Goal: Complete application form: Complete application form

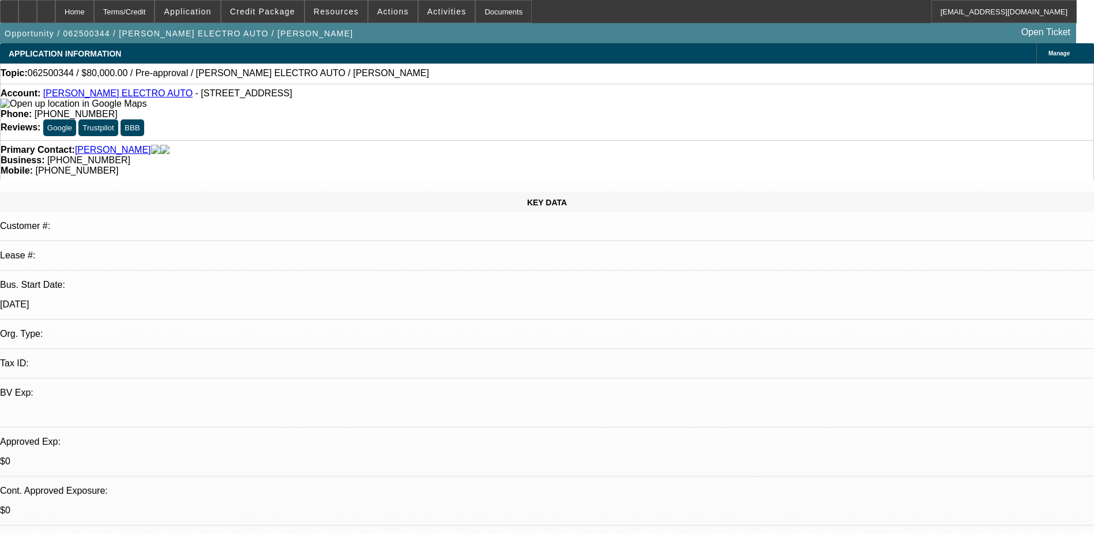
select select "0.1"
select select "2"
select select "0"
select select "6"
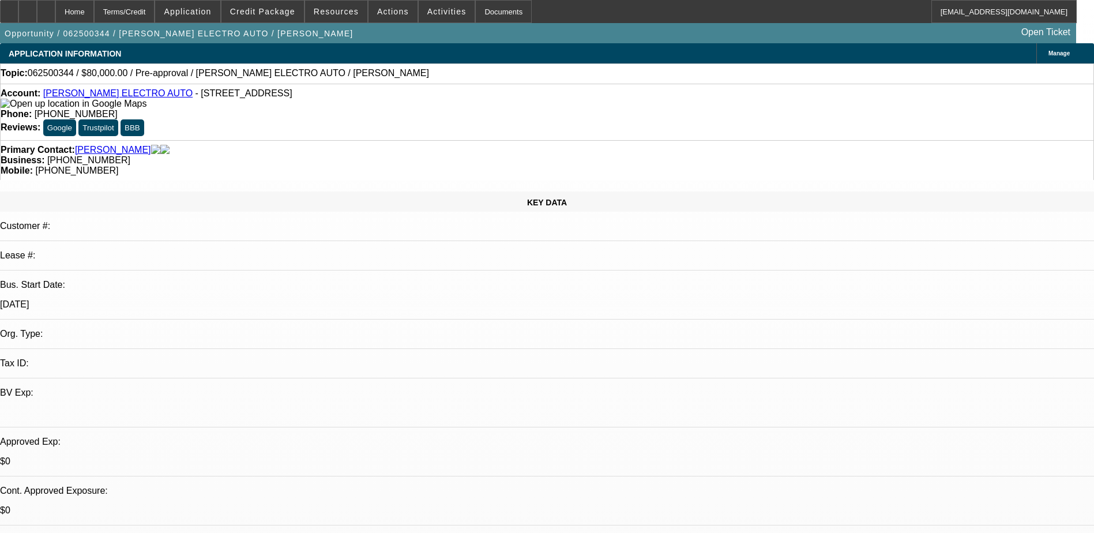
select select "0"
select select "6"
select select "0"
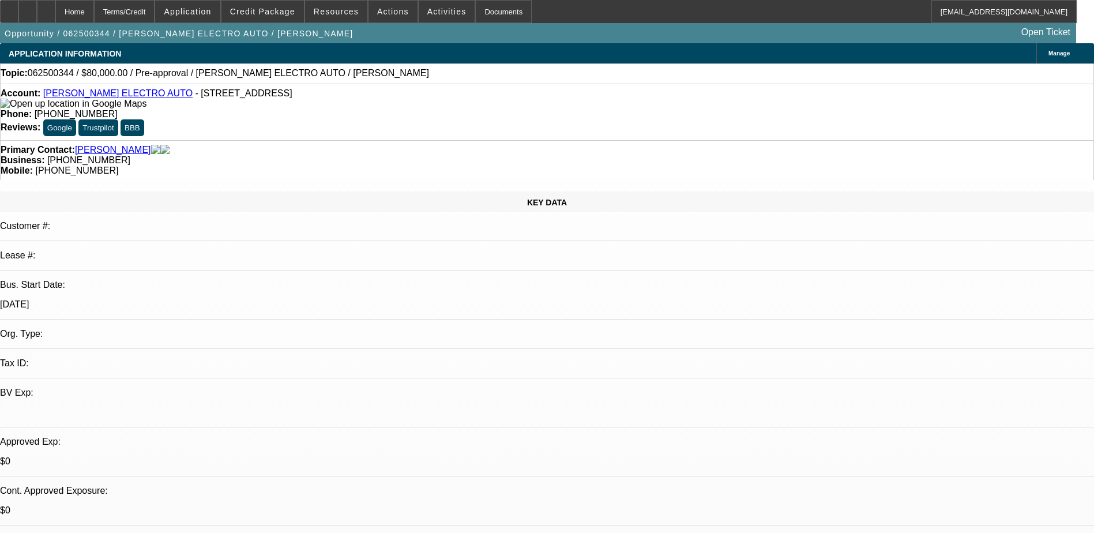
select select "2"
select select "0"
select select "6"
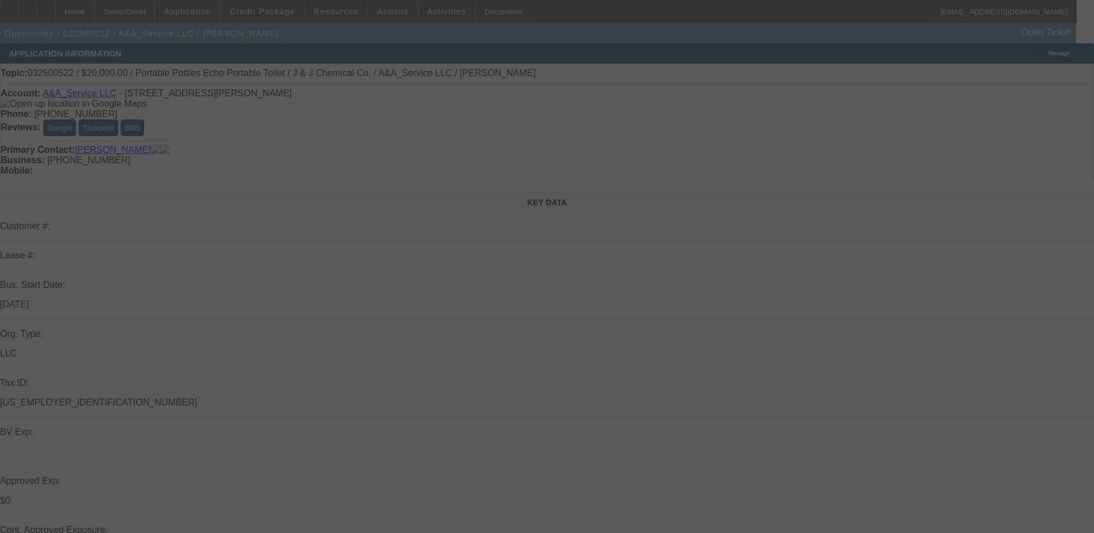
select select "0"
select select "0.1"
select select "0"
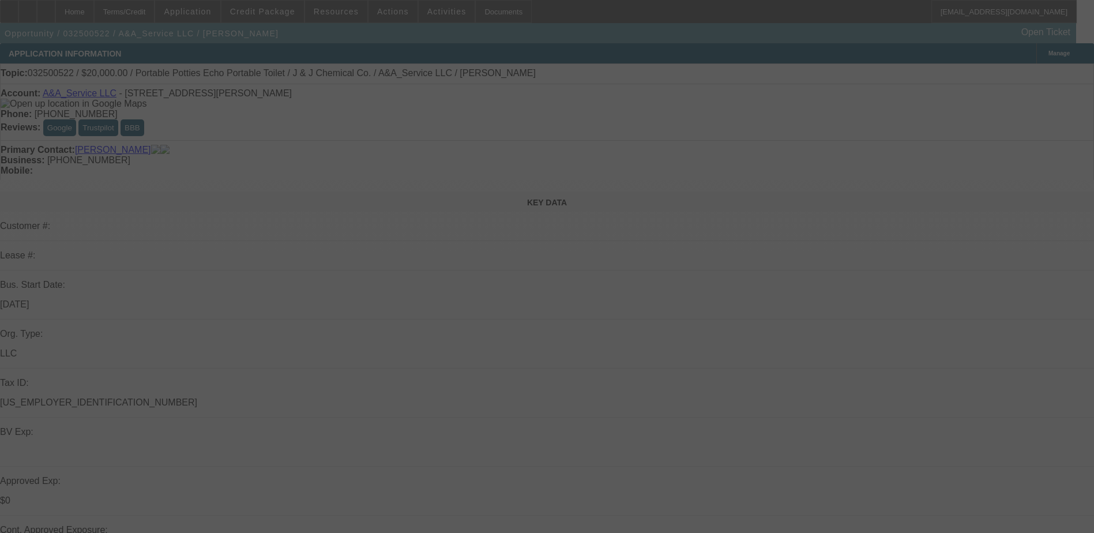
select select "0.1"
select select "0"
select select "0.1"
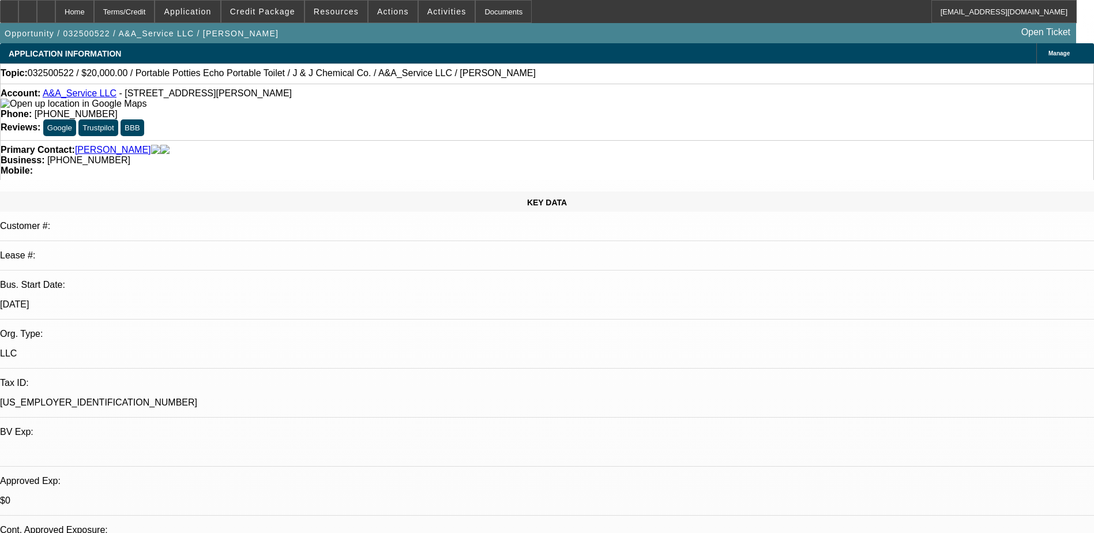
select select "1"
select select "5"
select select "1"
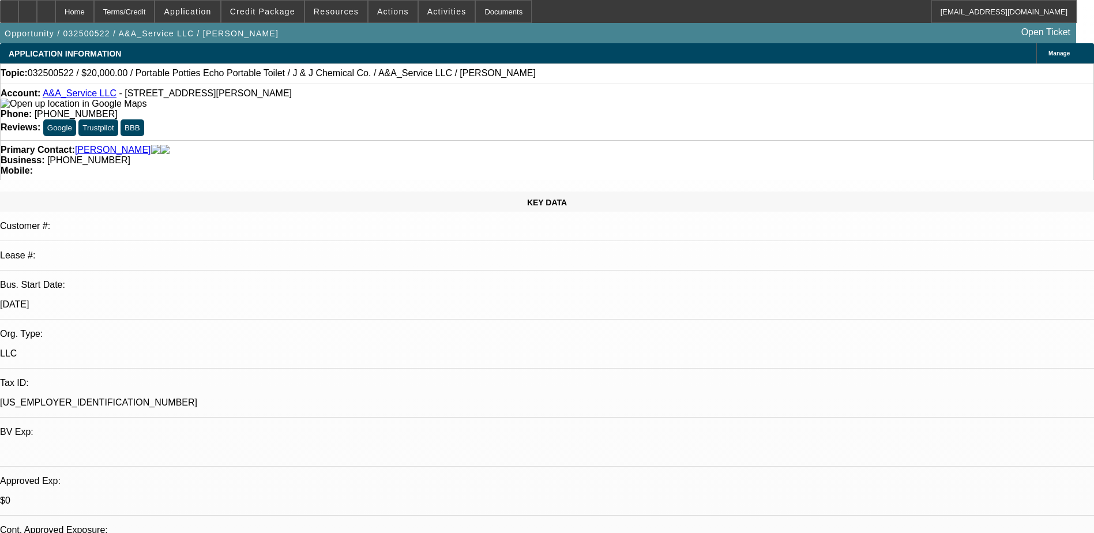
select select "5"
select select "1"
select select "5"
click at [433, 13] on span "Activities" at bounding box center [446, 11] width 39 height 9
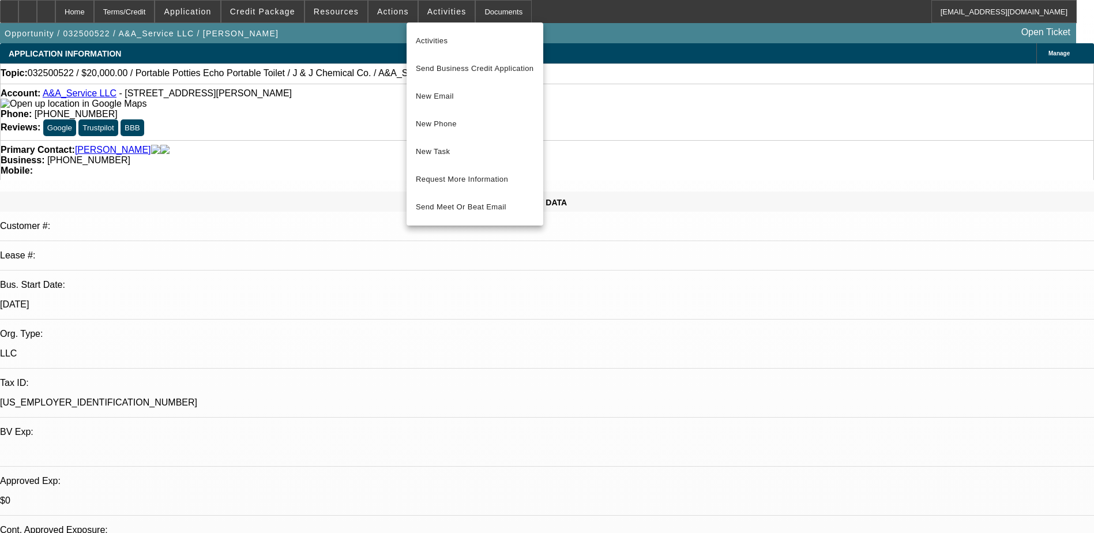
click at [382, 10] on div at bounding box center [547, 266] width 1094 height 533
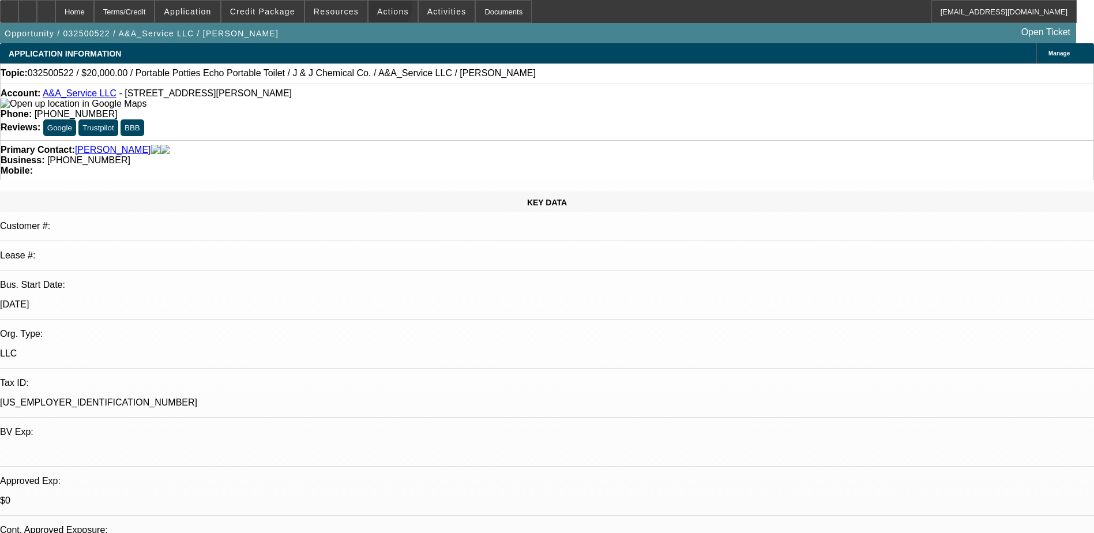
click at [382, 10] on span "Actions" at bounding box center [393, 11] width 32 height 9
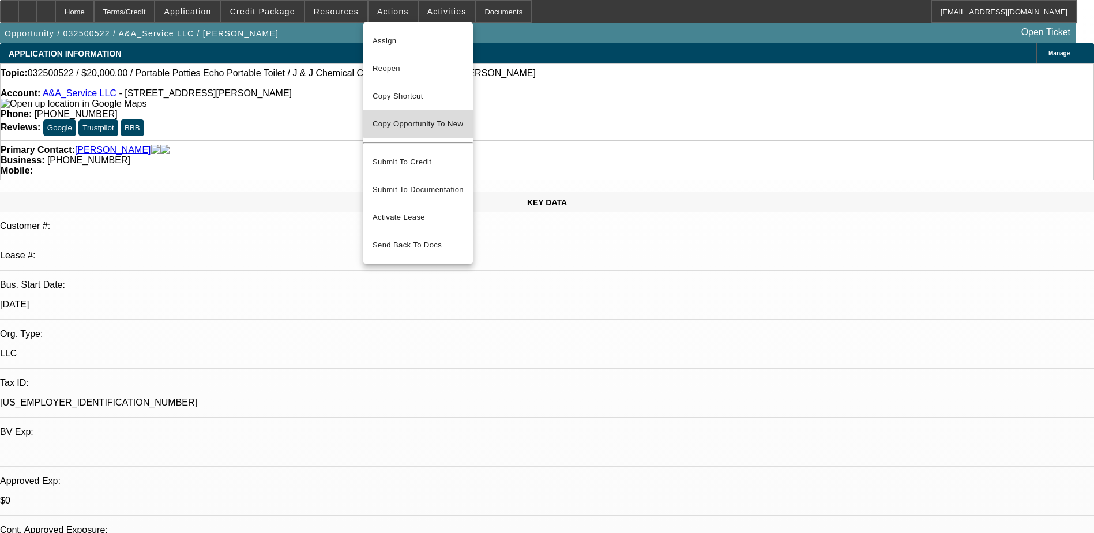
click at [427, 122] on span "Copy Opportunity To New" at bounding box center [418, 123] width 91 height 9
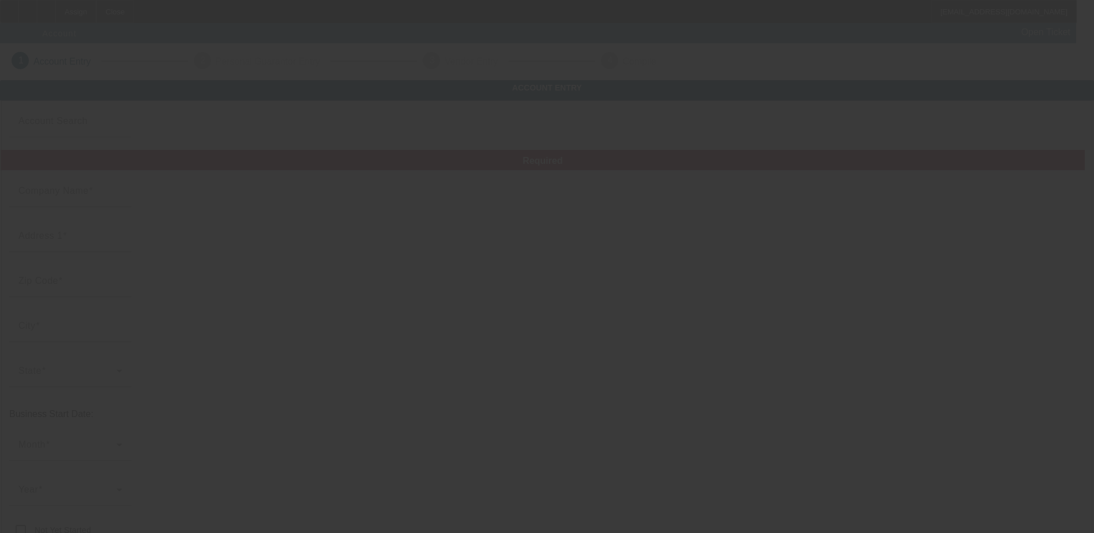
type input "A&A_Service LLC"
type input "359 Serrano Ave"
type input "95127"
type input "San Jose"
type input "[PHONE_NUMBER]"
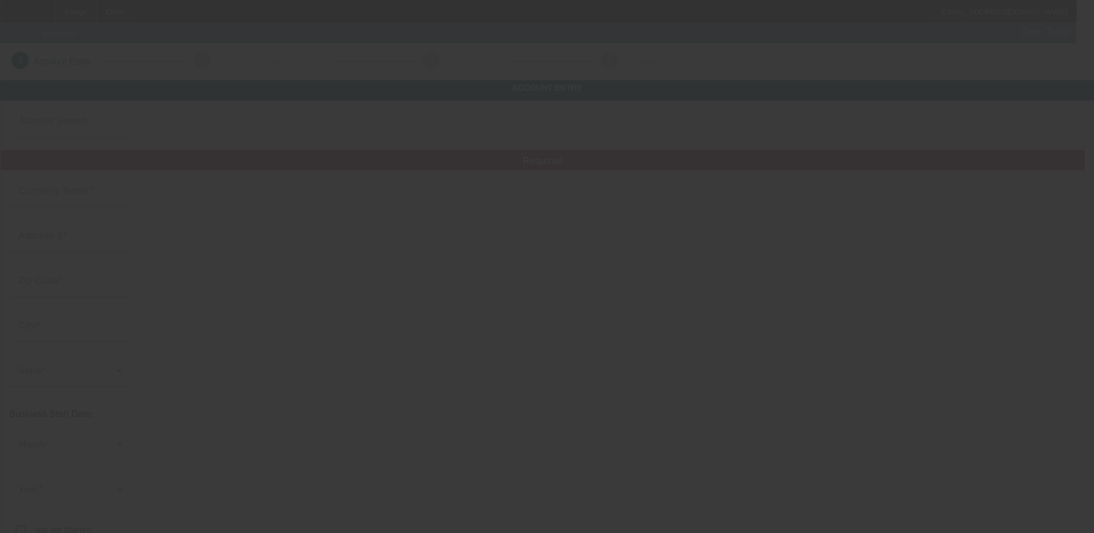
type input "aaserviceemail@gmail.com"
type input "[US_EMPLOYER_IDENTIFICATION_NUMBER]"
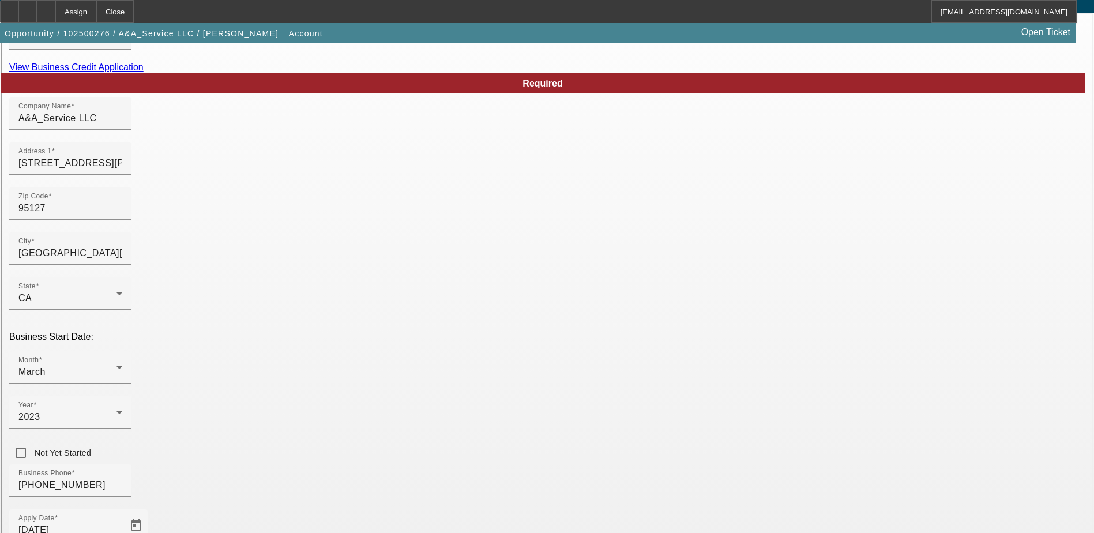
scroll to position [205, 0]
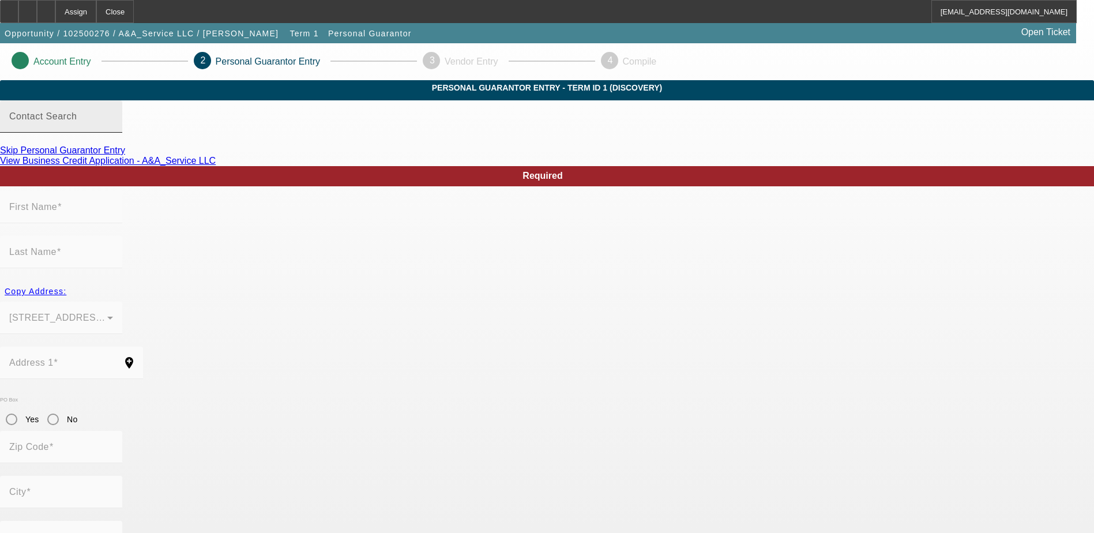
click at [113, 128] on input "Contact Search" at bounding box center [61, 121] width 104 height 14
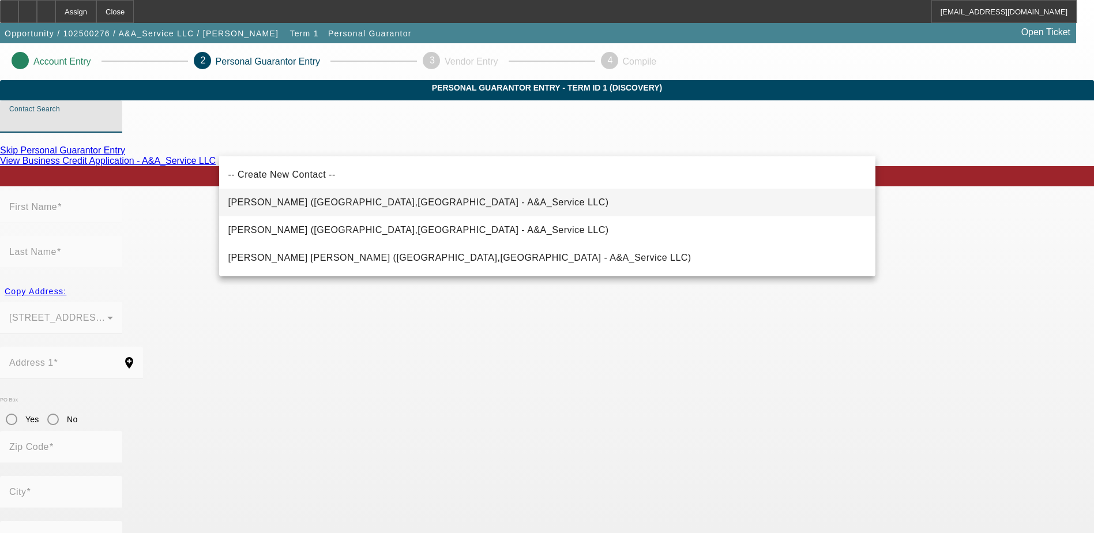
click at [283, 202] on span "Chaidez, Armando (San Jose,CA - A&A_Service LLC)" at bounding box center [418, 202] width 381 height 10
type input "Chaidez, Armando (San Jose,CA - A&A_Service LLC)"
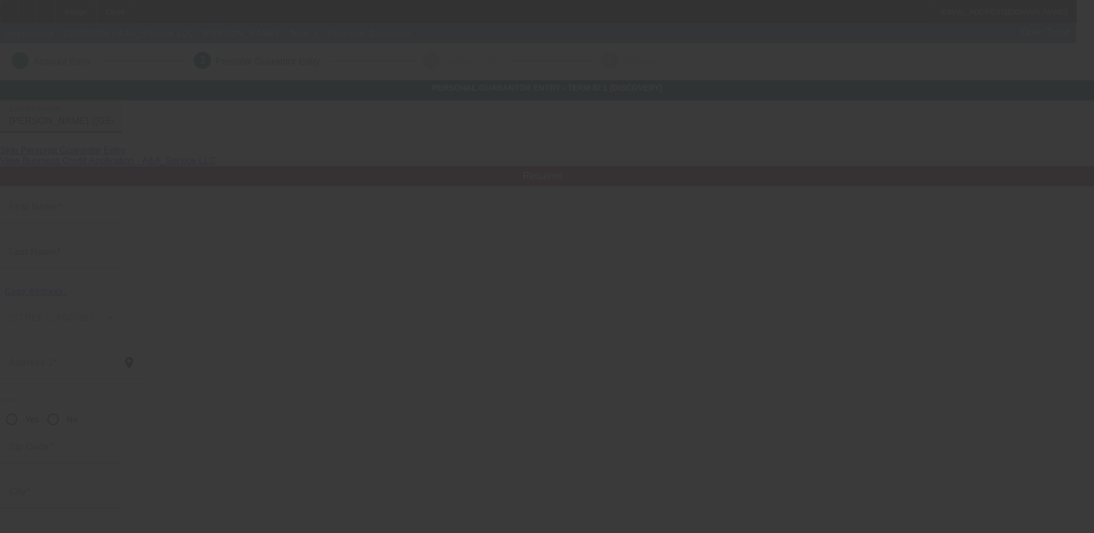
type input "Armando"
type input "Chaidez"
type input "359 Serrano Avenue"
radio input "true"
type input "95127"
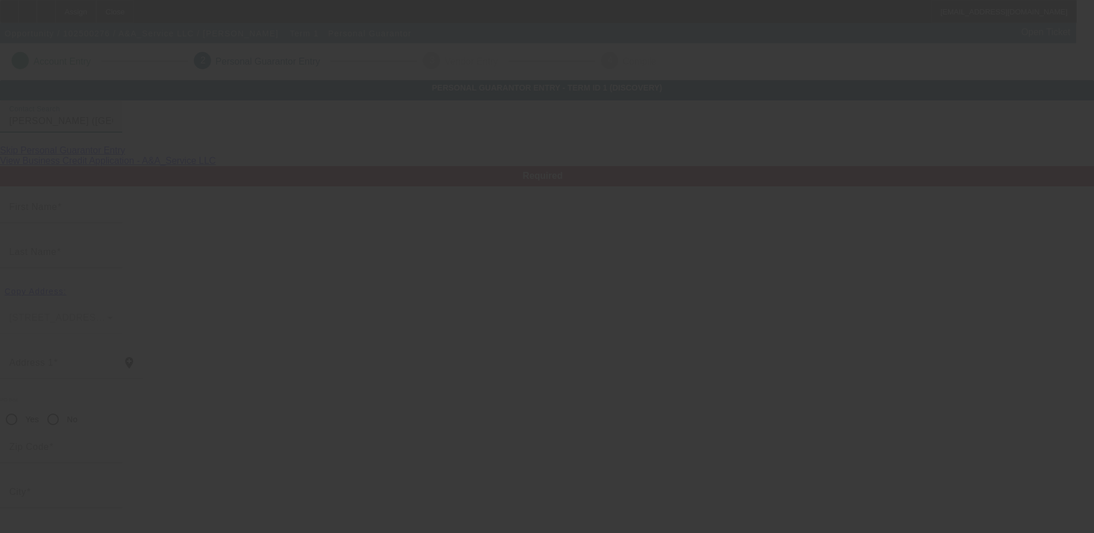
type input "San Jose"
type input "(408) 701-8539"
type input "30"
type input "614-33-9799"
type input "aaserviceemail@gmail.com"
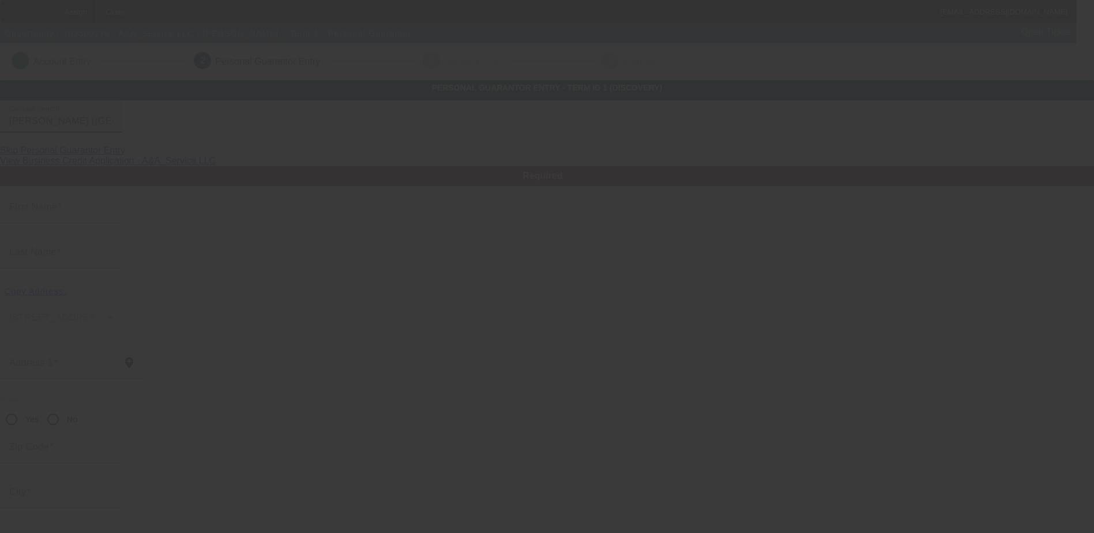
type input "[PHONE_NUMBER]"
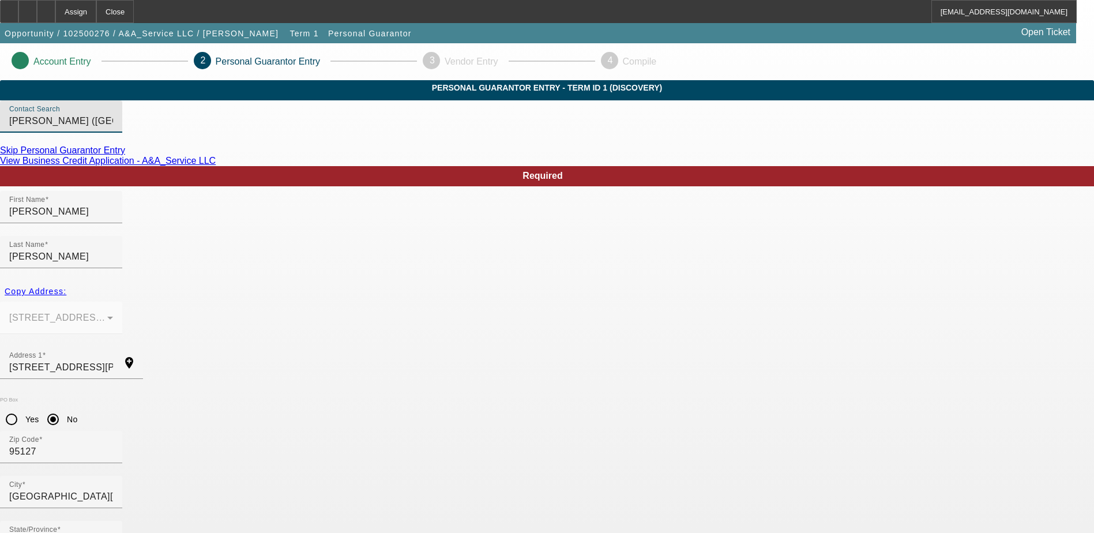
click at [113, 128] on input "Chaidez, Armando (San Jose,CA - A&A_Service LLC)" at bounding box center [61, 121] width 104 height 14
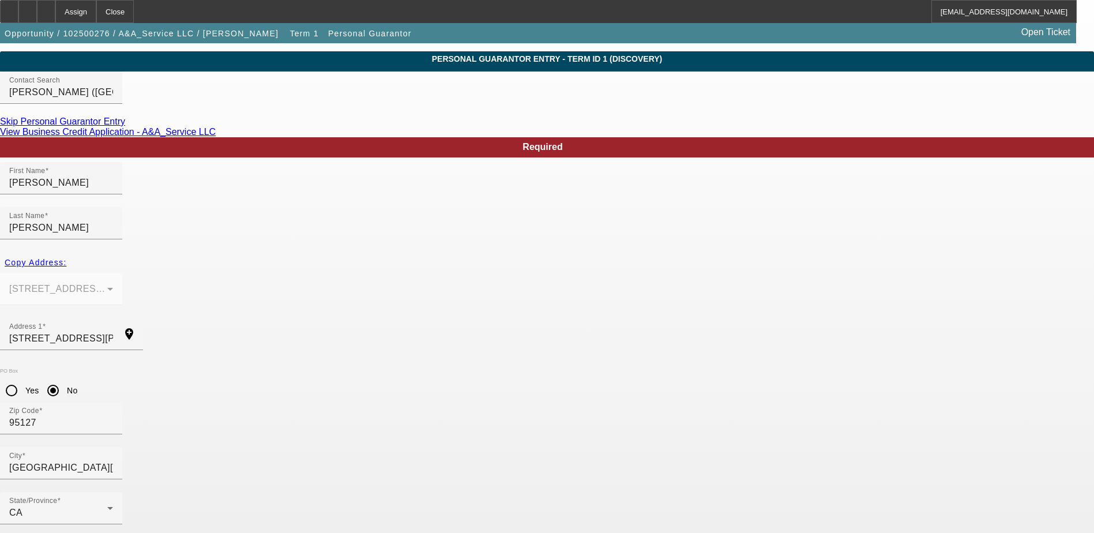
scroll to position [42, 0]
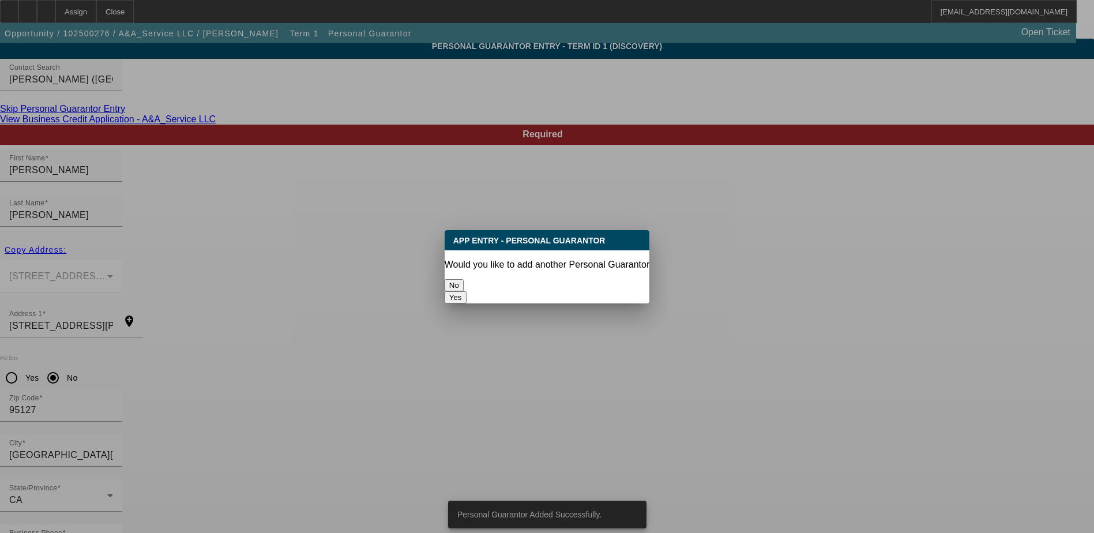
scroll to position [0, 0]
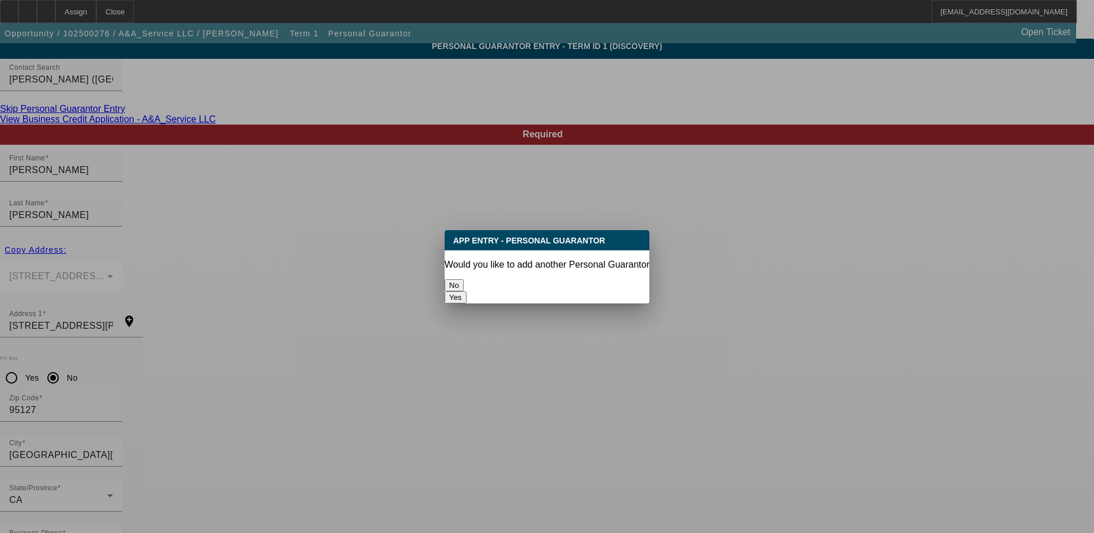
click at [467, 291] on button "Yes" at bounding box center [456, 297] width 22 height 12
radio input "false"
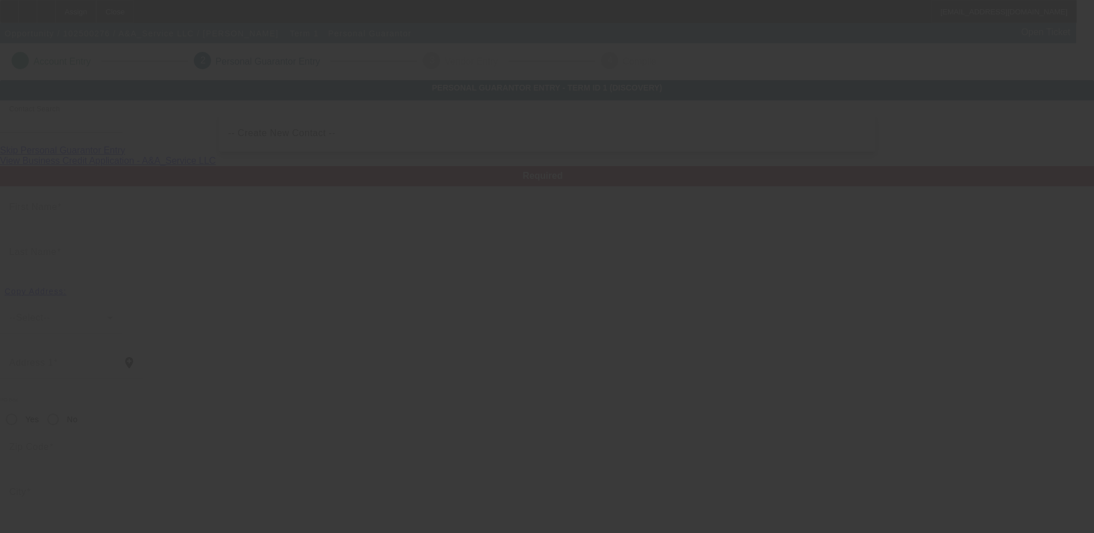
scroll to position [42, 0]
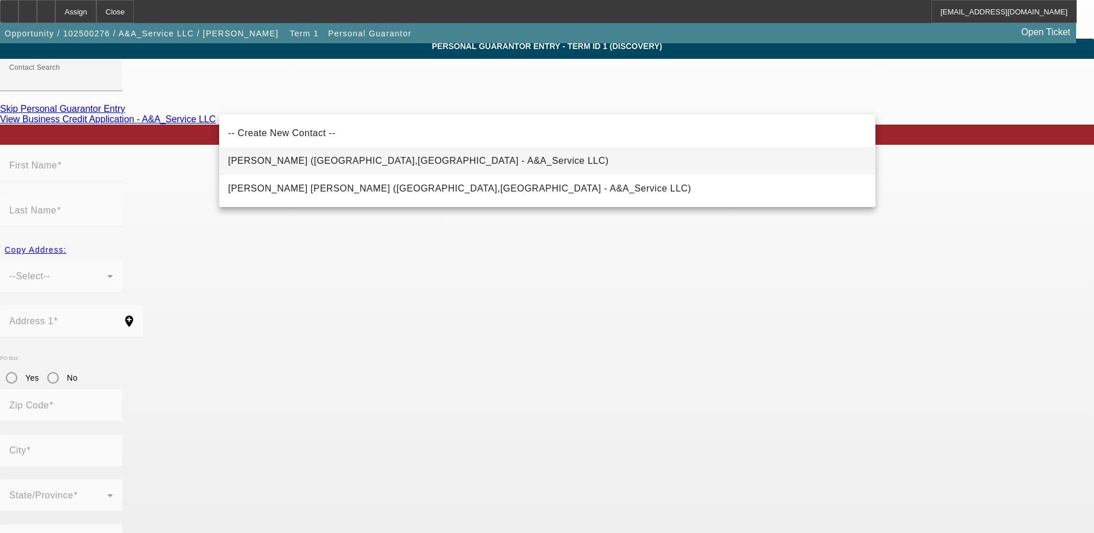
click at [317, 163] on span "Chaidez, Gerardo (San Jose,CA - A&A_Service LLC)" at bounding box center [418, 161] width 381 height 10
type input "Chaidez, Gerardo (San Jose,CA - A&A_Service LLC)"
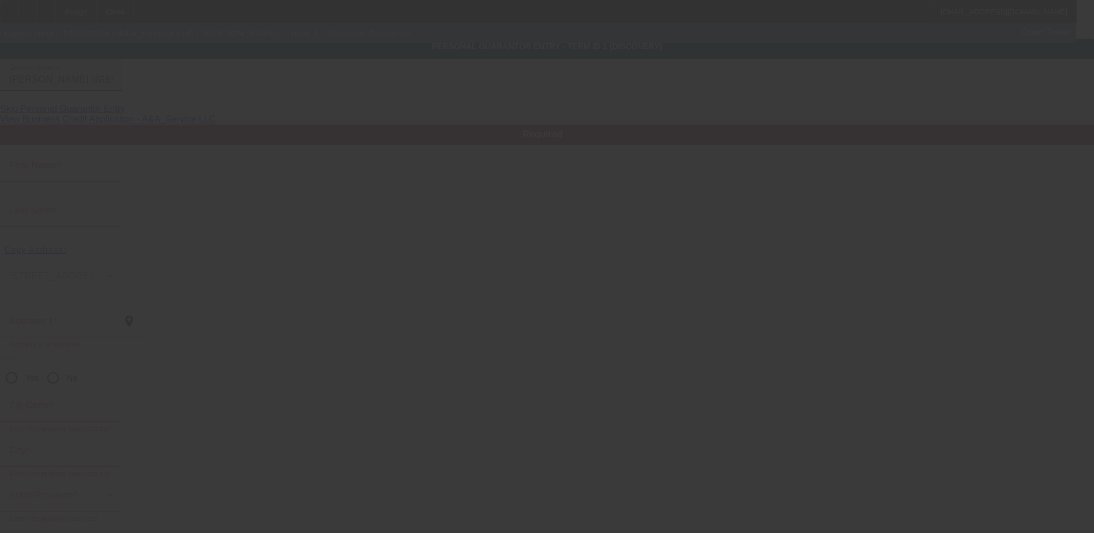
type input "Gerardo"
type input "Chaidez"
type input "359 Serrano Ave"
radio input "true"
type input "95127"
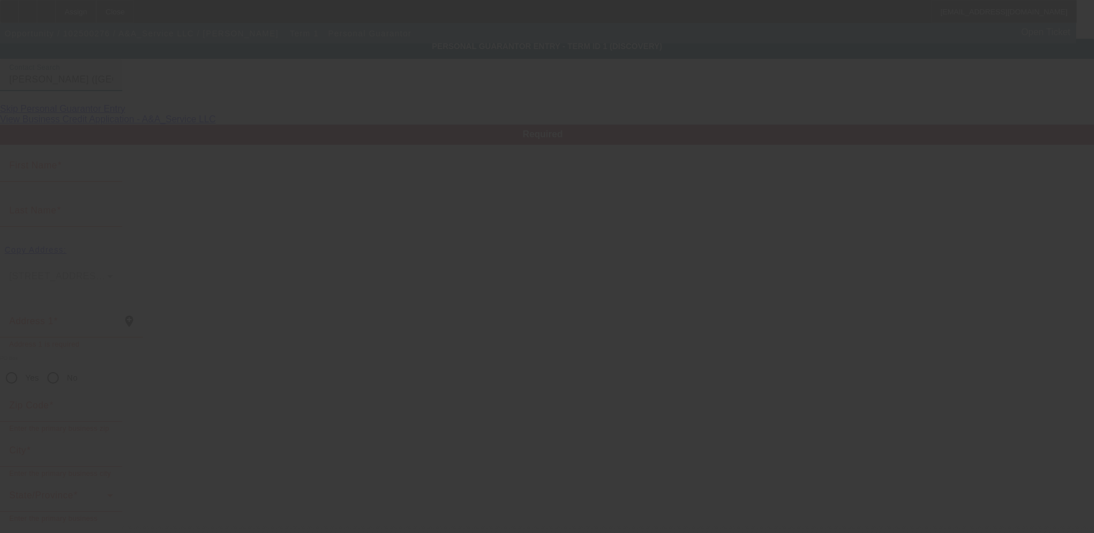
type input "San Jose"
type input "(408) 726-7888"
type input "40"
type input "616-43-9007"
type input "gerardochaidez128@gmail.com"
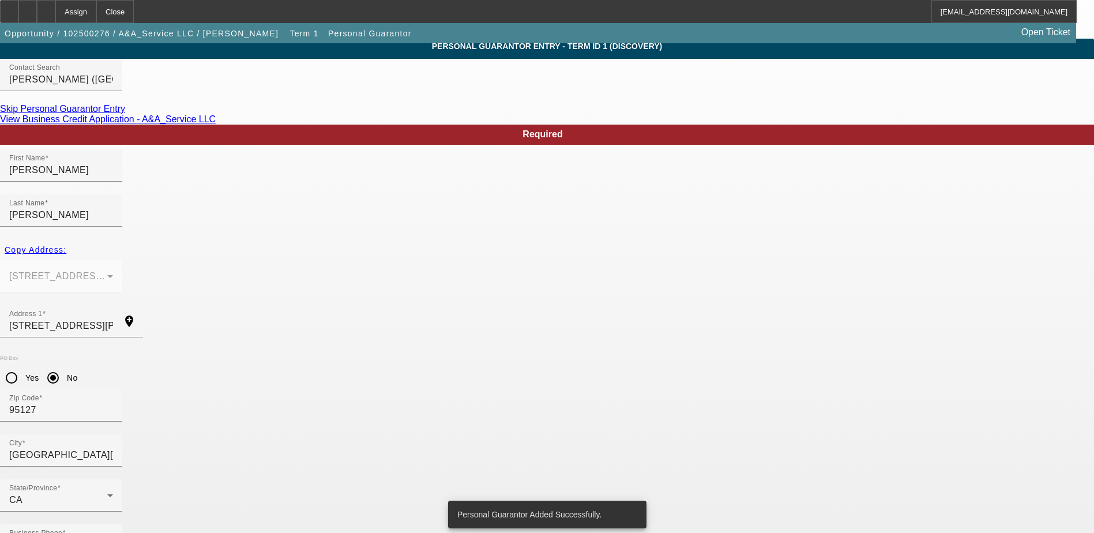
scroll to position [0, 0]
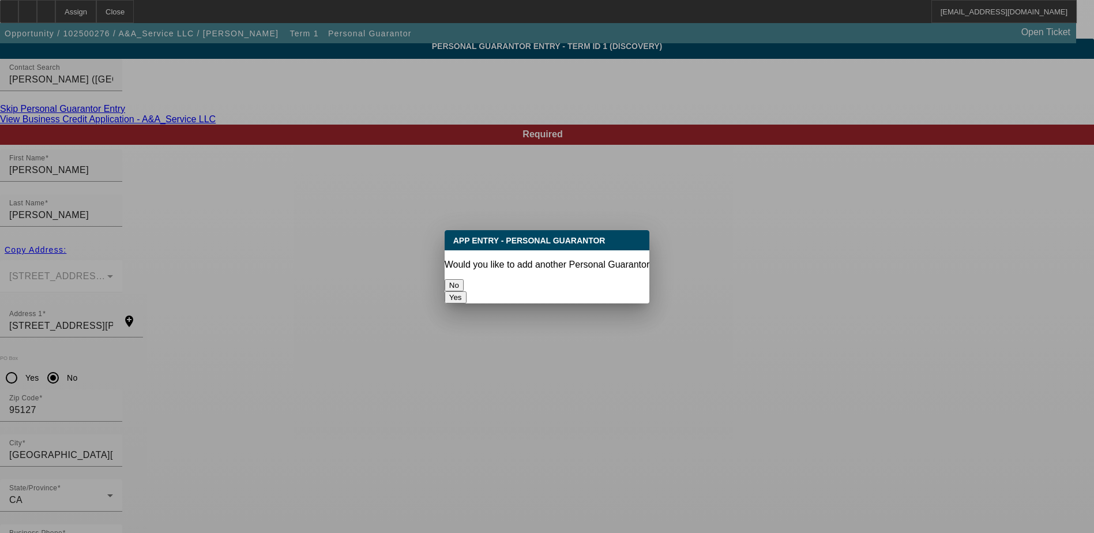
click at [467, 291] on button "Yes" at bounding box center [456, 297] width 22 height 12
radio input "false"
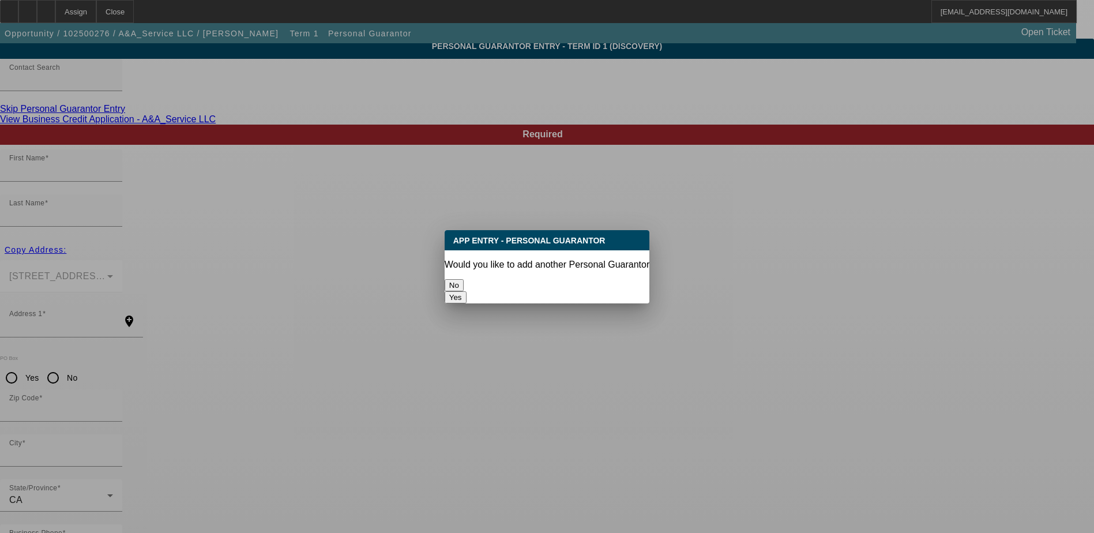
scroll to position [42, 0]
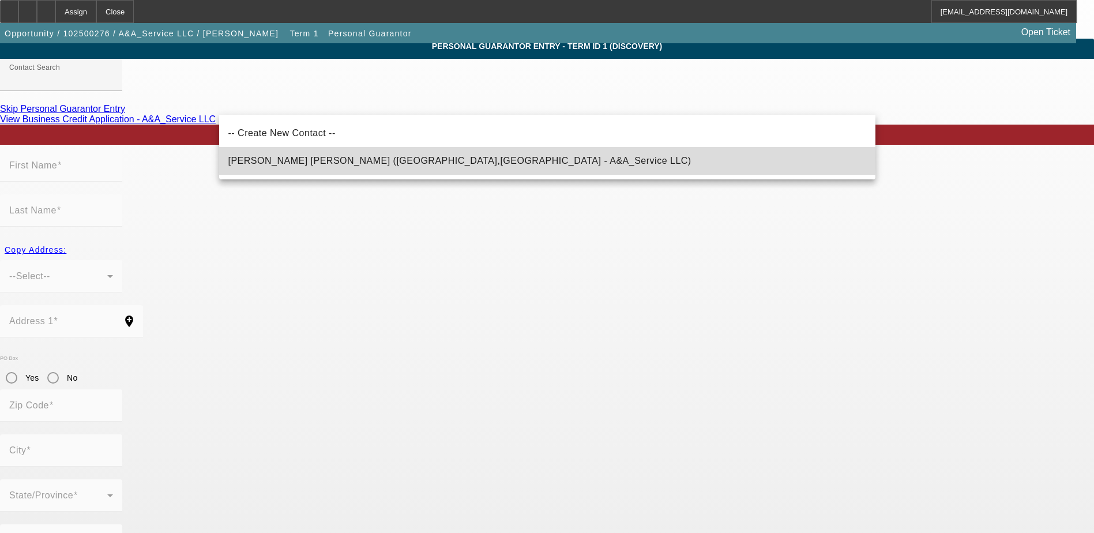
click at [314, 158] on span "Chaidez Ortiz, Armando (San Jose,CA - A&A_Service LLC)" at bounding box center [459, 161] width 463 height 10
type input "Chaidez Ortiz, Armando (San Jose,CA - A&A_Service LLC)"
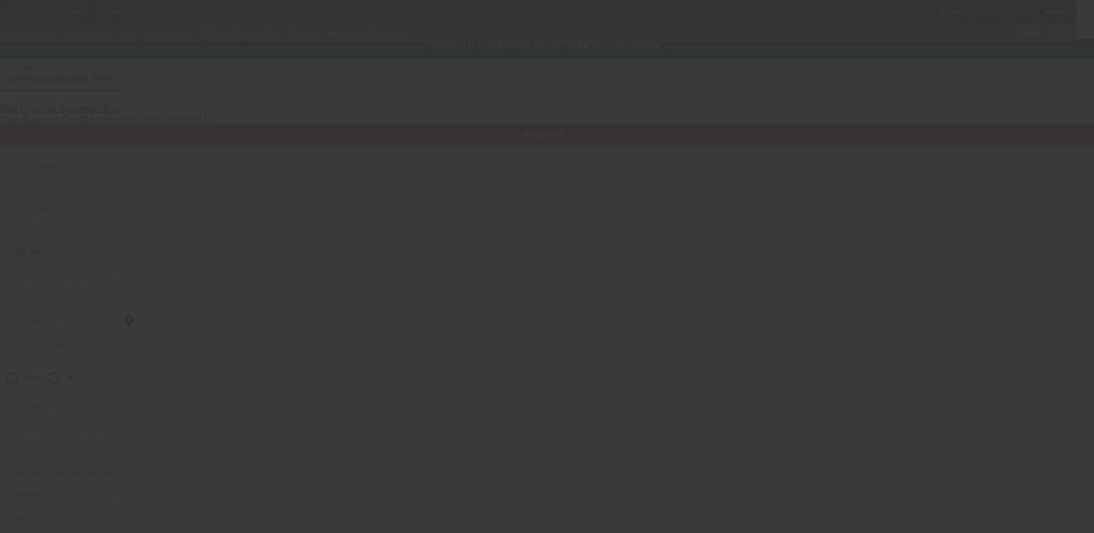
type input "Armando"
type input "Chaidez Ortiz"
type input "359 Serrano Avenue"
radio input "true"
type input "95127"
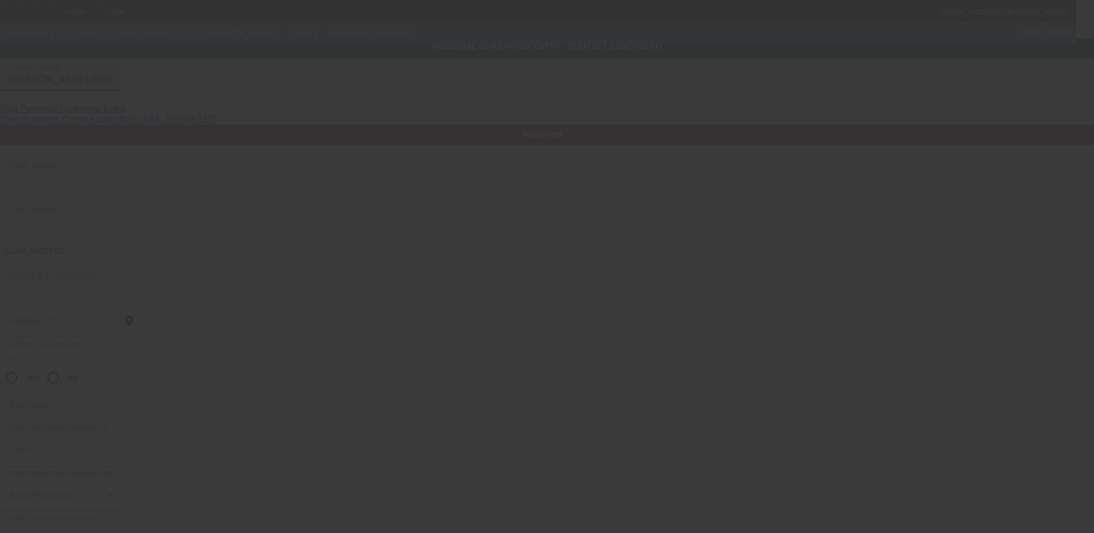
type input "San Jose"
type input "(408) 964-0858"
type input "30"
type input "566-61-6184"
type input "aaserviceemail@gmail.com"
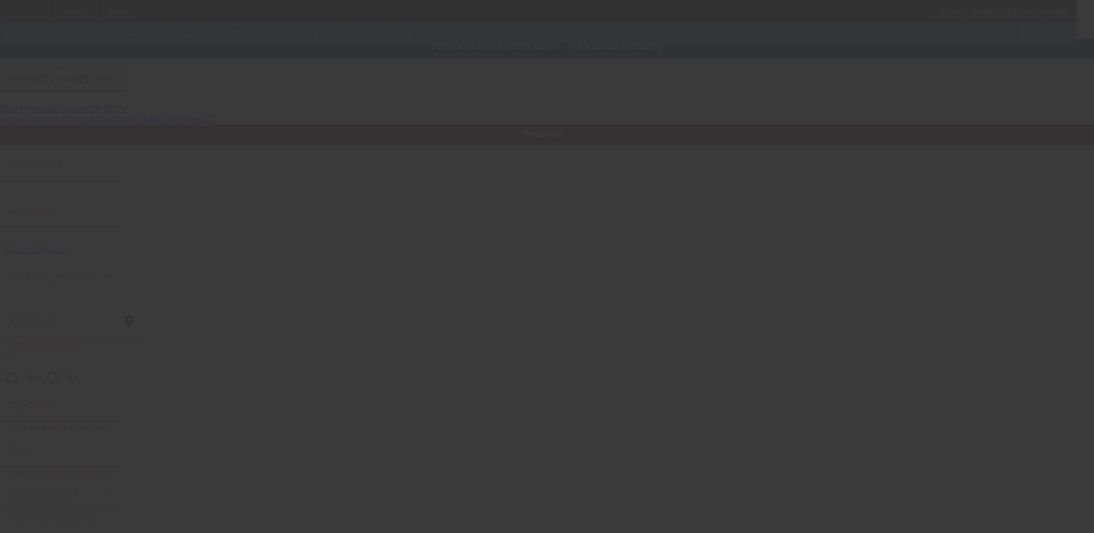
type input "(408) 726-7888"
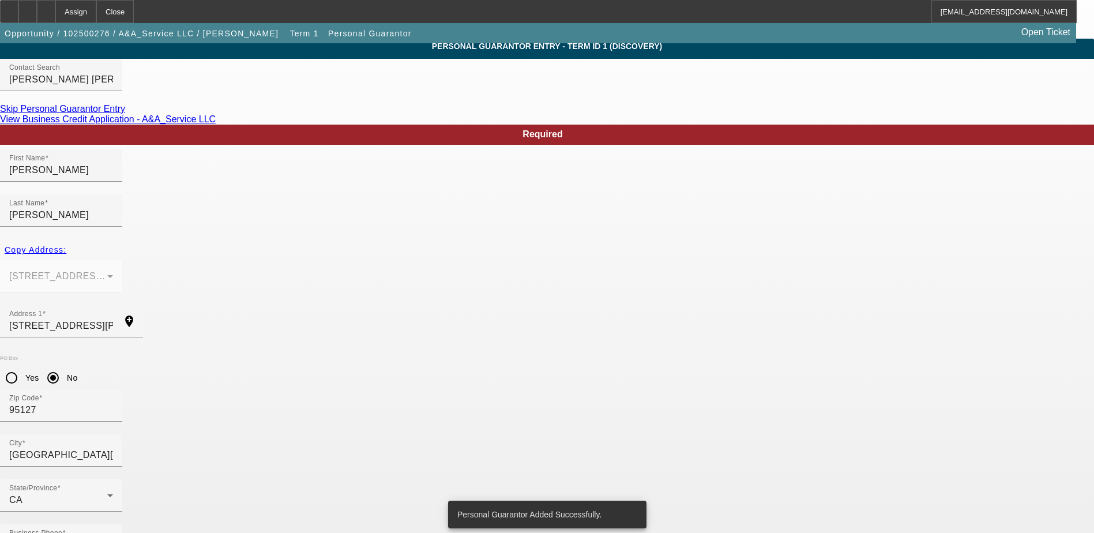
scroll to position [0, 0]
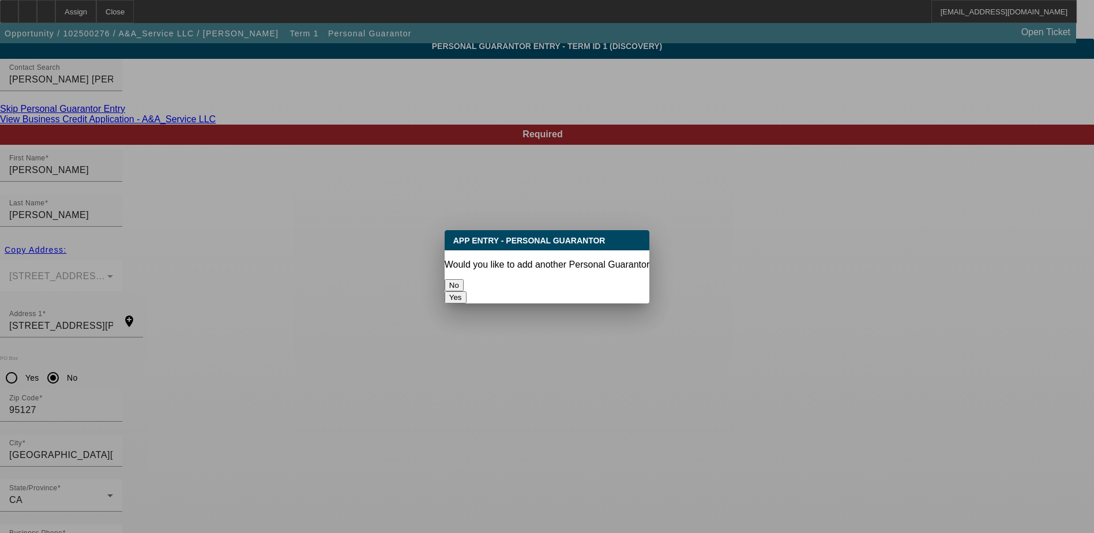
click at [464, 279] on button "No" at bounding box center [454, 285] width 19 height 12
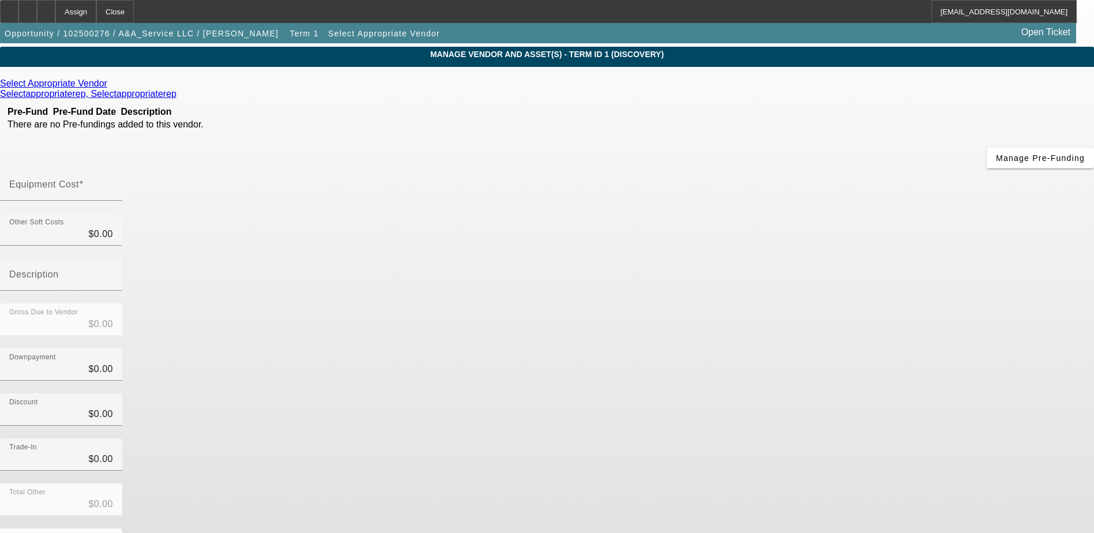
scroll to position [51, 0]
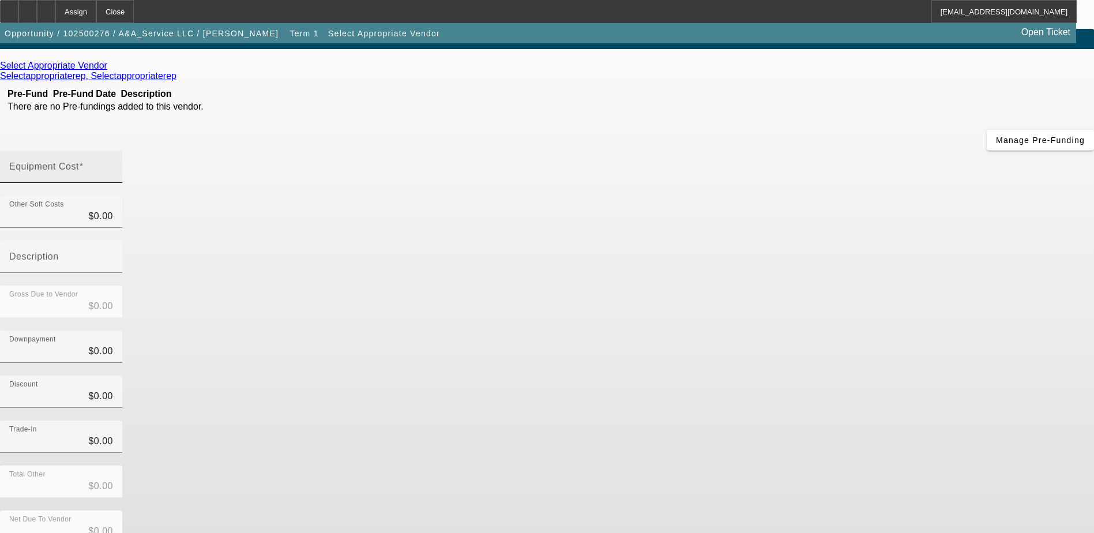
click at [113, 151] on div "Equipment Cost" at bounding box center [61, 167] width 104 height 32
click at [113, 164] on input "Equipment Cost" at bounding box center [61, 171] width 104 height 14
type input "6"
type input "$6.00"
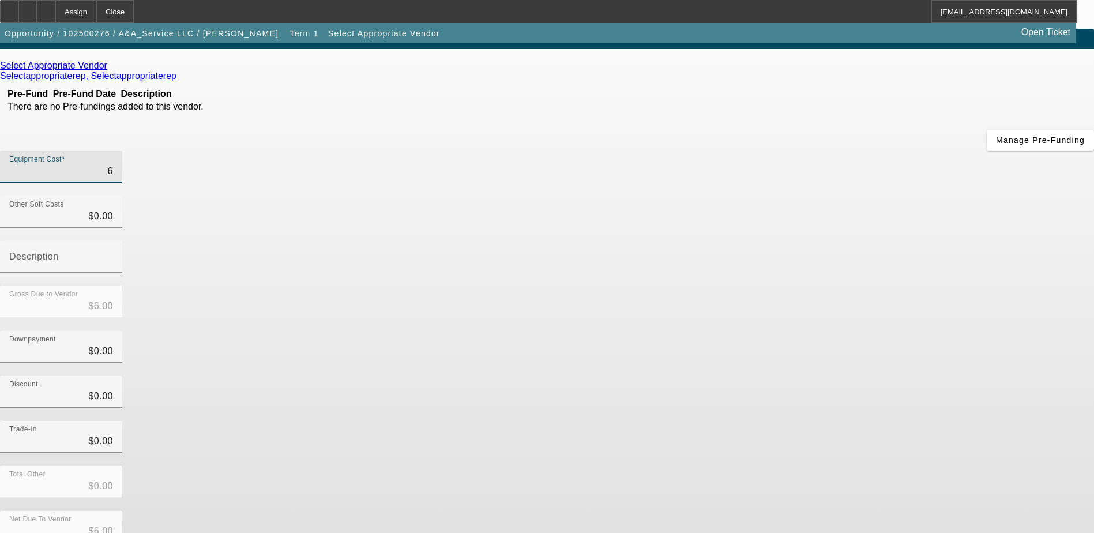
type input "63"
type input "$63.00"
type input "630"
type input "$630.00"
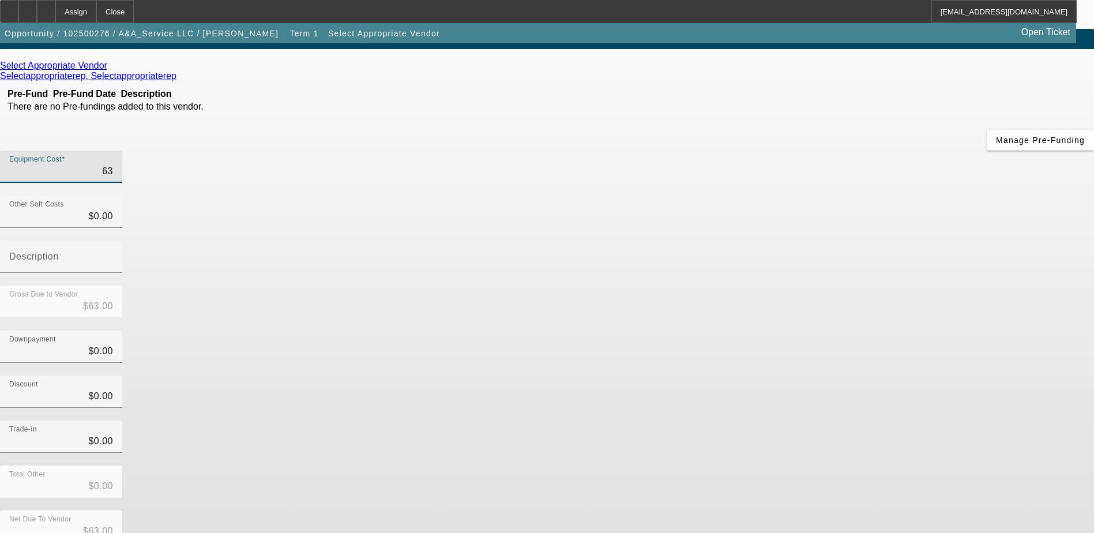
type input "$630.00"
type input "6300"
type input "$6,300.00"
type input "63000"
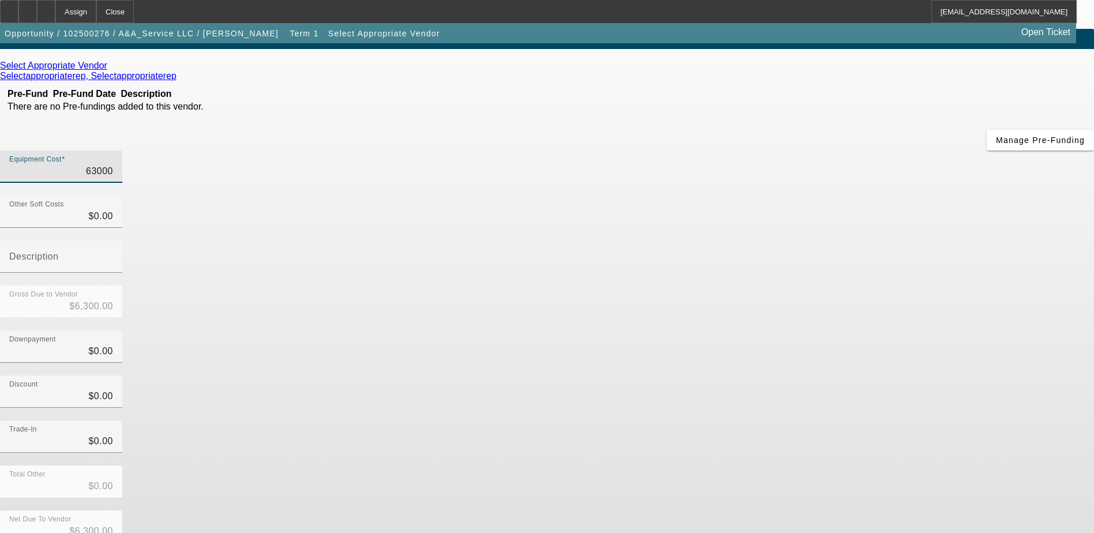
type input "$63,000.00"
click at [806, 151] on div "Equipment Cost $63,000.00" at bounding box center [547, 173] width 1094 height 45
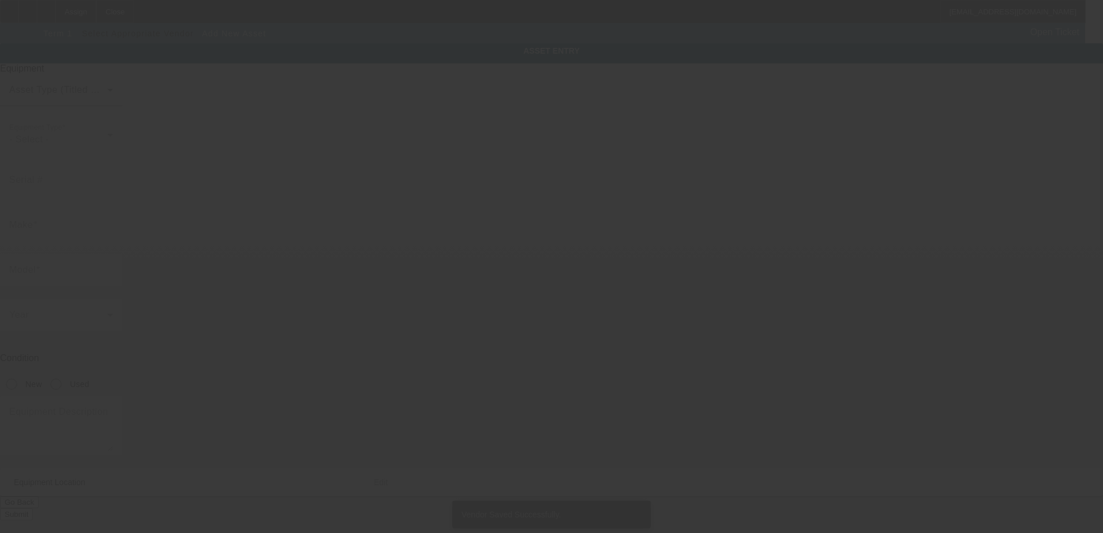
type input "359 Serrano Ave"
type input "San Jose"
type input "95127"
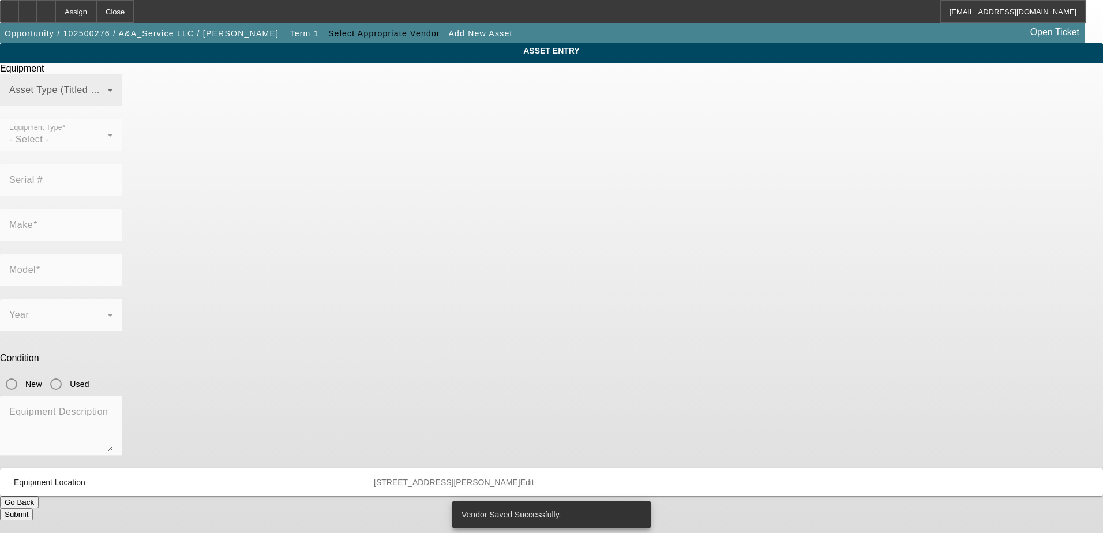
click at [107, 102] on span at bounding box center [58, 95] width 98 height 14
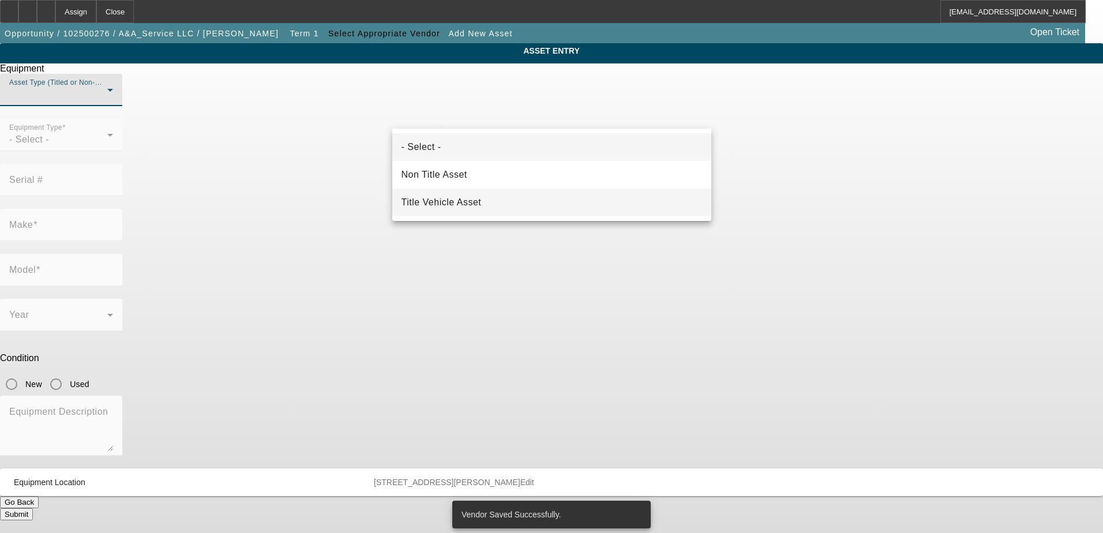
click at [445, 202] on span "Title Vehicle Asset" at bounding box center [441, 203] width 80 height 14
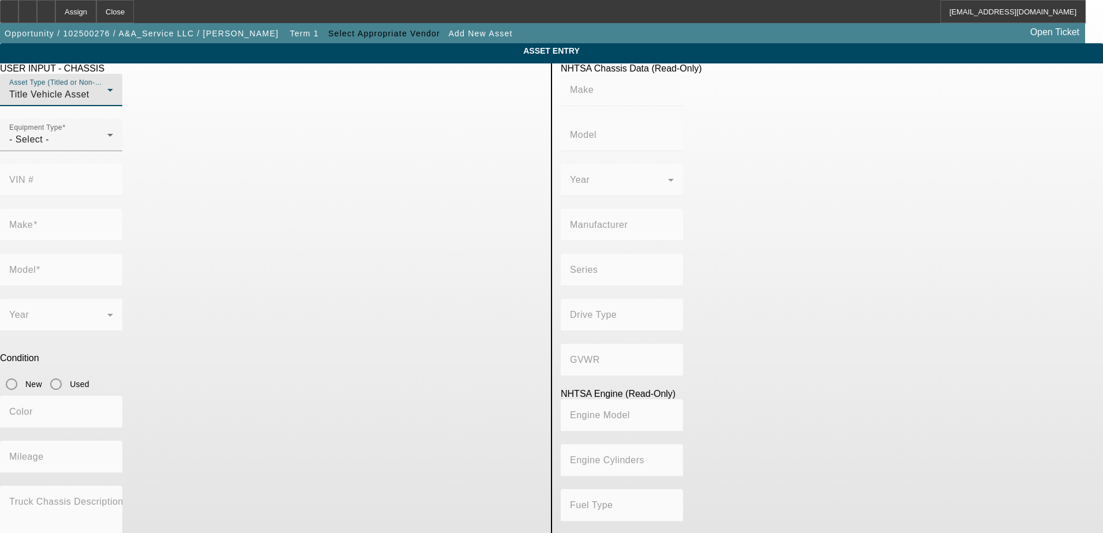
click at [89, 378] on mat-radio-group "New Used" at bounding box center [44, 383] width 89 height 10
click at [107, 147] on div "- Select -" at bounding box center [58, 140] width 98 height 14
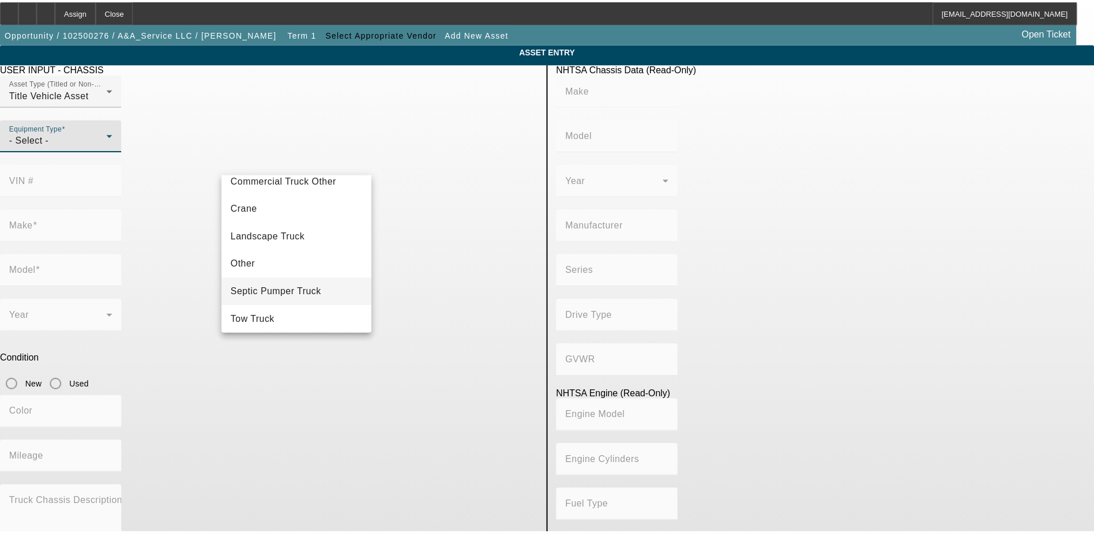
scroll to position [70, 0]
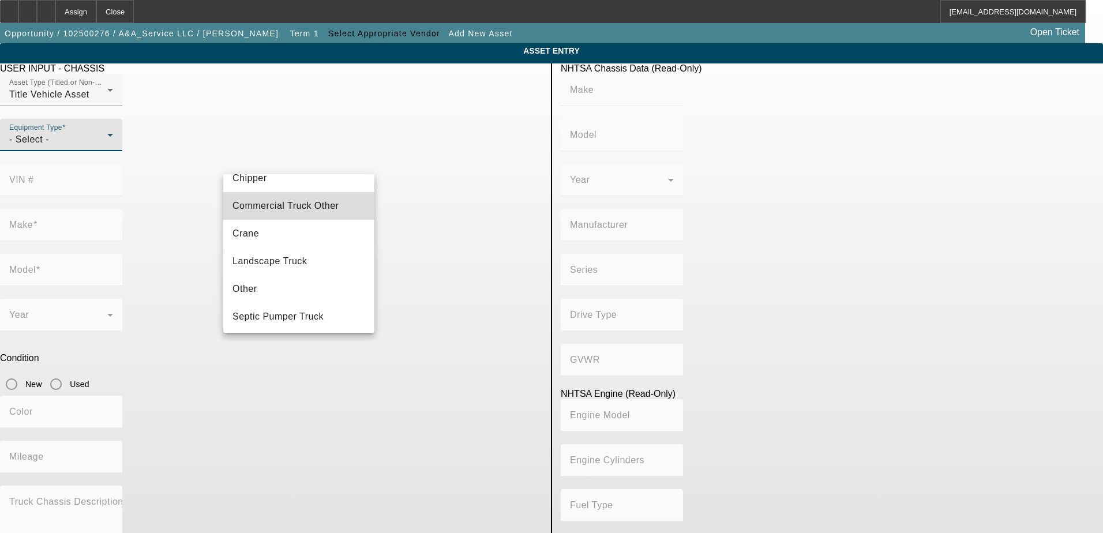
click at [302, 215] on mat-option "Commercial Truck Other" at bounding box center [298, 206] width 151 height 28
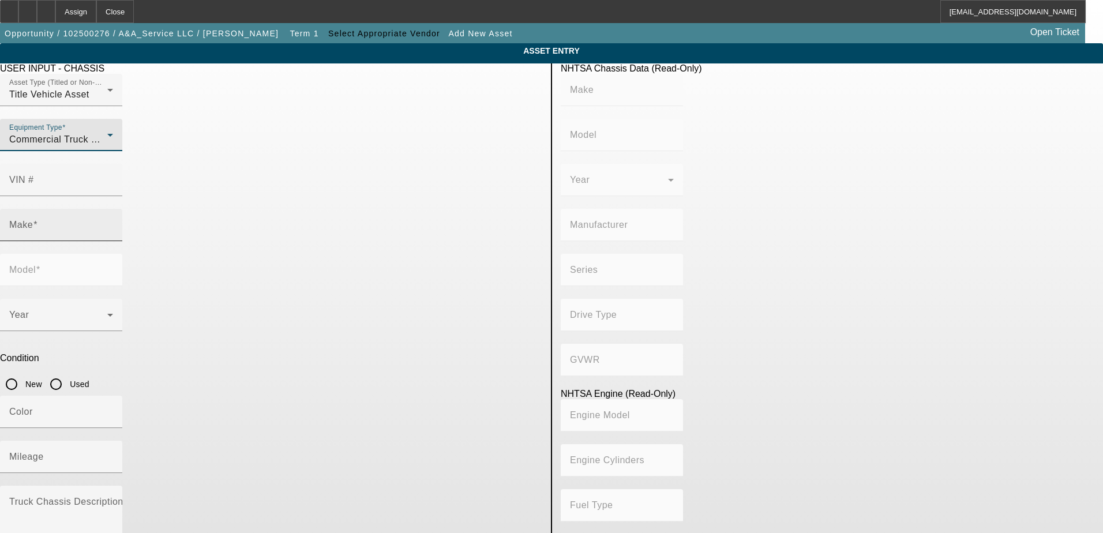
click at [113, 223] on input "Make" at bounding box center [61, 230] width 104 height 14
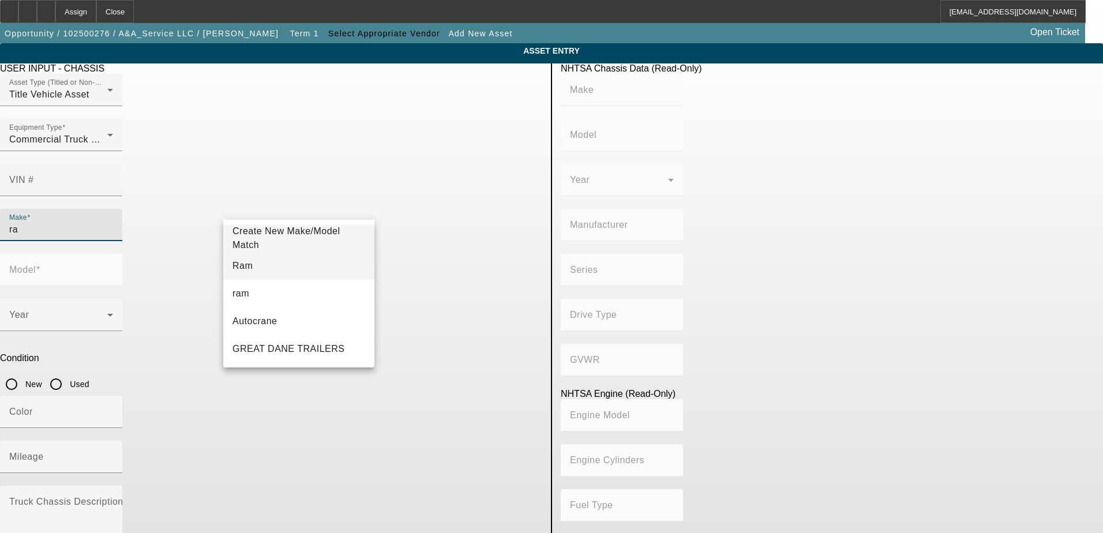
click at [273, 265] on mat-option "Ram" at bounding box center [298, 266] width 151 height 28
type input "Ram"
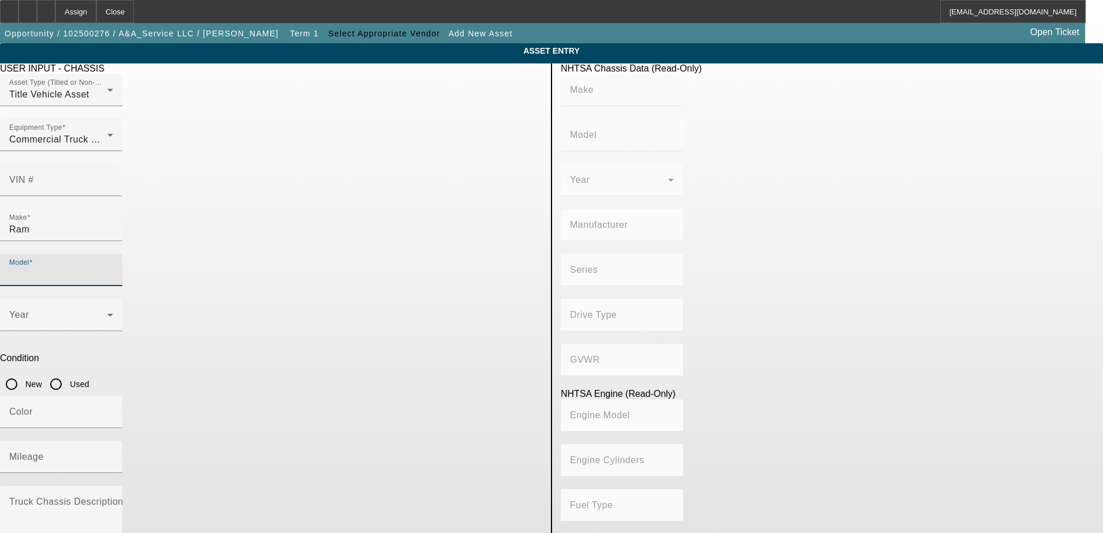
click at [113, 268] on input "Model" at bounding box center [61, 275] width 104 height 14
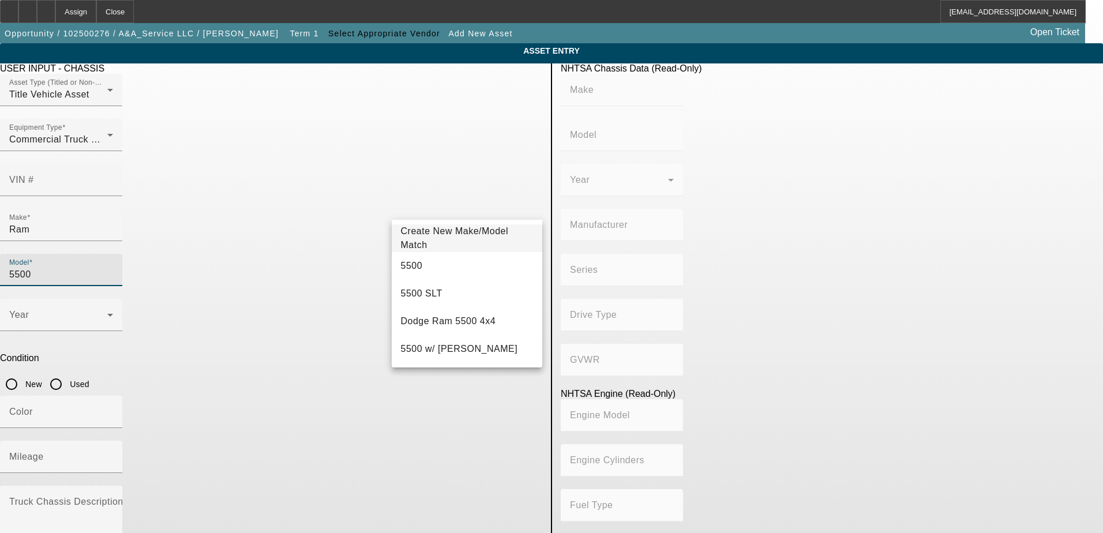
type input "5500"
click at [474, 261] on mat-option "5500" at bounding box center [467, 266] width 151 height 28
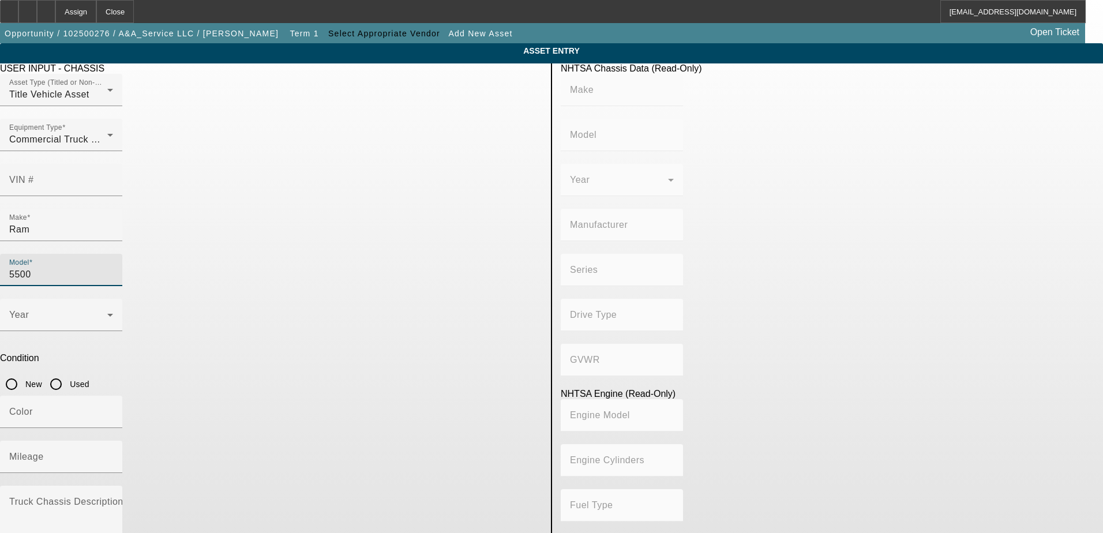
click at [23, 373] on input "New" at bounding box center [11, 384] width 23 height 23
radio input "true"
click at [122, 299] on div "Year" at bounding box center [61, 315] width 122 height 32
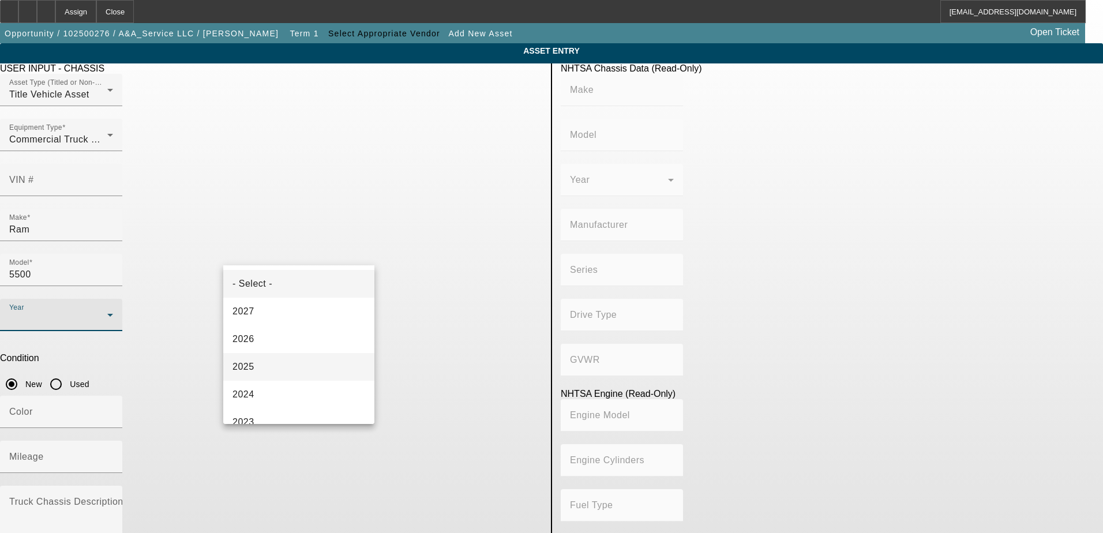
click at [274, 367] on mat-option "2025" at bounding box center [298, 367] width 151 height 28
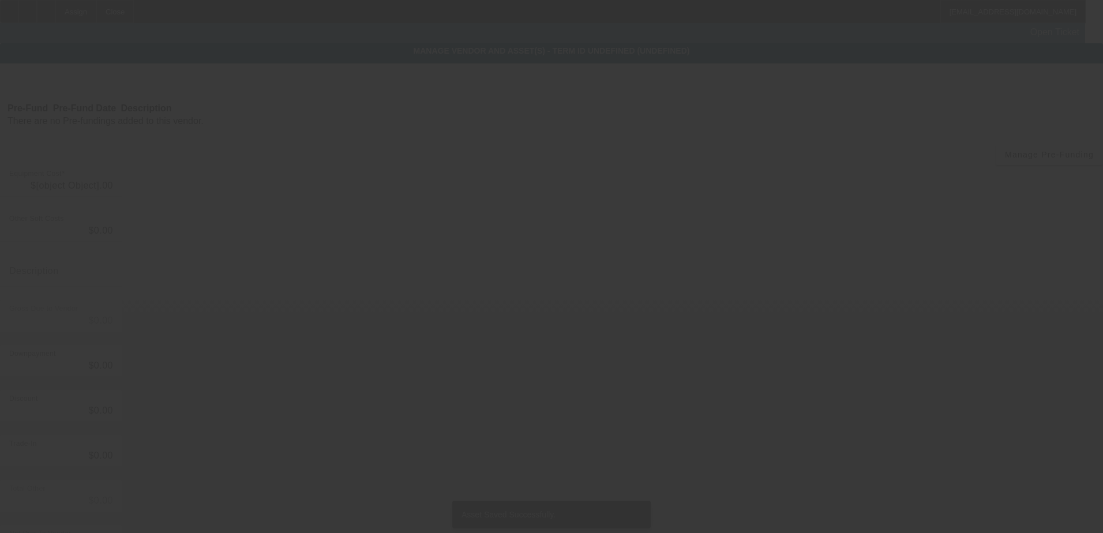
type input "$63,000.00"
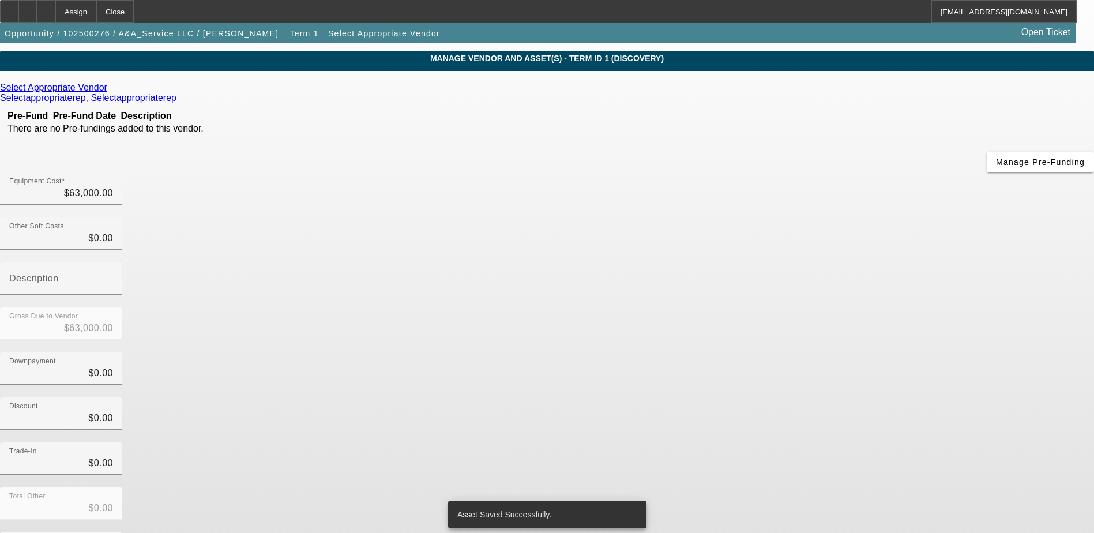
scroll to position [56, 0]
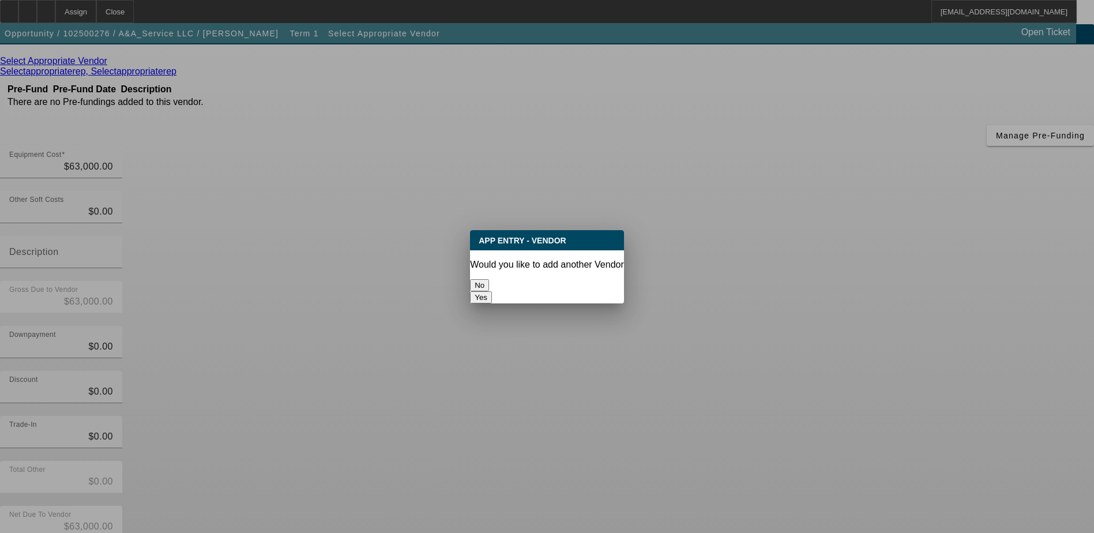
click at [489, 279] on button "No" at bounding box center [479, 285] width 19 height 12
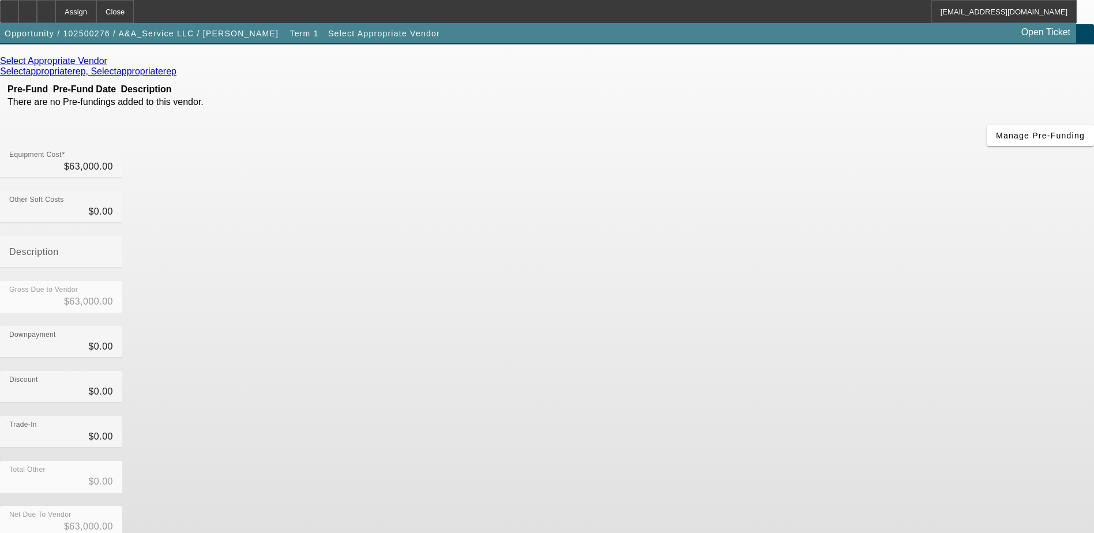
scroll to position [56, 0]
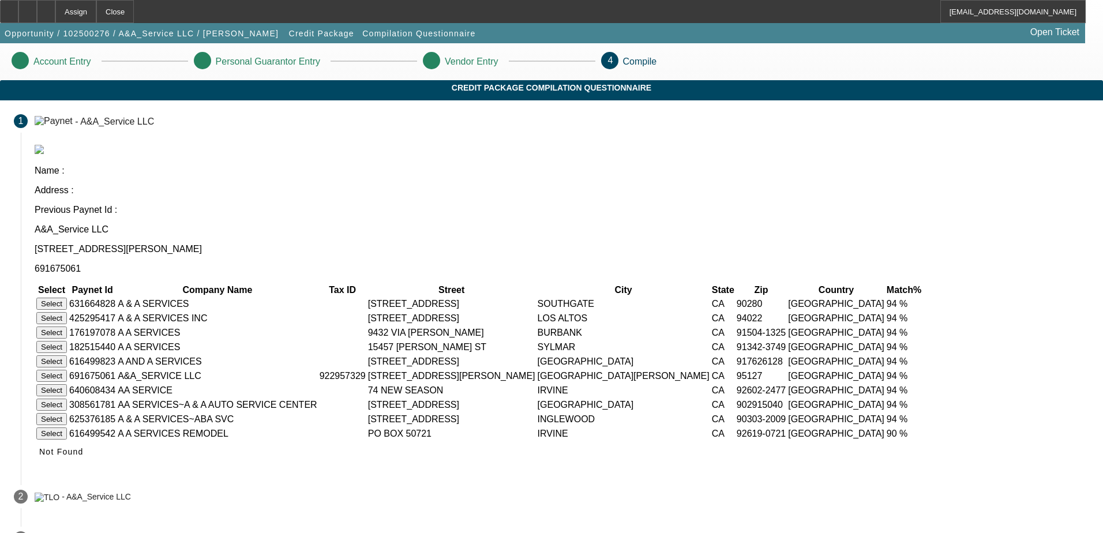
click at [67, 370] on button "Select" at bounding box center [51, 376] width 31 height 12
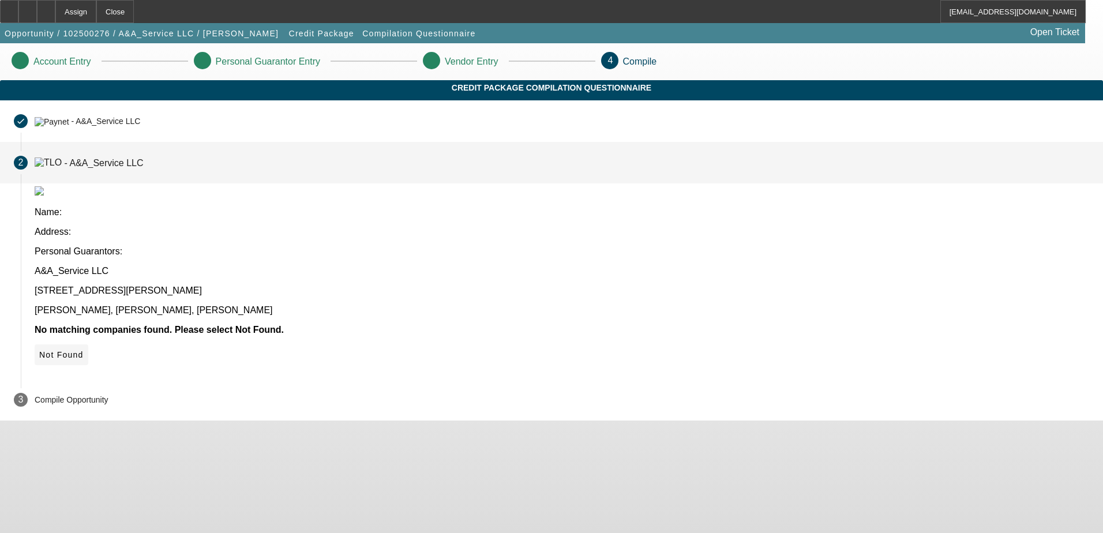
click at [84, 350] on span "Not Found" at bounding box center [61, 354] width 44 height 9
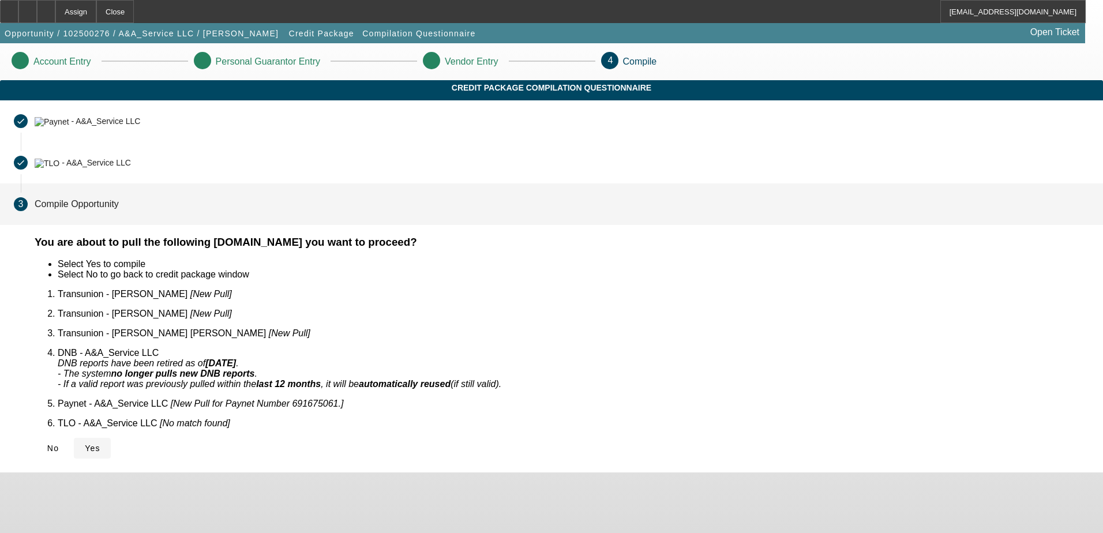
click at [100, 444] on span "Yes" at bounding box center [93, 448] width 16 height 9
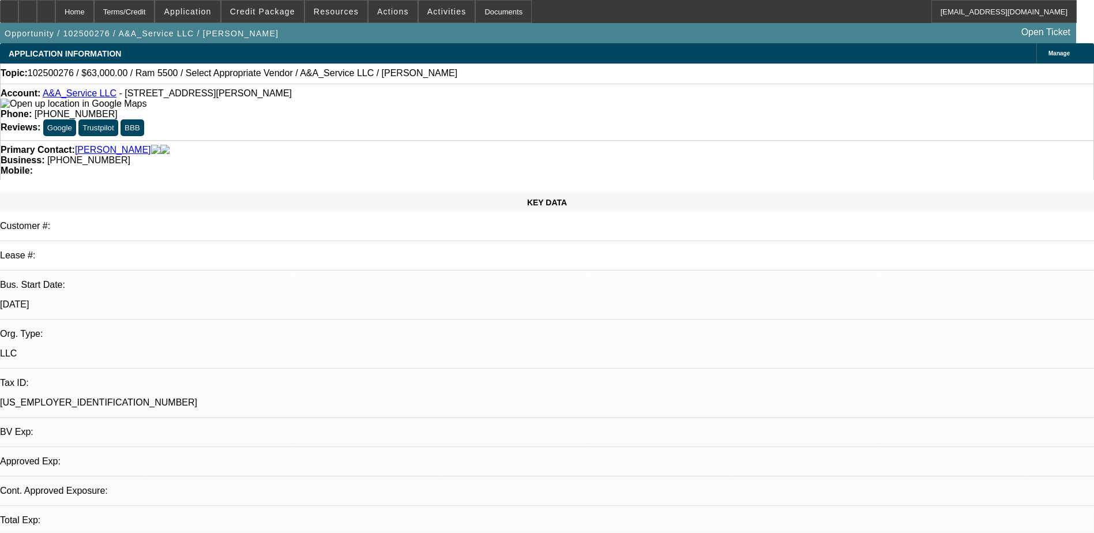
select select "0"
select select "2"
select select "0.1"
select select "4"
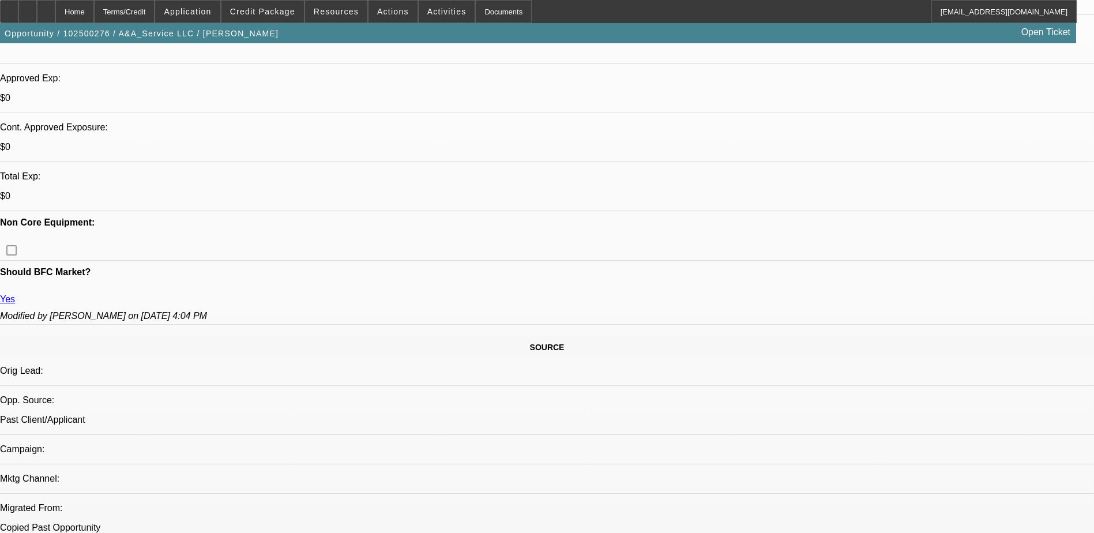
scroll to position [404, 0]
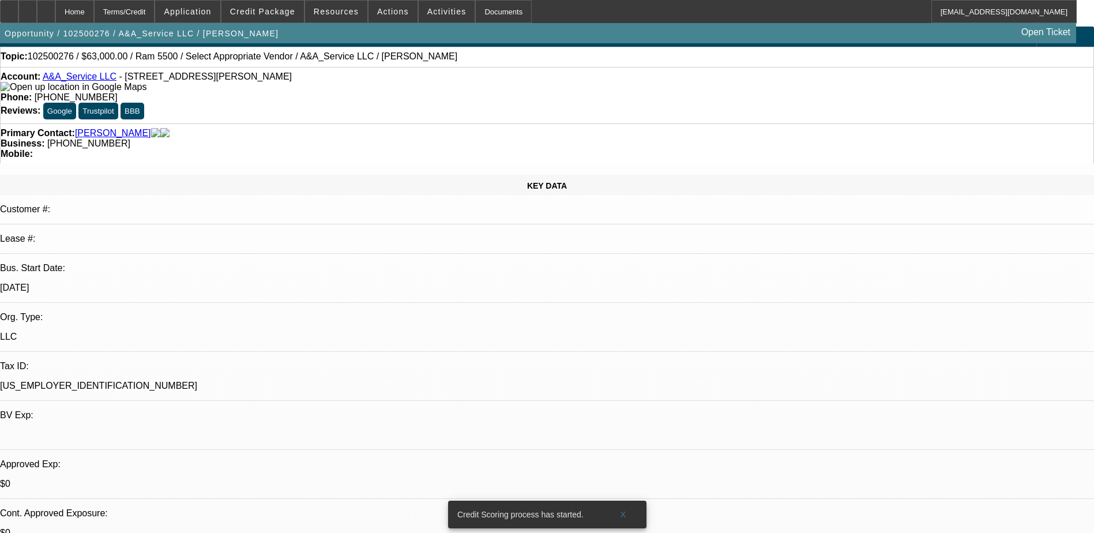
scroll to position [0, 0]
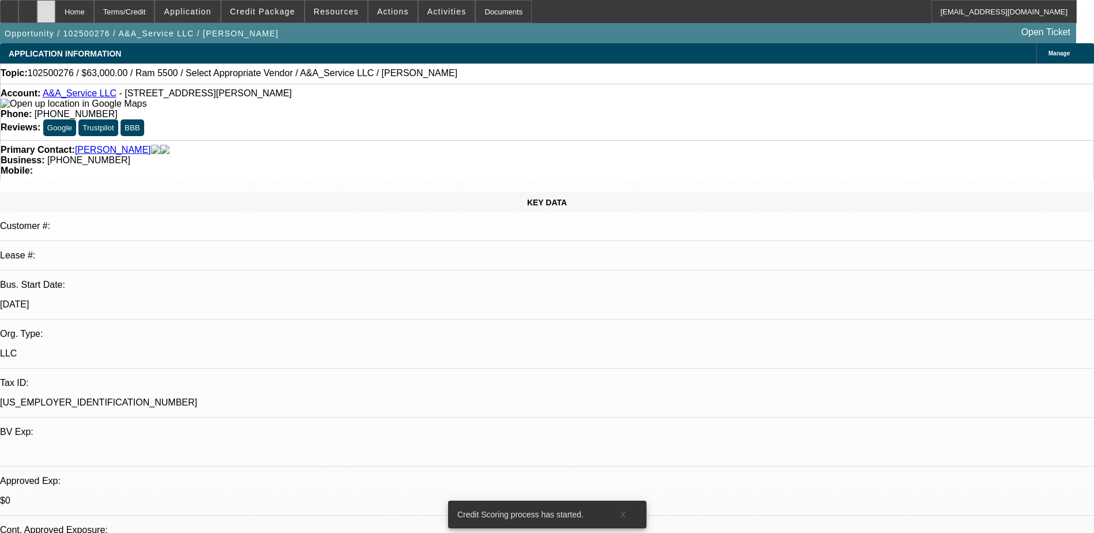
click at [46, 7] on icon at bounding box center [46, 7] width 0 height 0
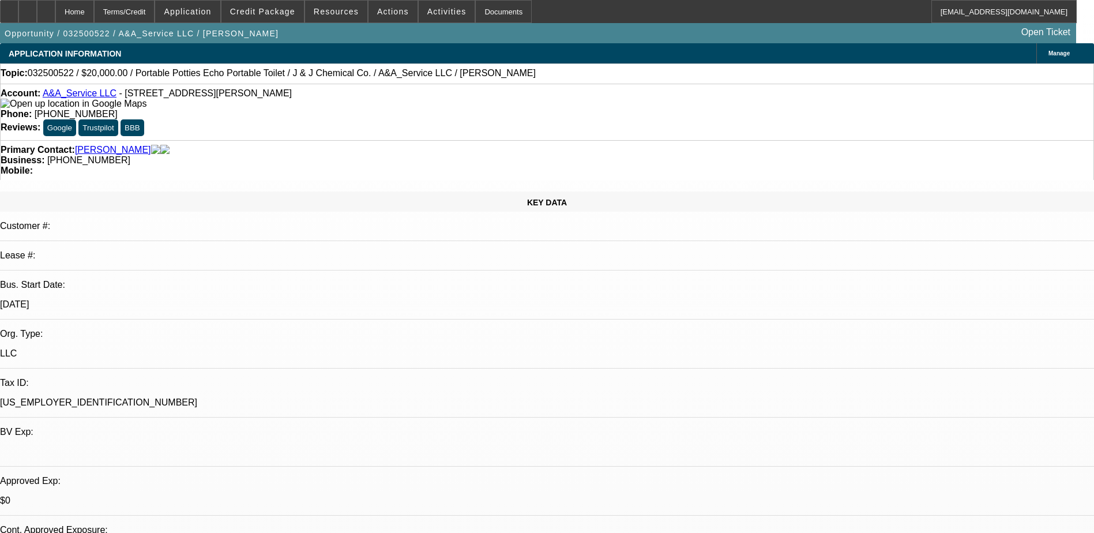
select select "0"
select select "0.1"
select select "0"
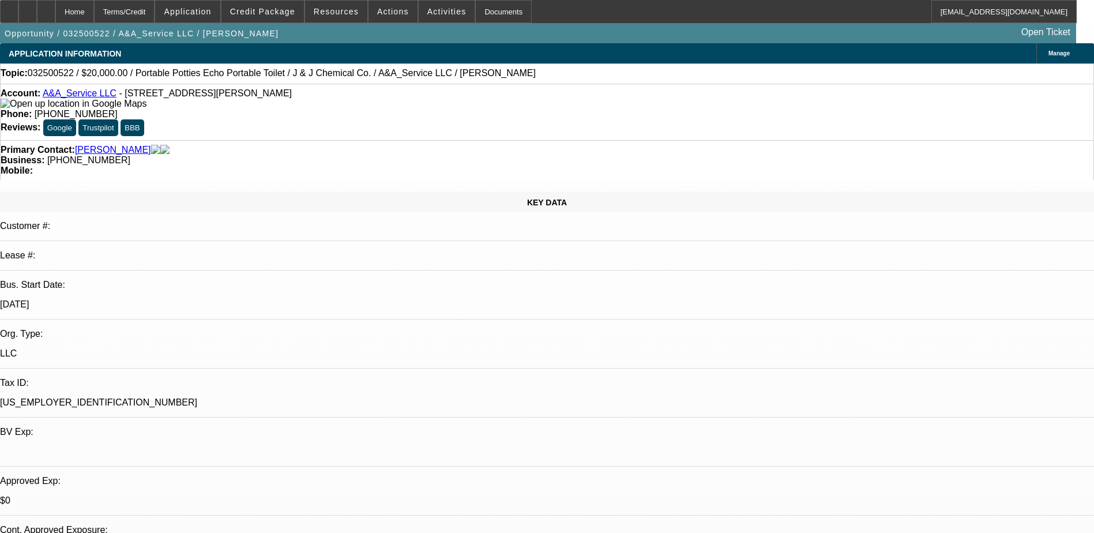
select select "0.1"
select select "0"
select select "0.1"
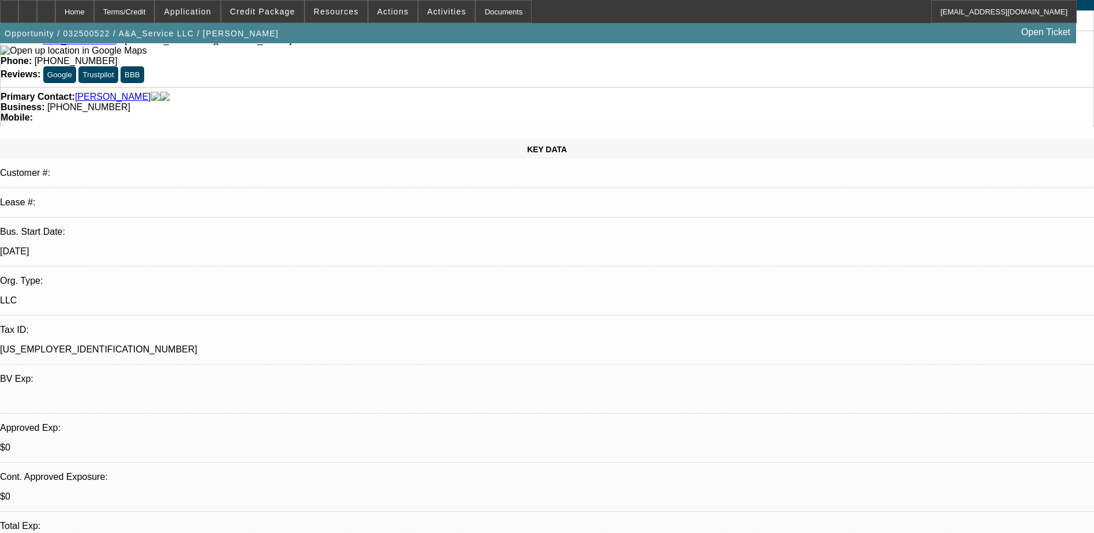
select select "1"
select select "5"
select select "1"
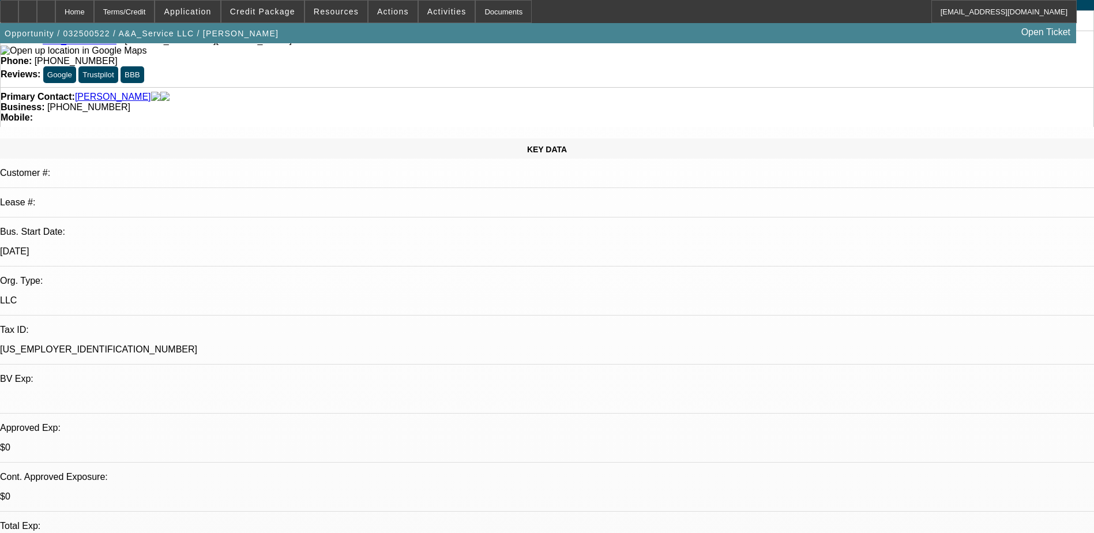
select select "5"
select select "1"
select select "5"
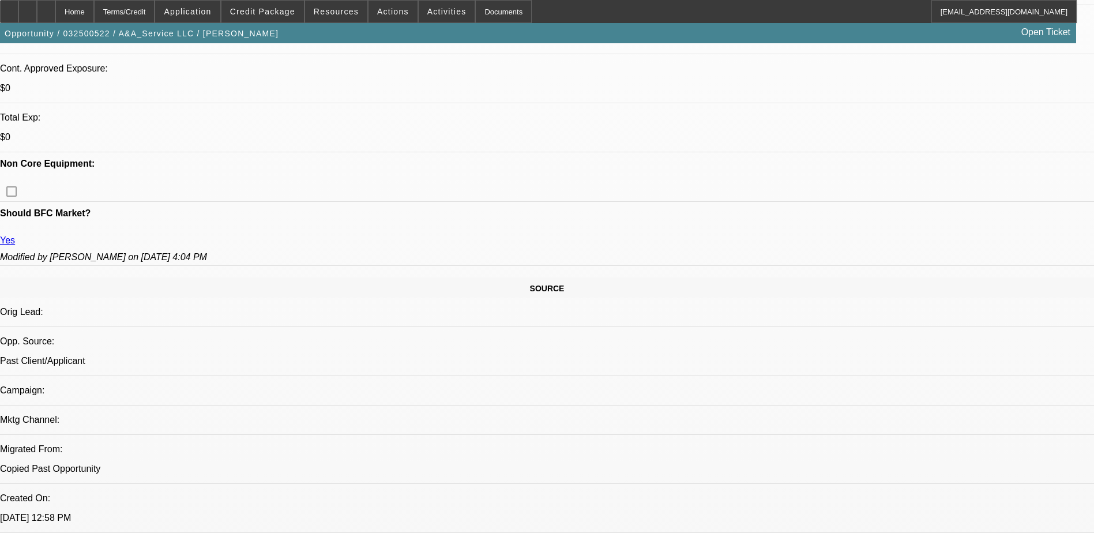
scroll to position [519, 0]
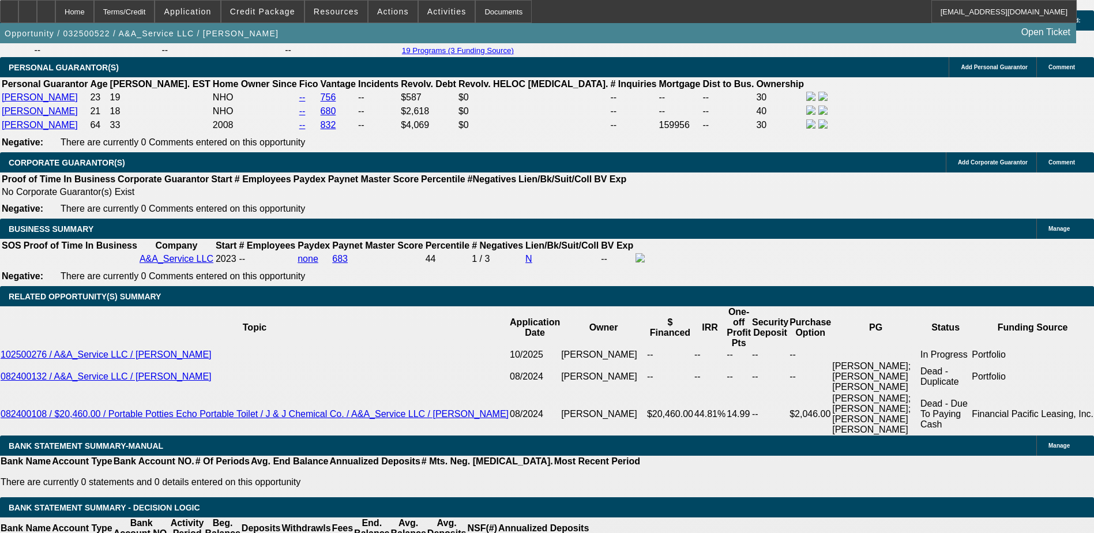
scroll to position [1903, 0]
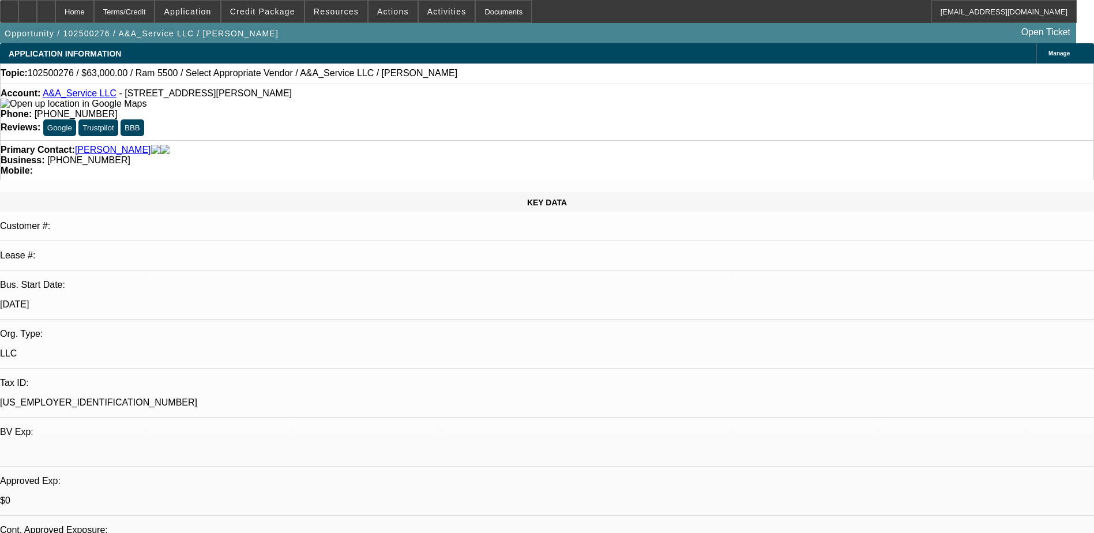
select select "0"
select select "2"
select select "0.1"
select select "4"
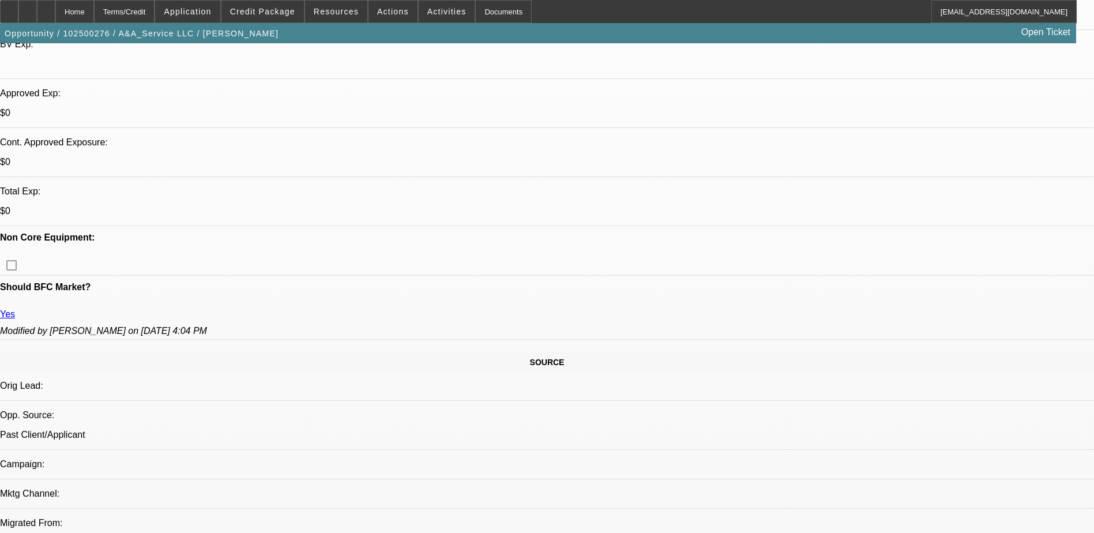
scroll to position [404, 0]
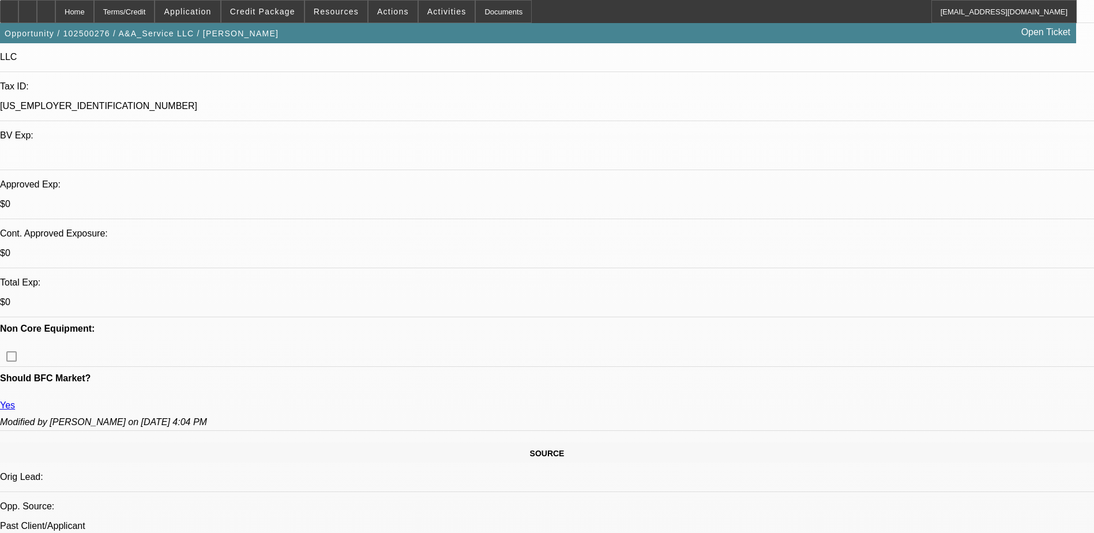
scroll to position [288, 0]
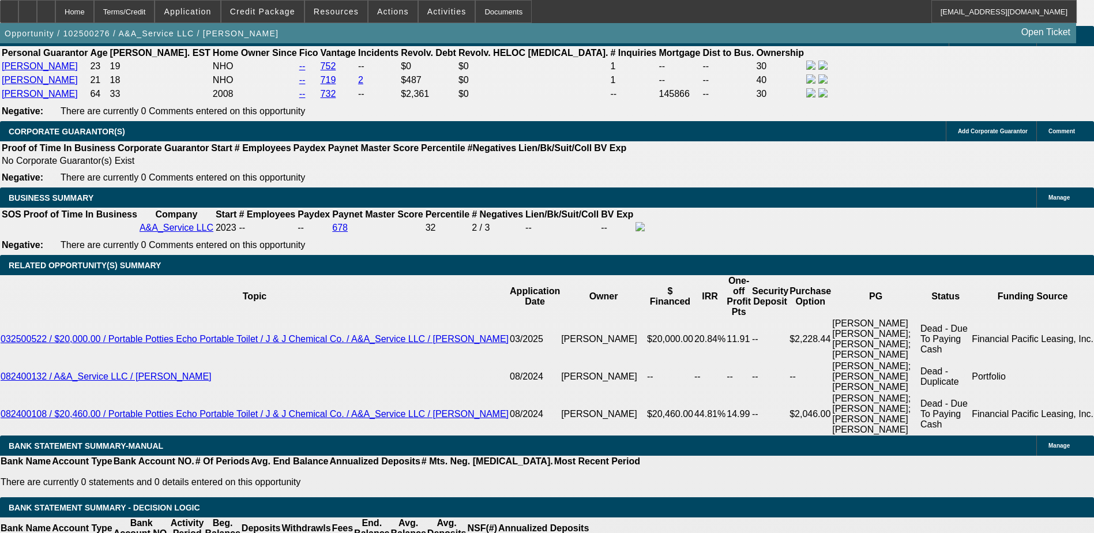
scroll to position [1730, 0]
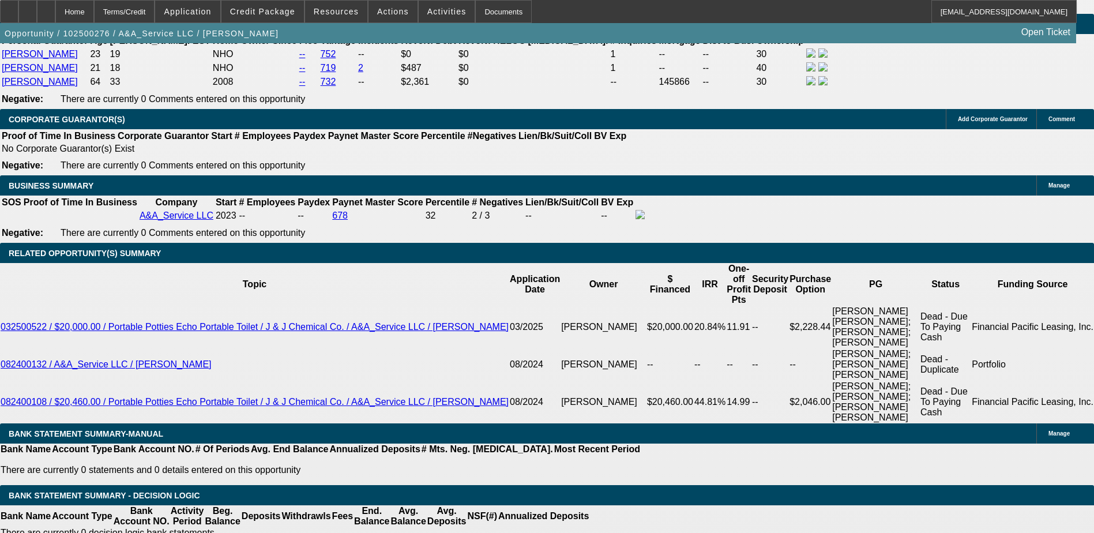
type input "60"
type input "$1,000.00"
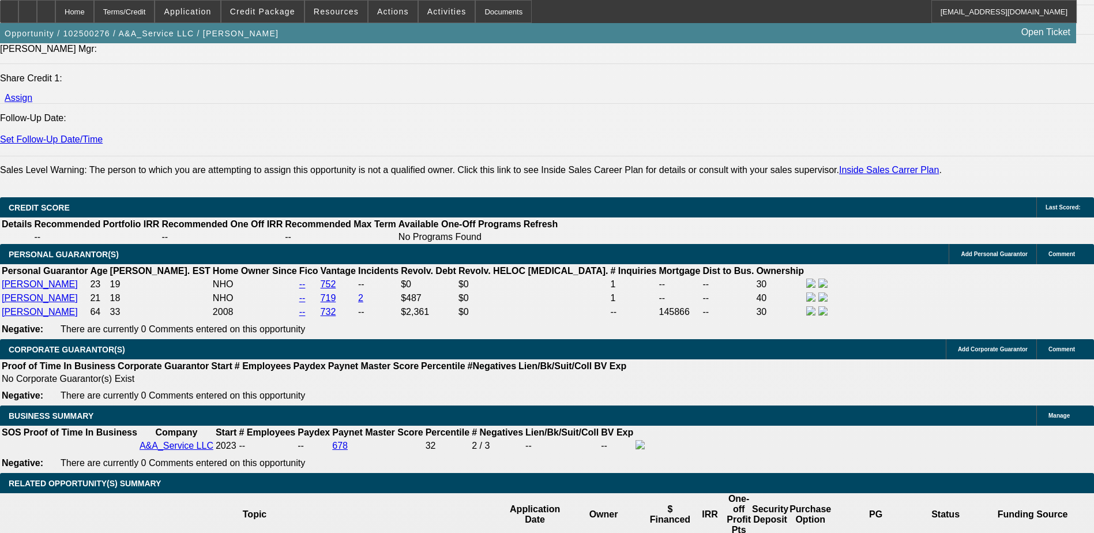
scroll to position [1500, 0]
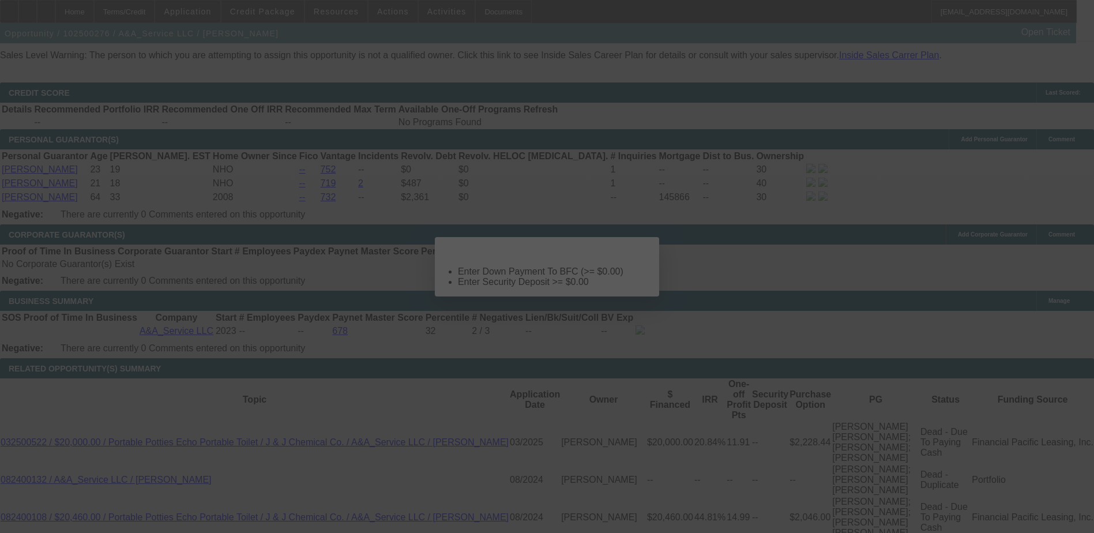
scroll to position [0, 0]
select select "0"
select select "2"
select select "0.1"
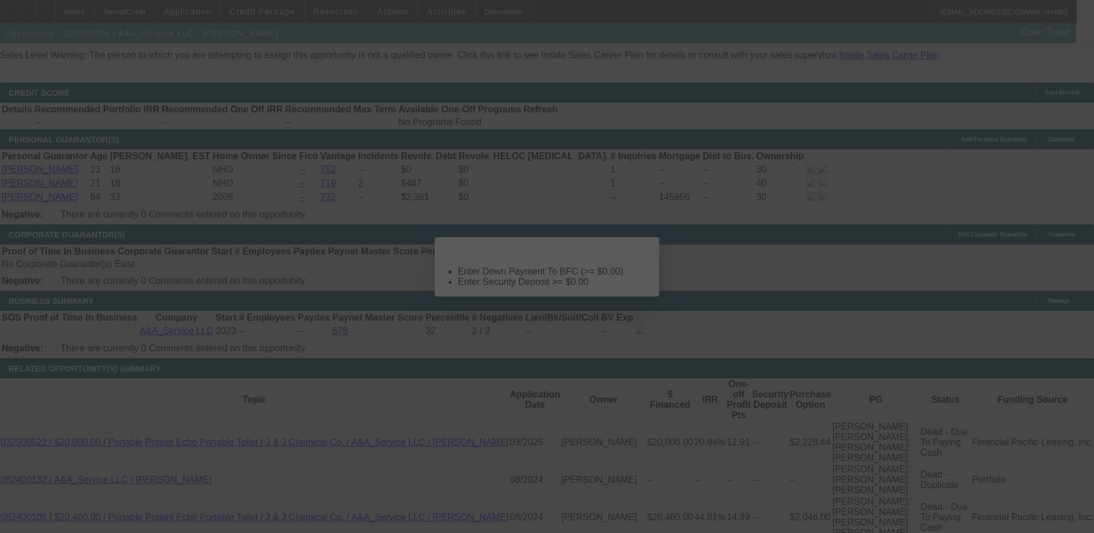
select select "4"
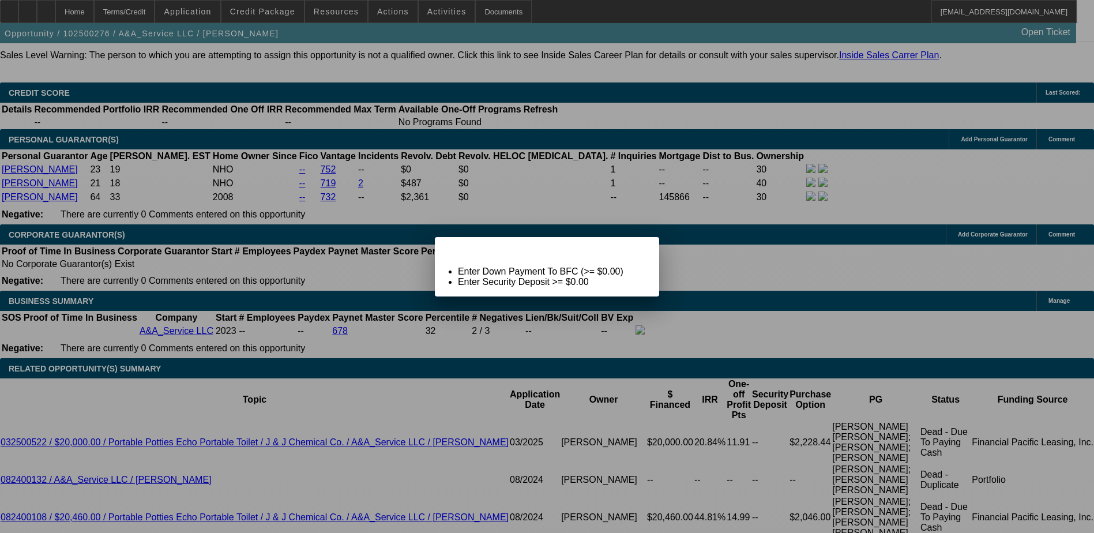
click at [634, 250] on icon at bounding box center [634, 247] width 0 height 6
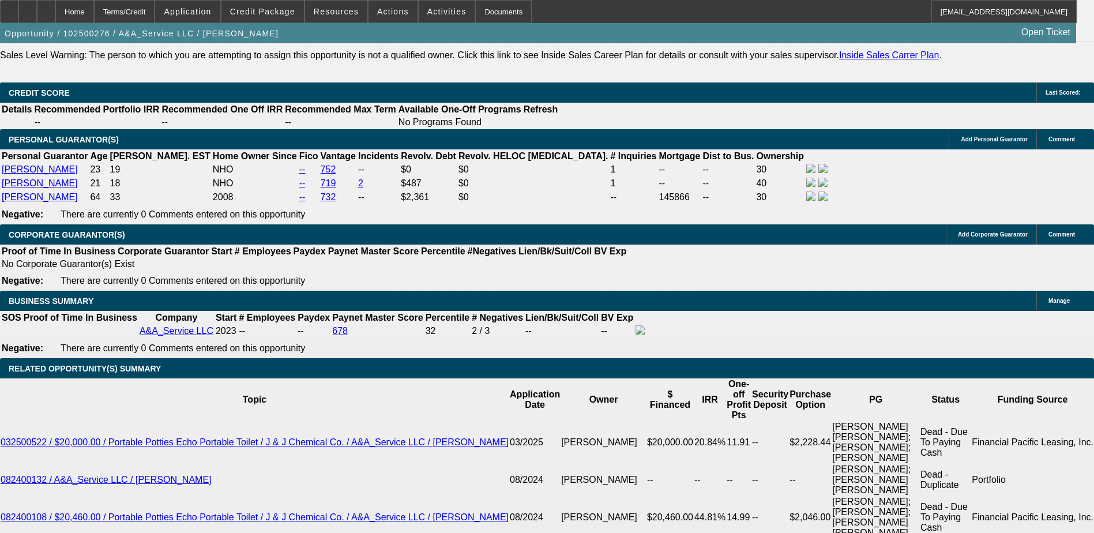
type input "$0.00"
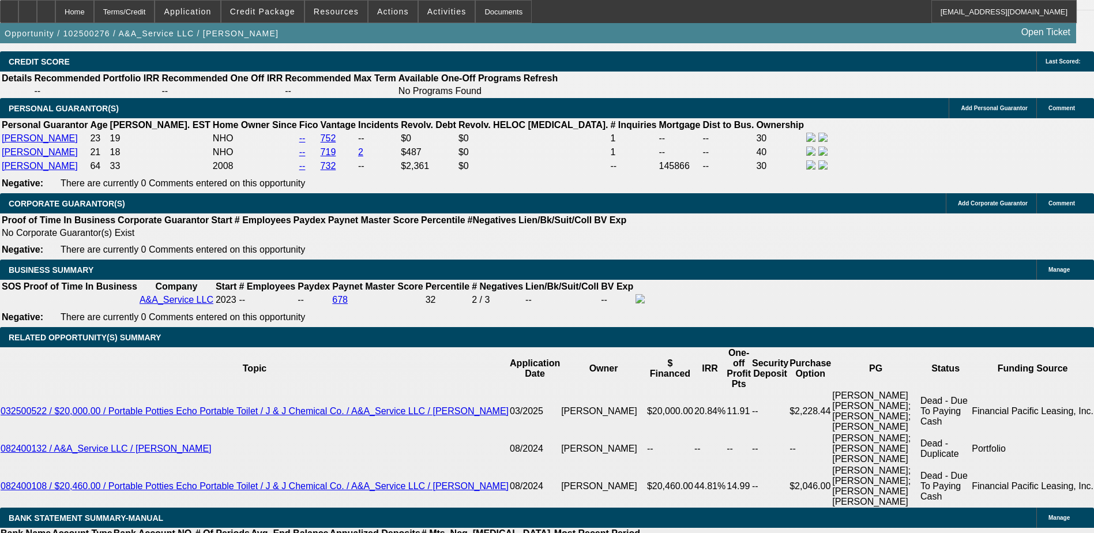
scroll to position [1673, 0]
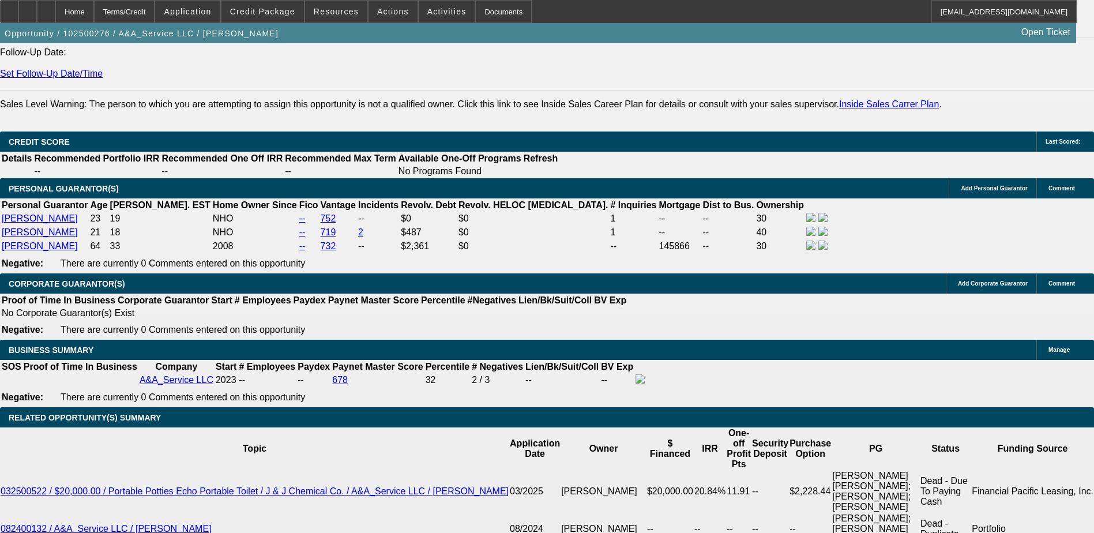
scroll to position [1557, 0]
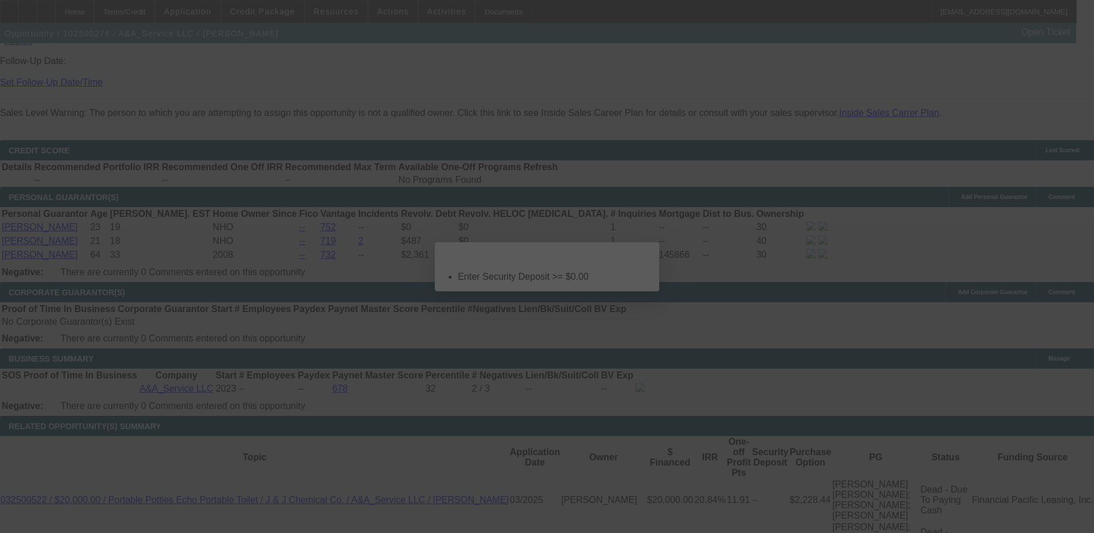
scroll to position [0, 0]
select select "0"
select select "2"
select select "0.1"
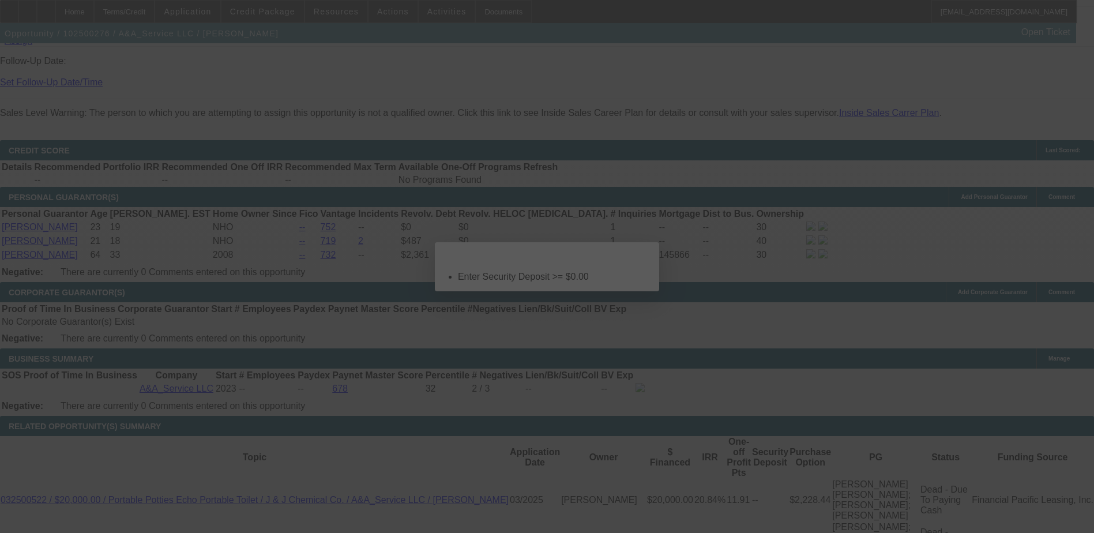
select select "4"
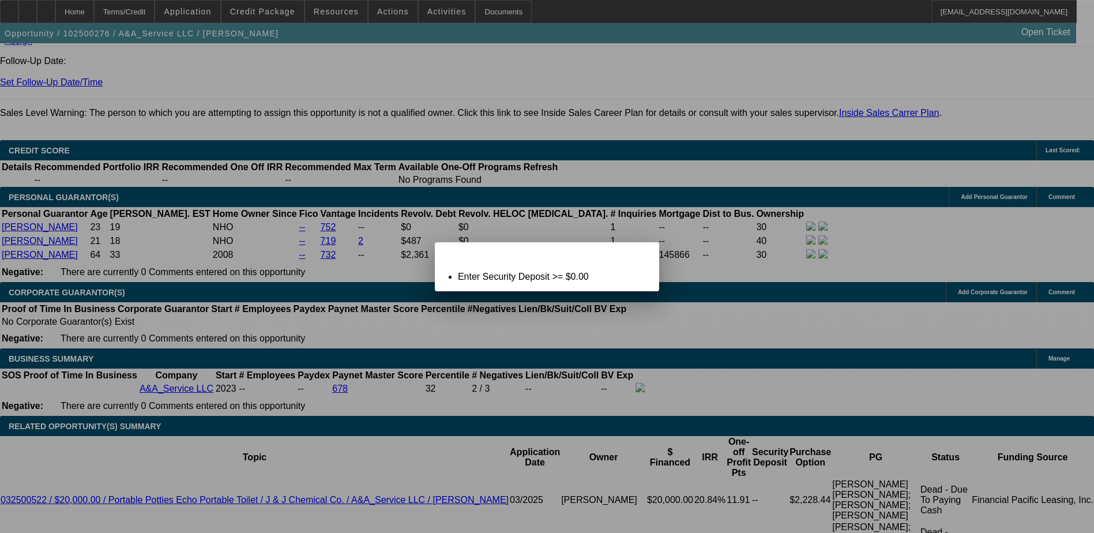
click at [634, 256] on icon at bounding box center [634, 252] width 0 height 6
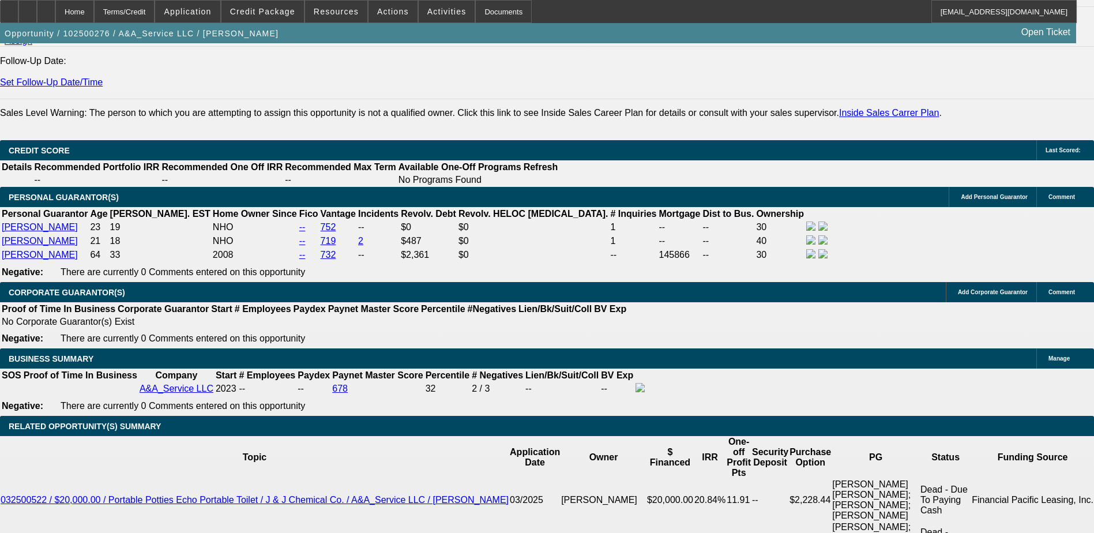
scroll to position [1557, 0]
type input "$0.00"
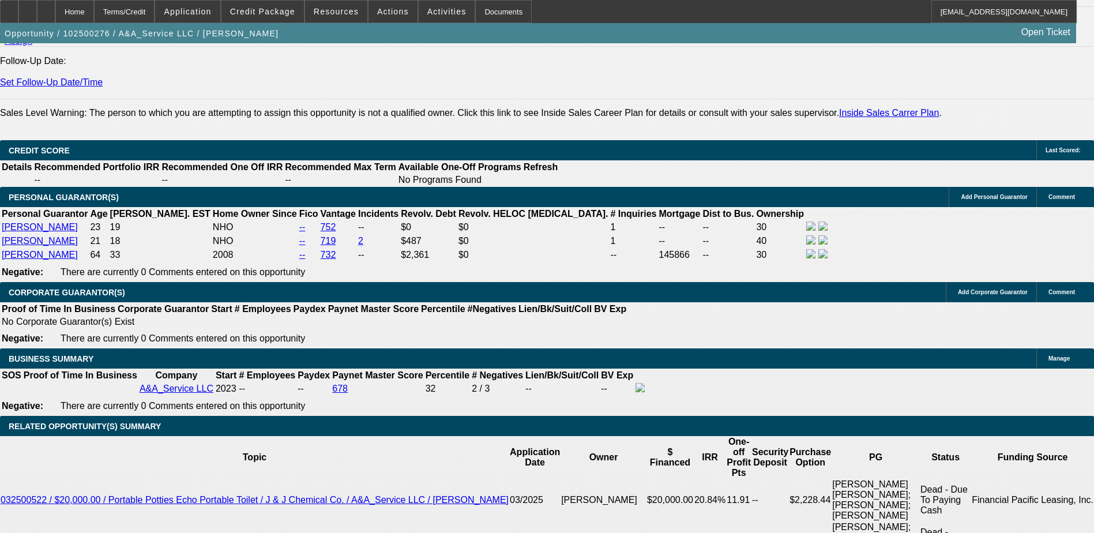
select select "0.1"
type input "$6,300.00"
type input "$1,800.02"
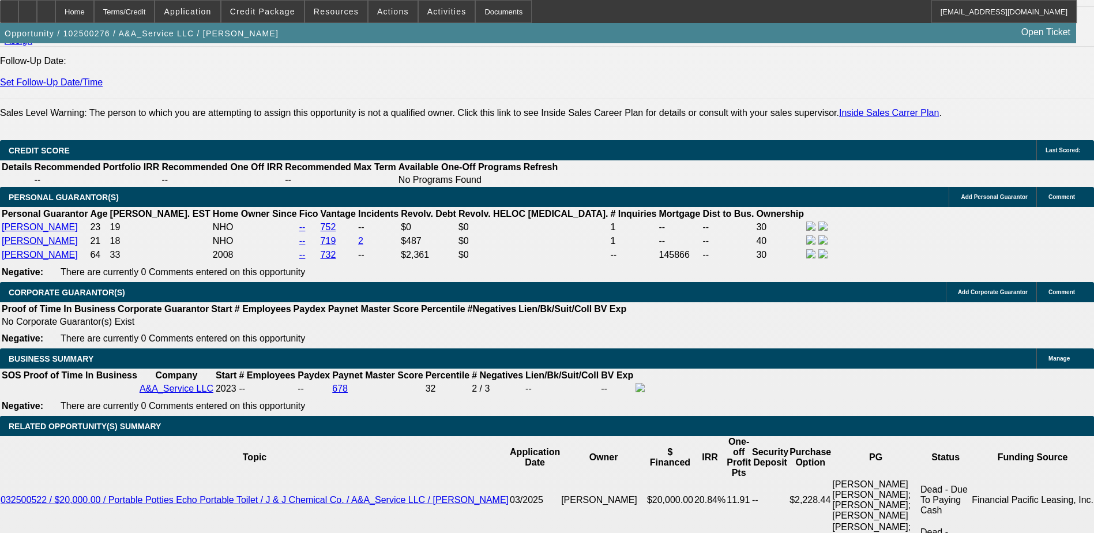
type input "$900.01"
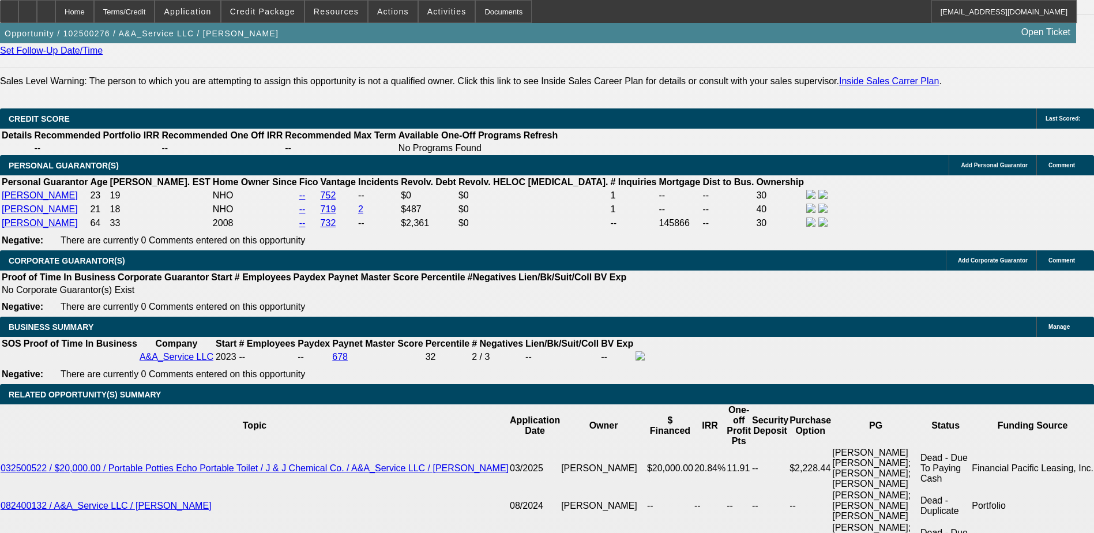
scroll to position [1615, 0]
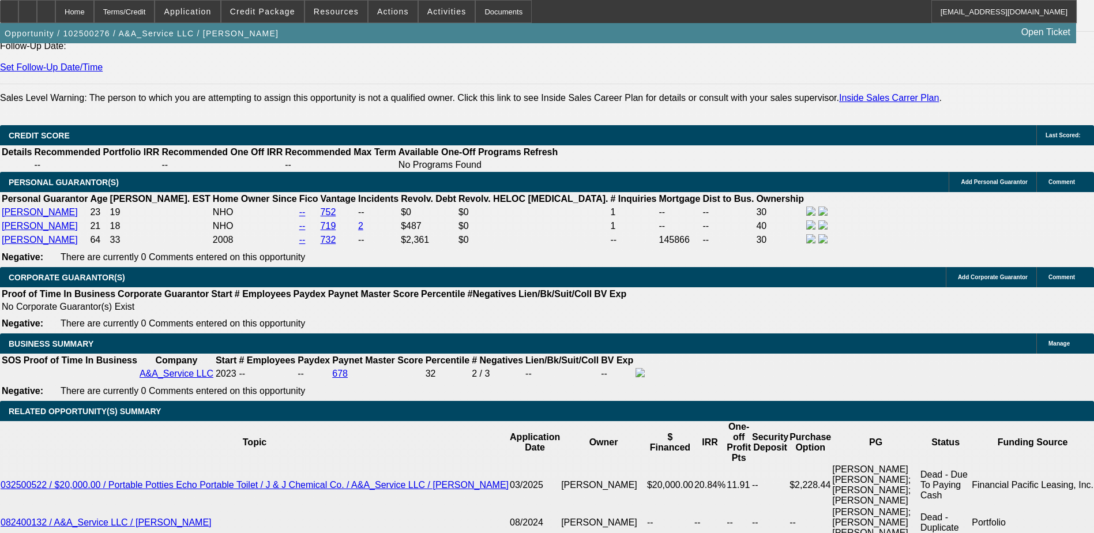
scroll to position [1500, 0]
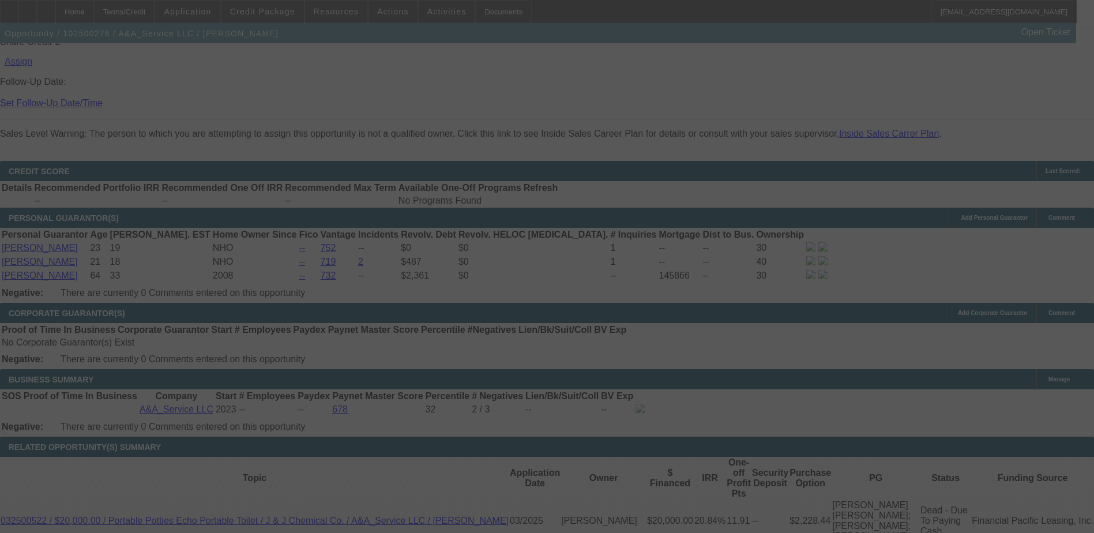
scroll to position [1557, 0]
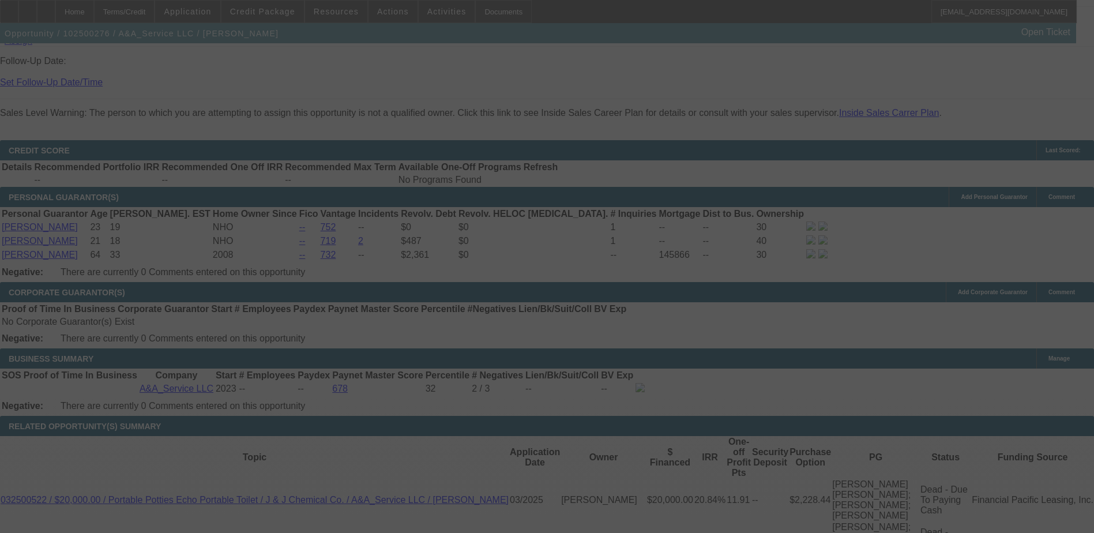
select select "0.1"
select select "2"
select select "0.1"
select select "4"
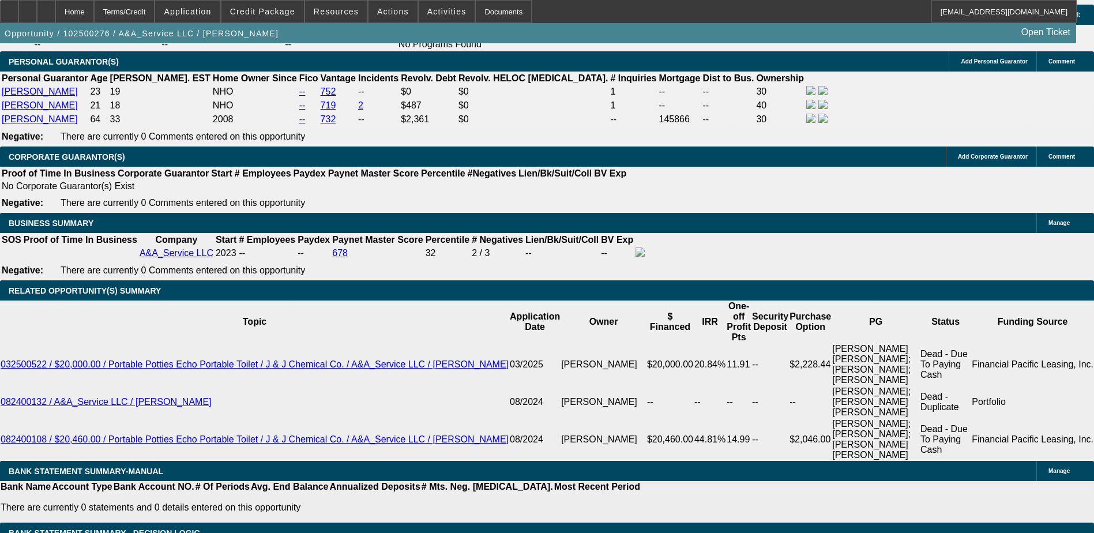
scroll to position [1673, 0]
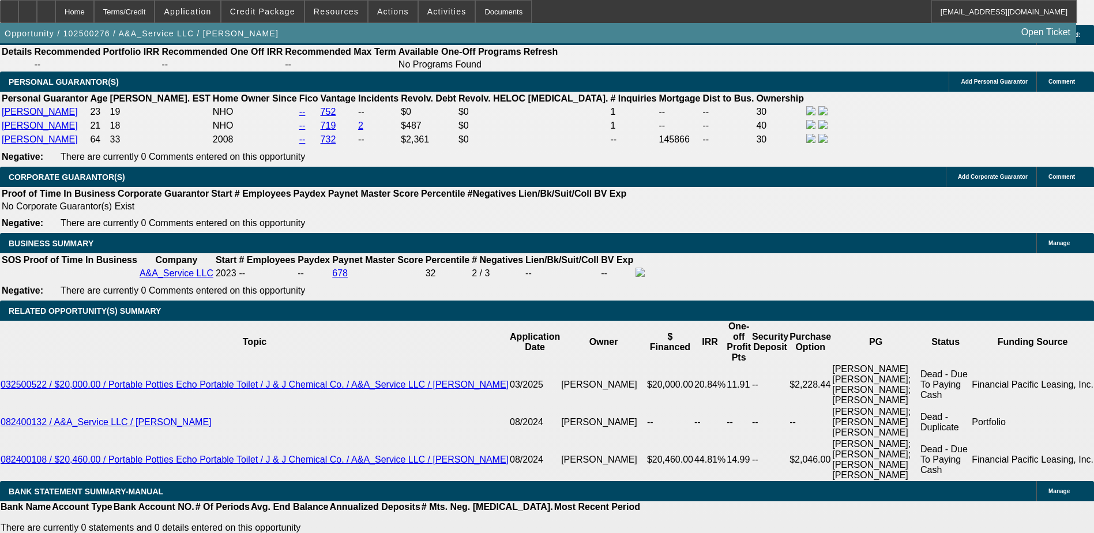
type input "1000"
type input "2.2"
type input "$2,000.00"
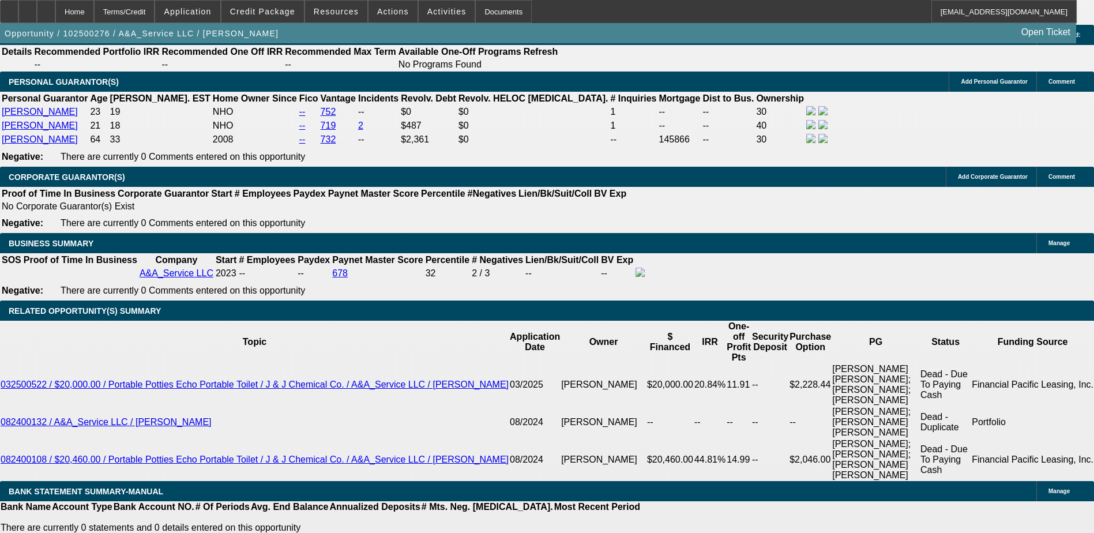
type input "UNKNOWN"
type input "12"
type input "$24.00"
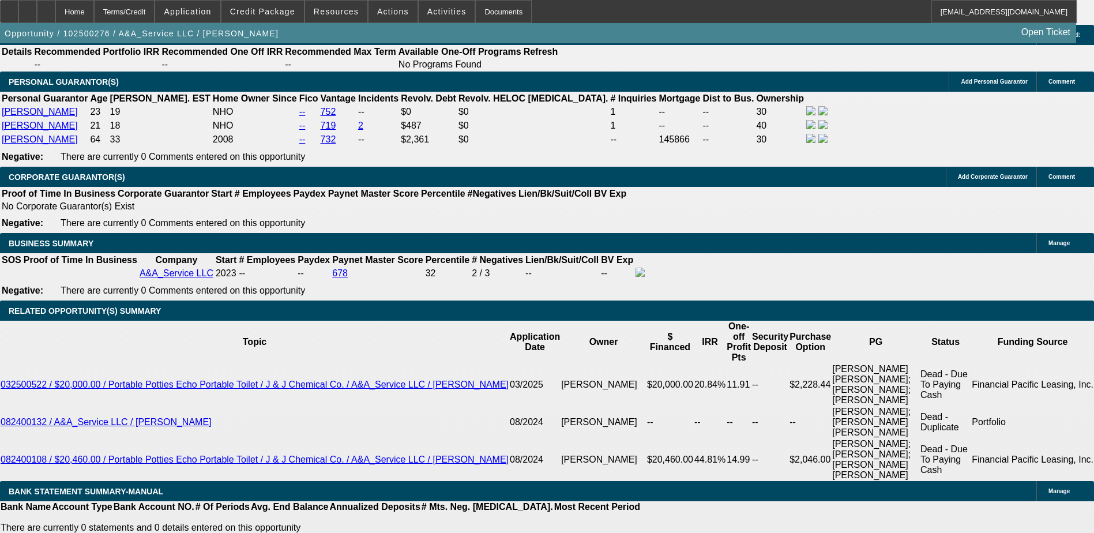
type input "1200"
type input "9.8"
type input "$2,400.00"
type input "$1,200.00"
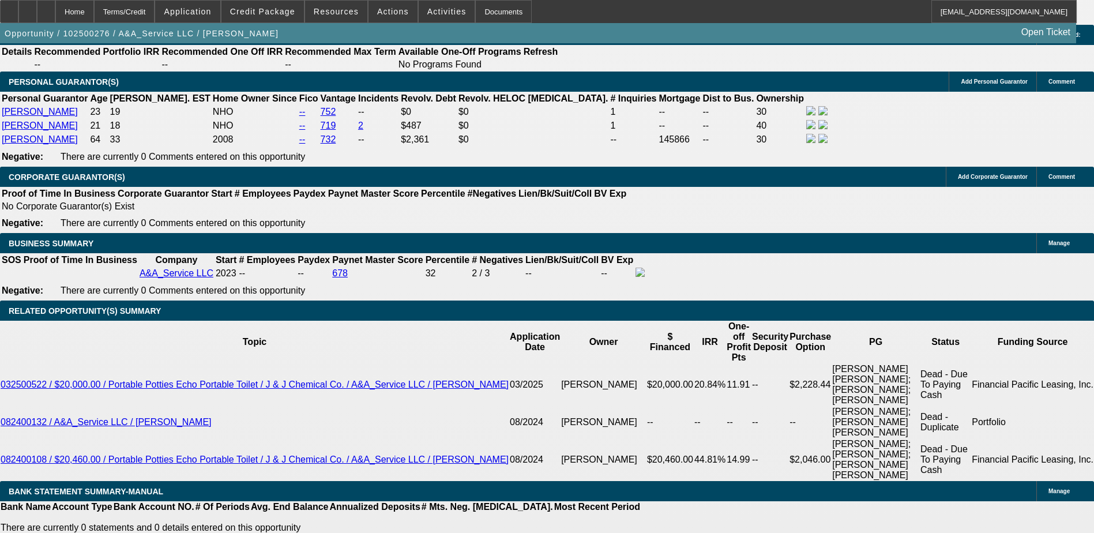
scroll to position [1557, 0]
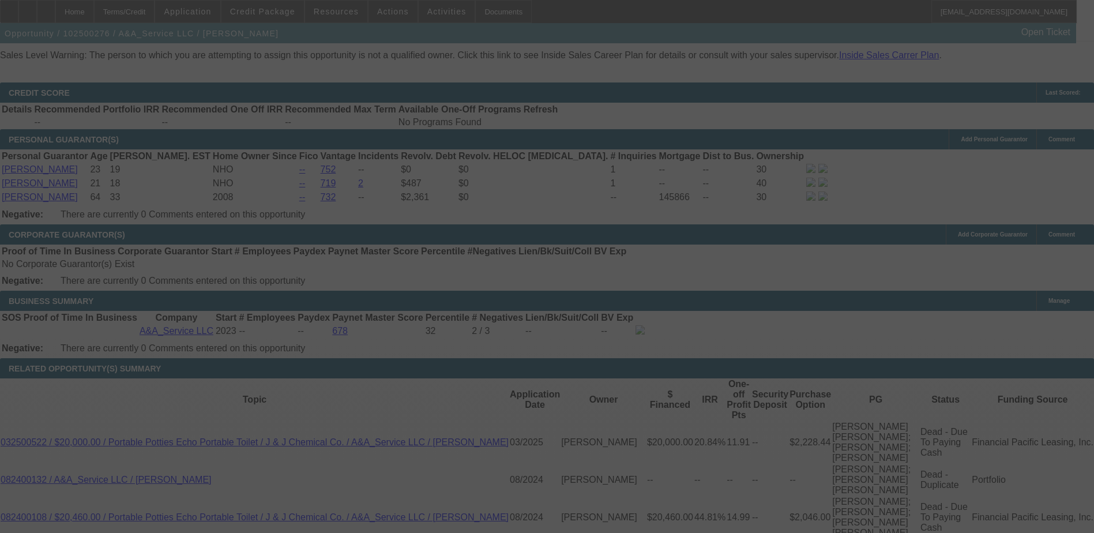
scroll to position [1673, 0]
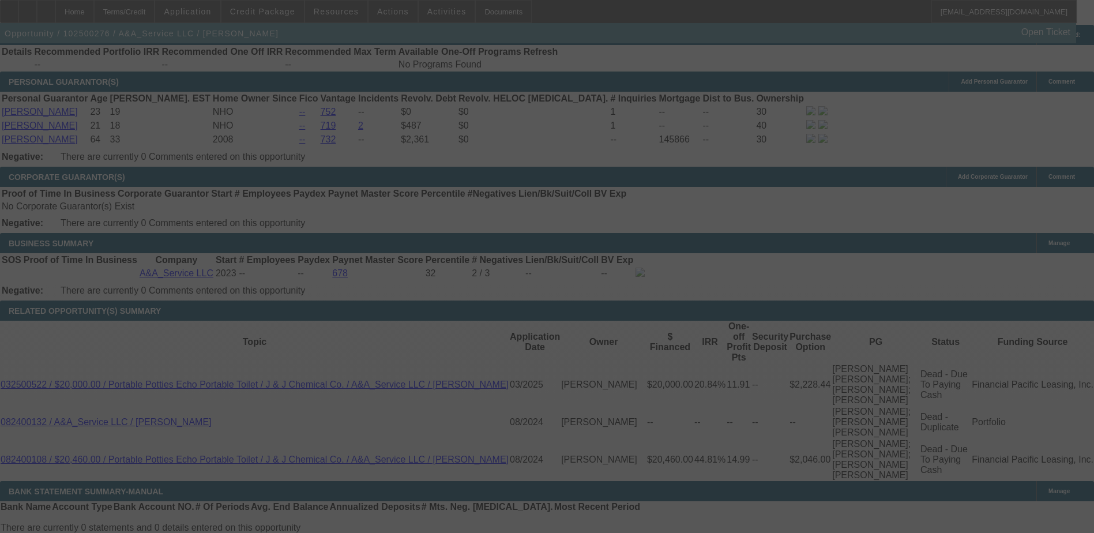
select select "0.1"
select select "2"
select select "0.1"
select select "4"
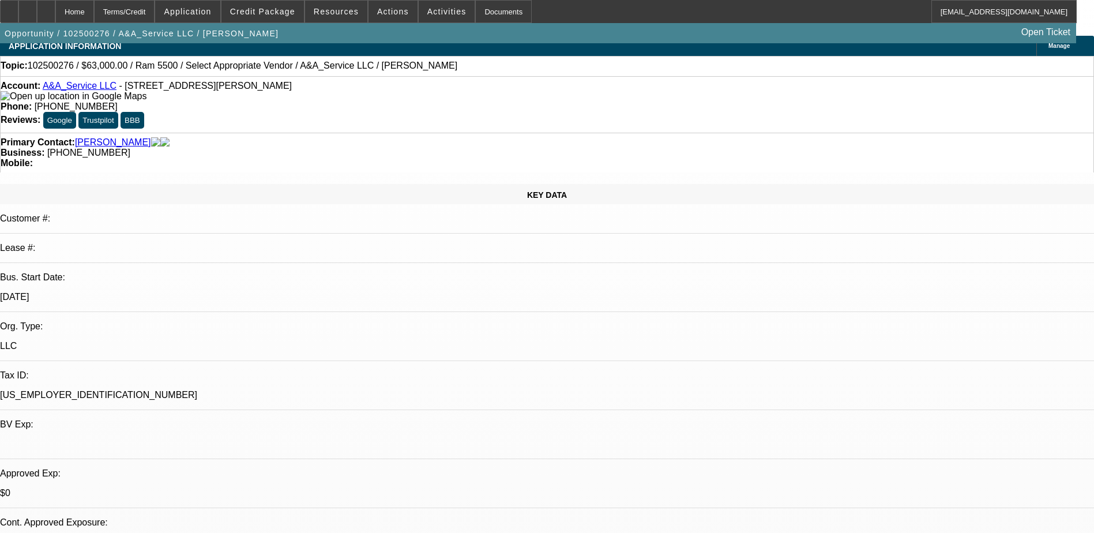
scroll to position [0, 0]
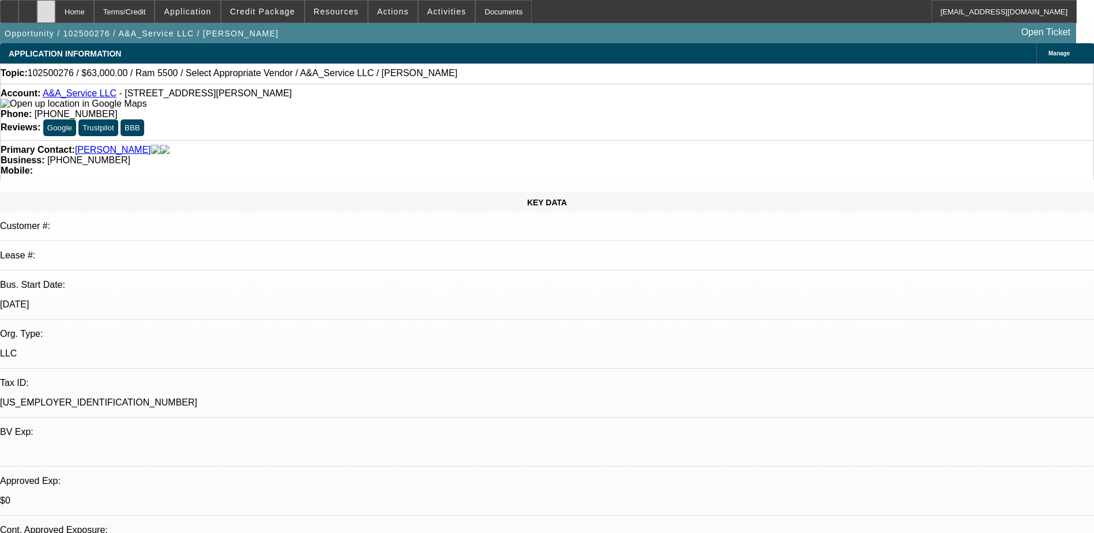
click at [55, 13] on div at bounding box center [46, 11] width 18 height 23
select select "0.1"
select select "2"
select select "0.1"
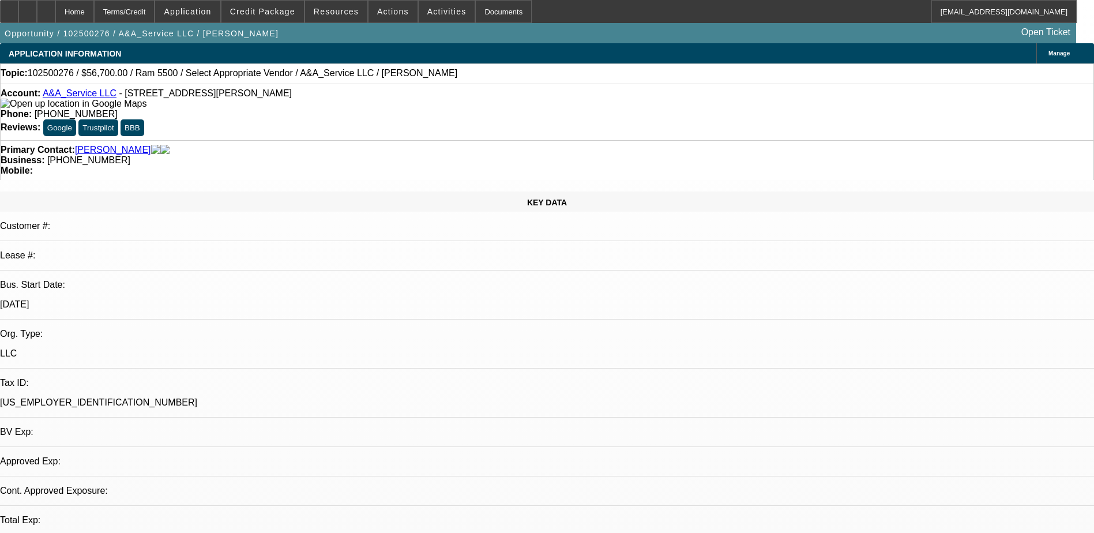
select select "4"
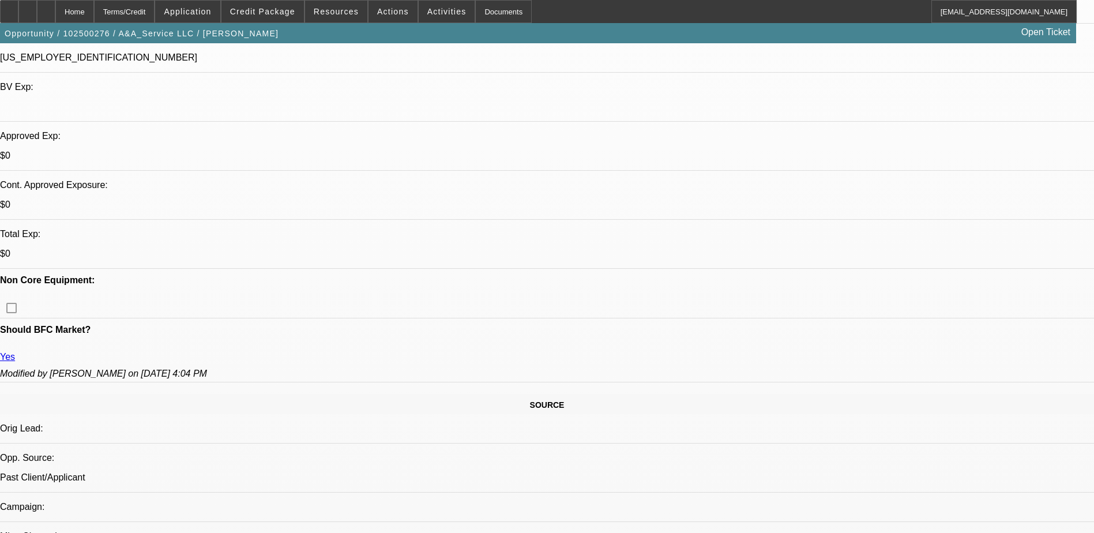
scroll to position [346, 0]
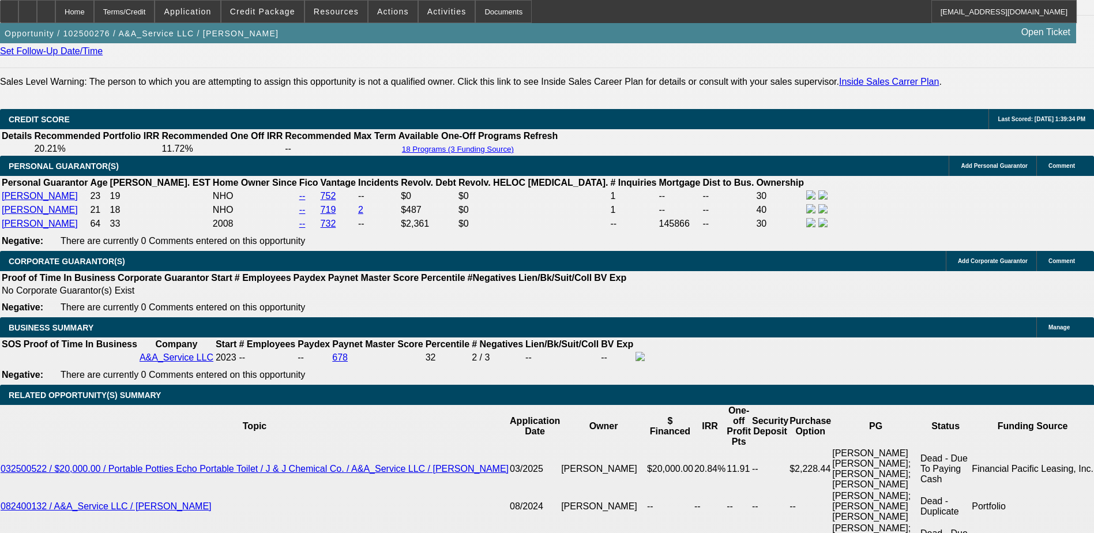
scroll to position [1500, 0]
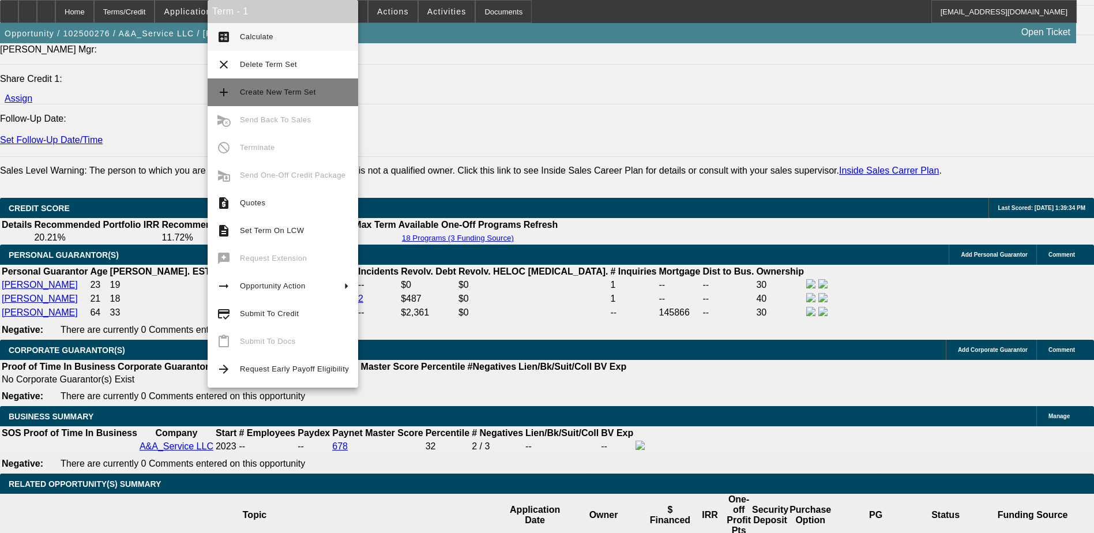
click at [288, 89] on span "Create New Term Set" at bounding box center [278, 92] width 76 height 9
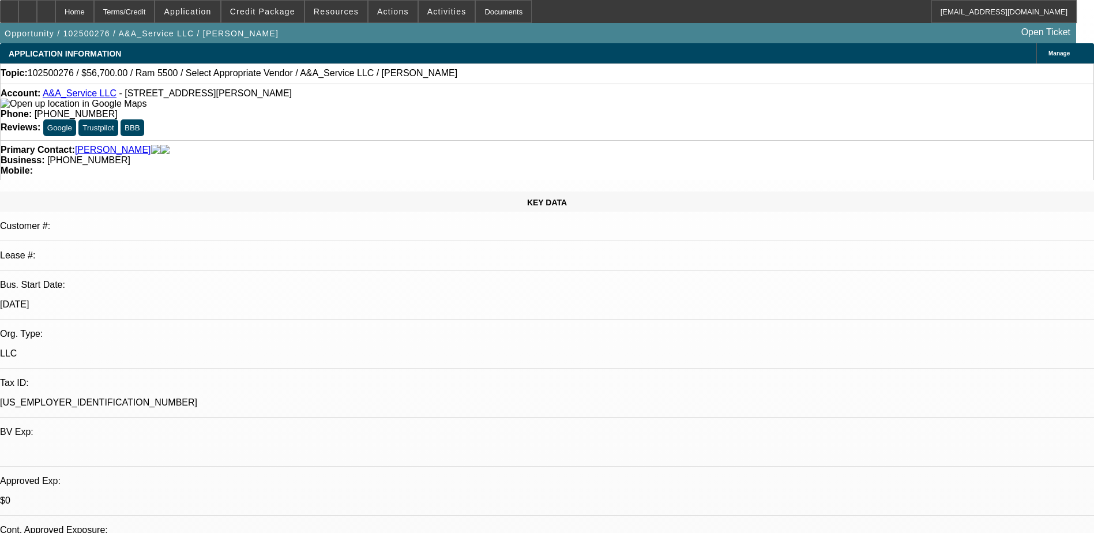
select select "0.1"
select select "2"
select select "0.1"
select select "4"
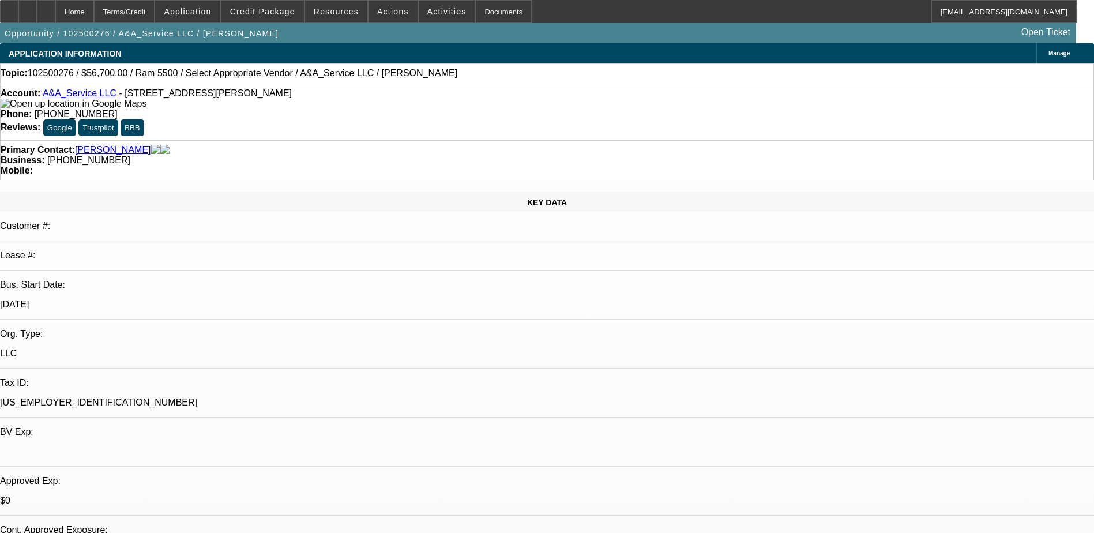
select select "0.1"
select select "2"
select select "0.1"
select select "4"
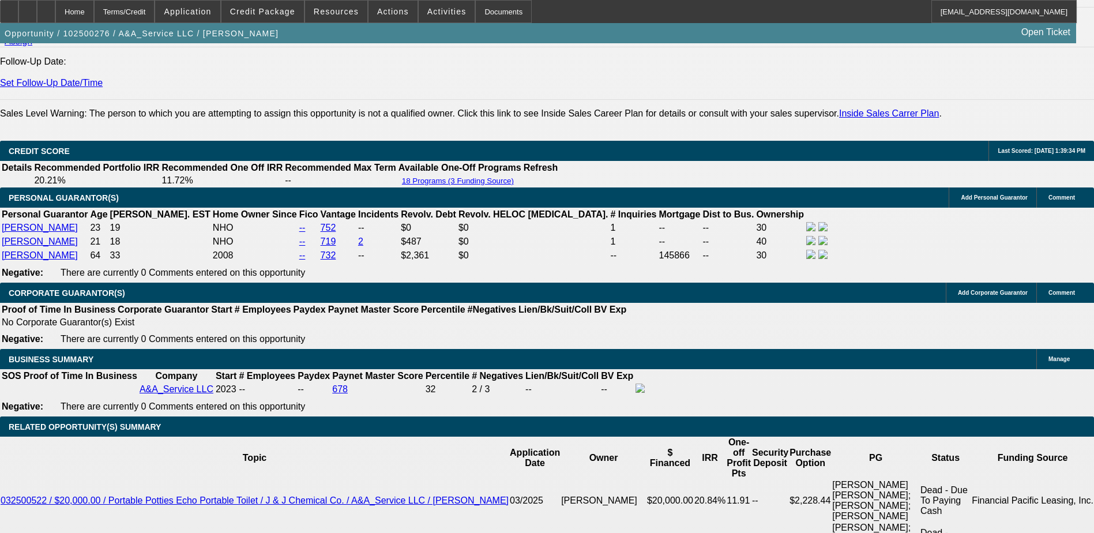
scroll to position [1624, 0]
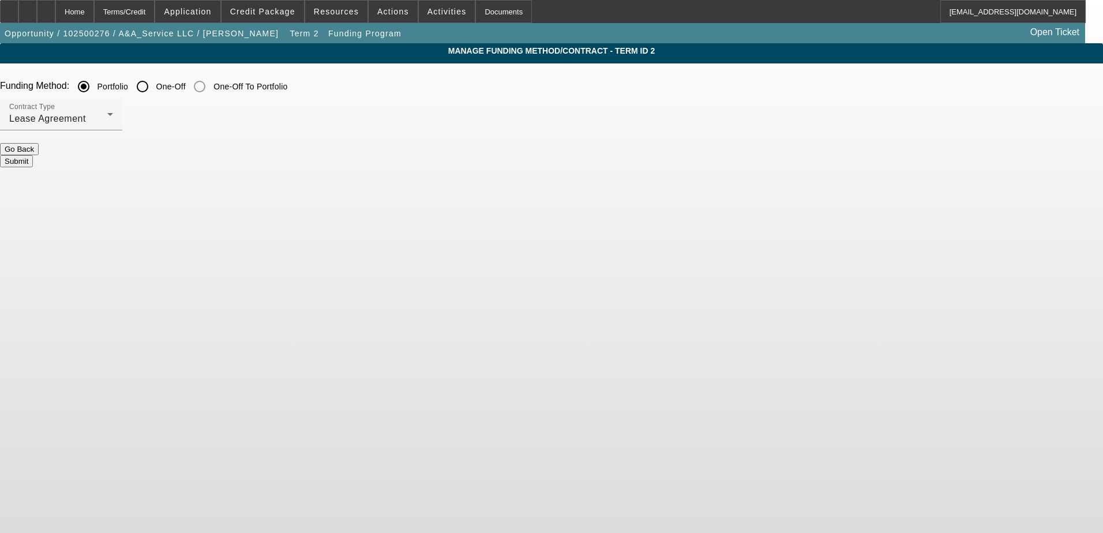
click at [154, 90] on input "One-Off" at bounding box center [142, 86] width 23 height 23
radio input "true"
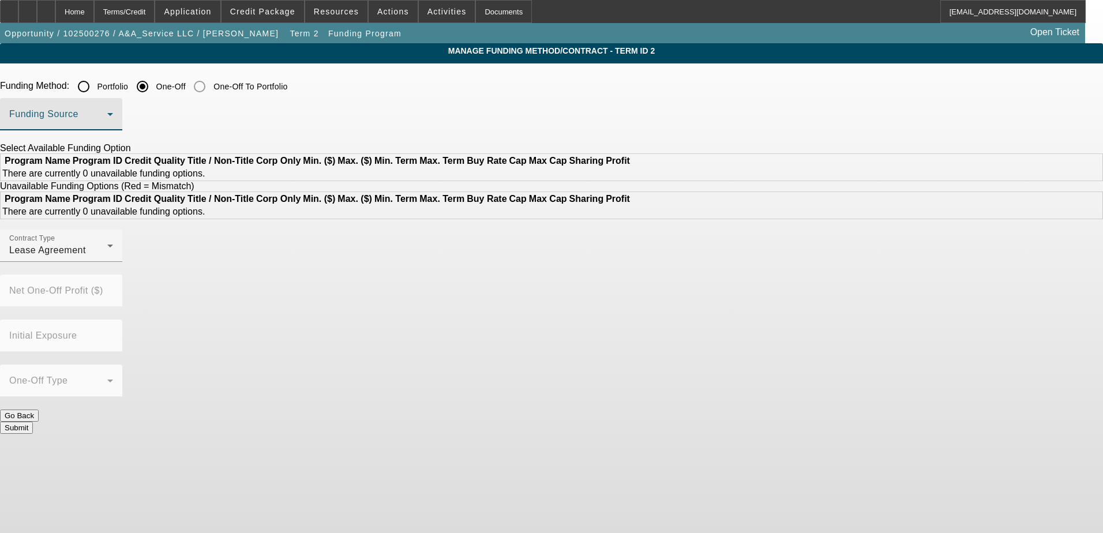
click at [107, 117] on span at bounding box center [58, 119] width 98 height 14
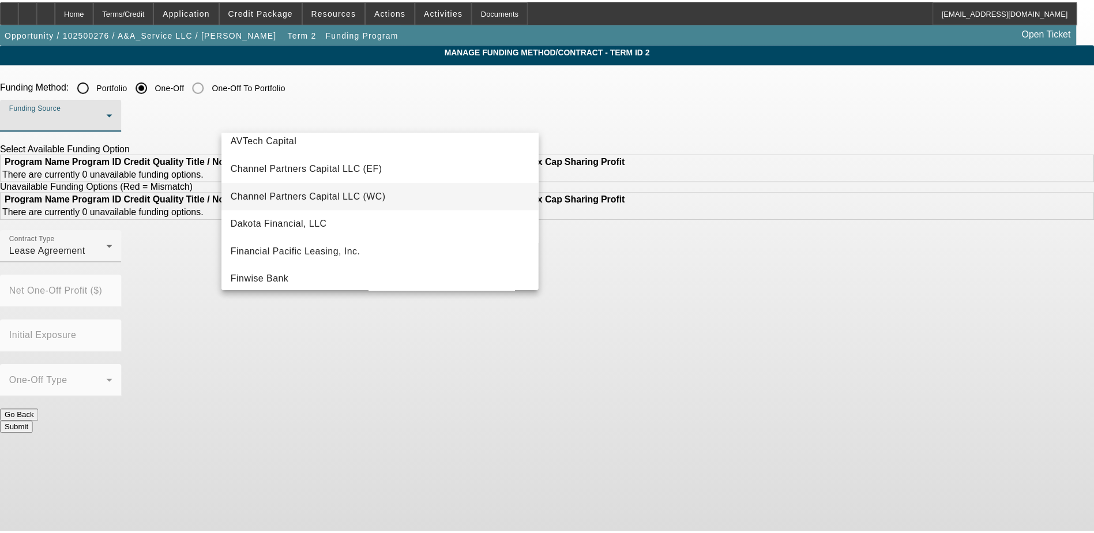
scroll to position [58, 0]
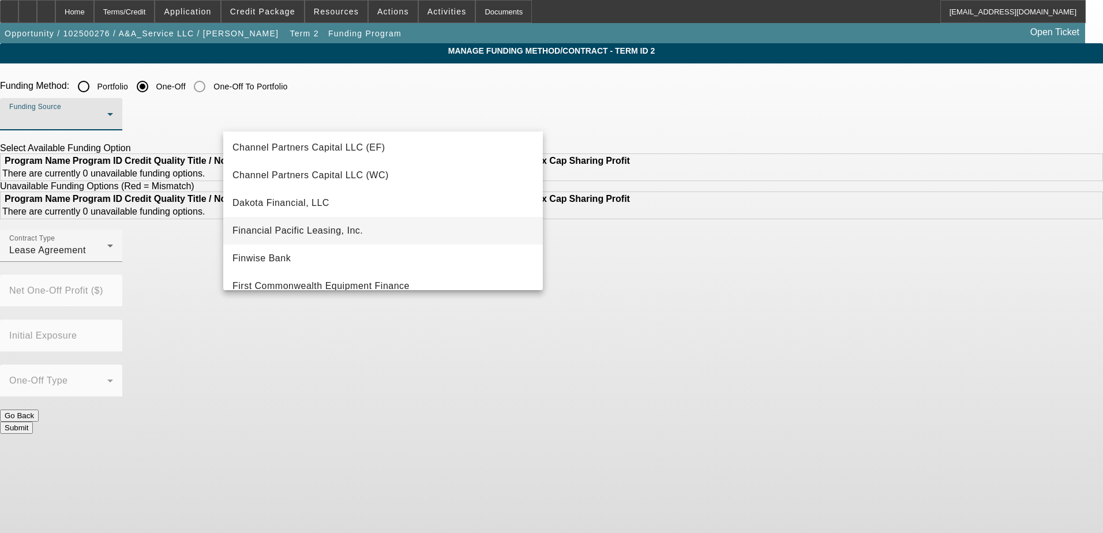
click at [306, 238] on mat-option "Financial Pacific Leasing, Inc." at bounding box center [383, 231] width 320 height 28
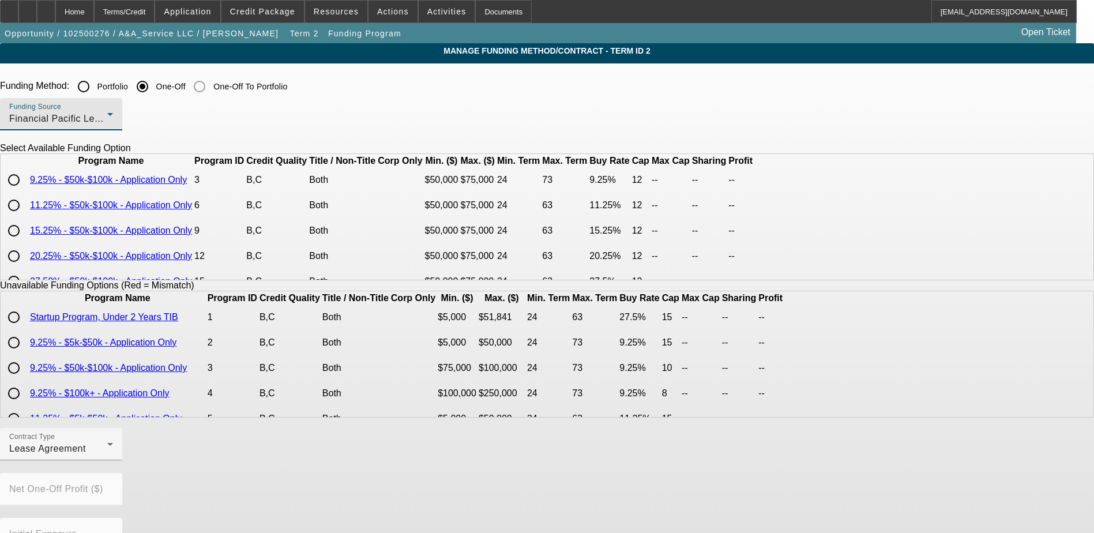
click at [25, 217] on input "radio" at bounding box center [13, 205] width 23 height 23
radio input "true"
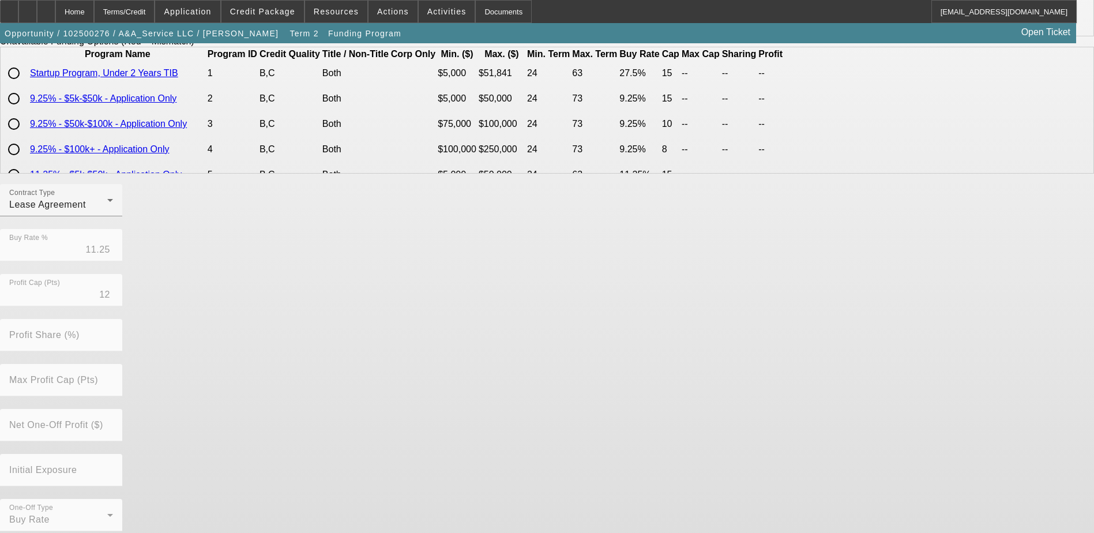
scroll to position [254, 0]
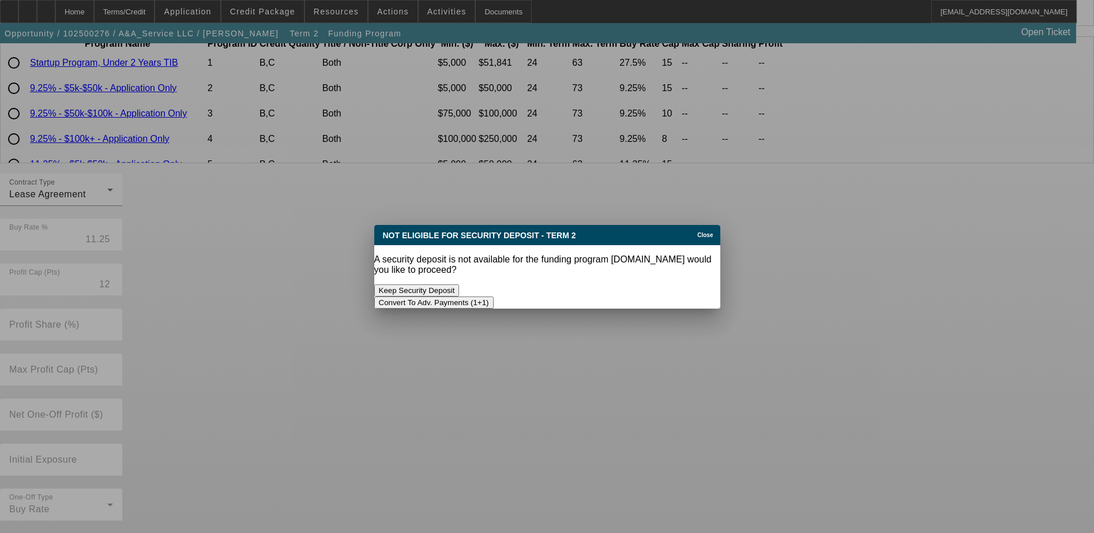
scroll to position [0, 0]
click at [494, 296] on button "Convert To Adv. Payments (1+1)" at bounding box center [433, 302] width 119 height 12
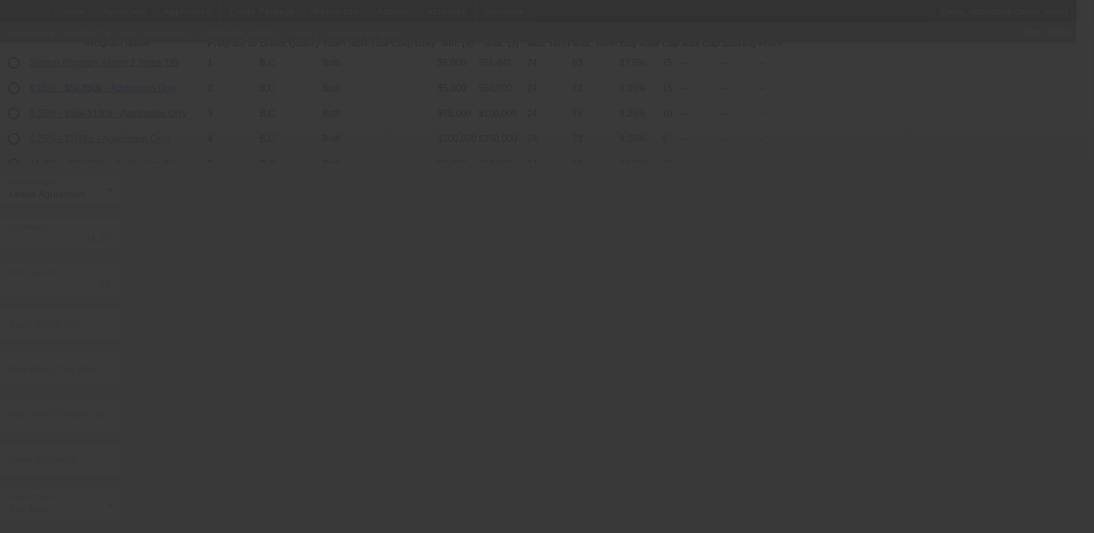
radio input "true"
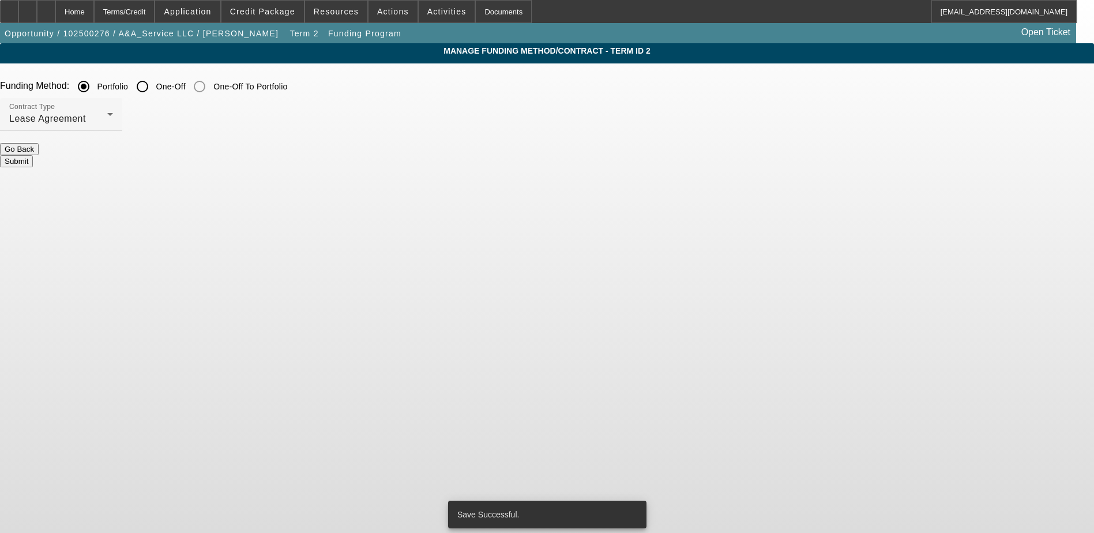
scroll to position [0, 0]
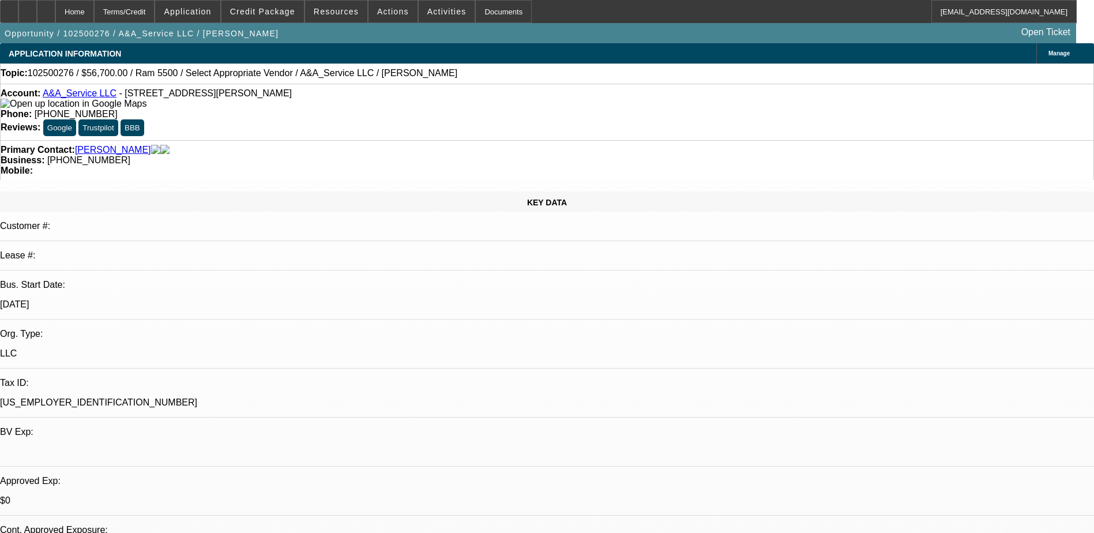
select select "0.1"
select select "0"
select select "0.1"
select select "4"
select select "0.1"
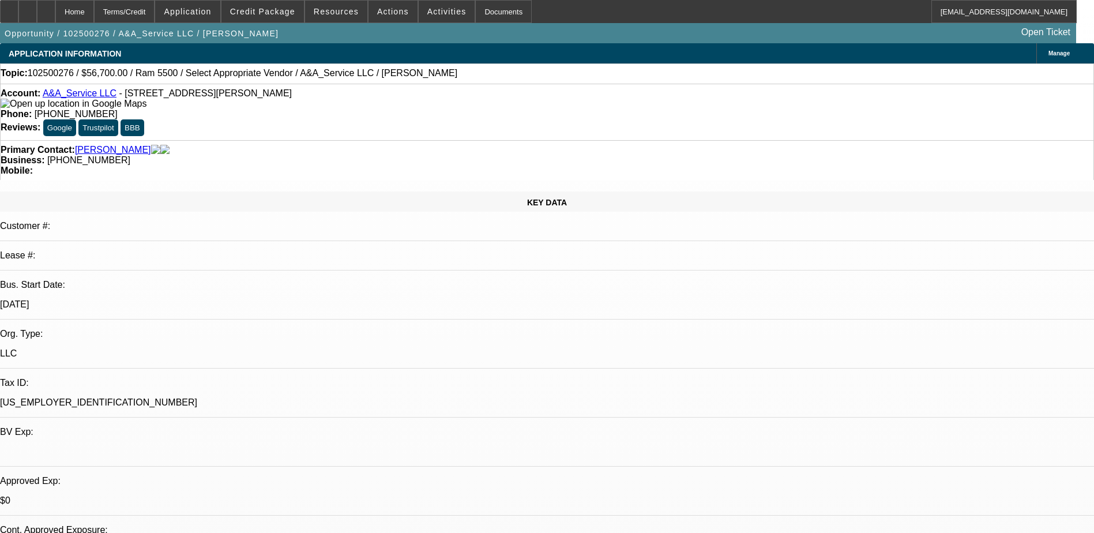
select select "2"
select select "0.1"
select select "4"
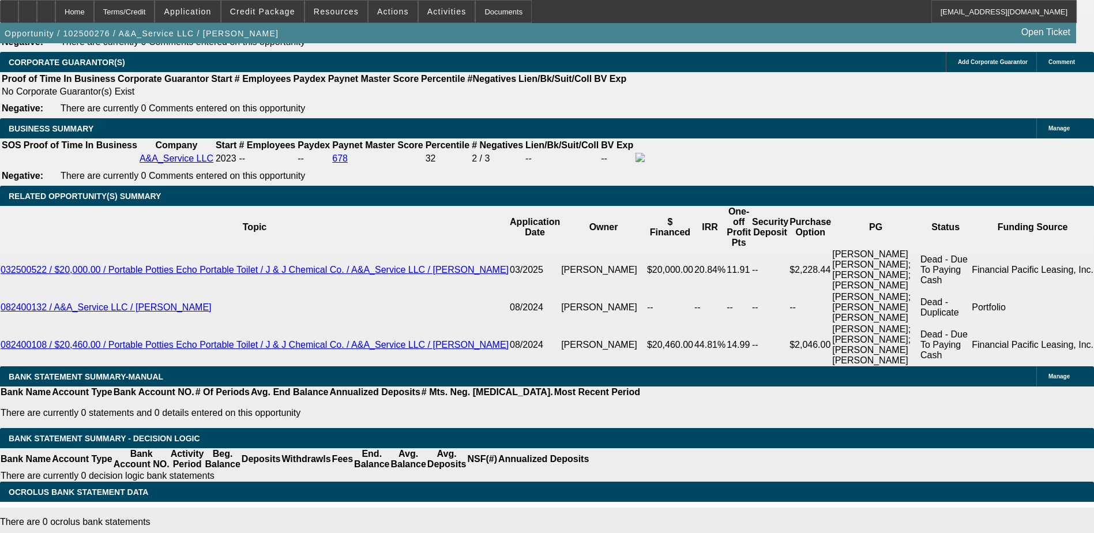
scroll to position [1788, 0]
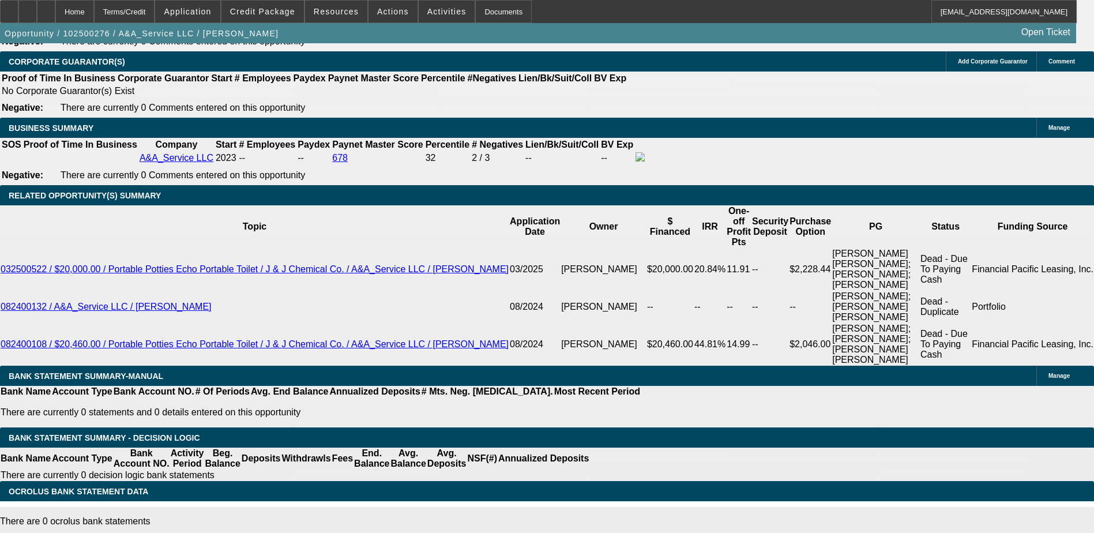
select select "3"
type input "UNKNOWN"
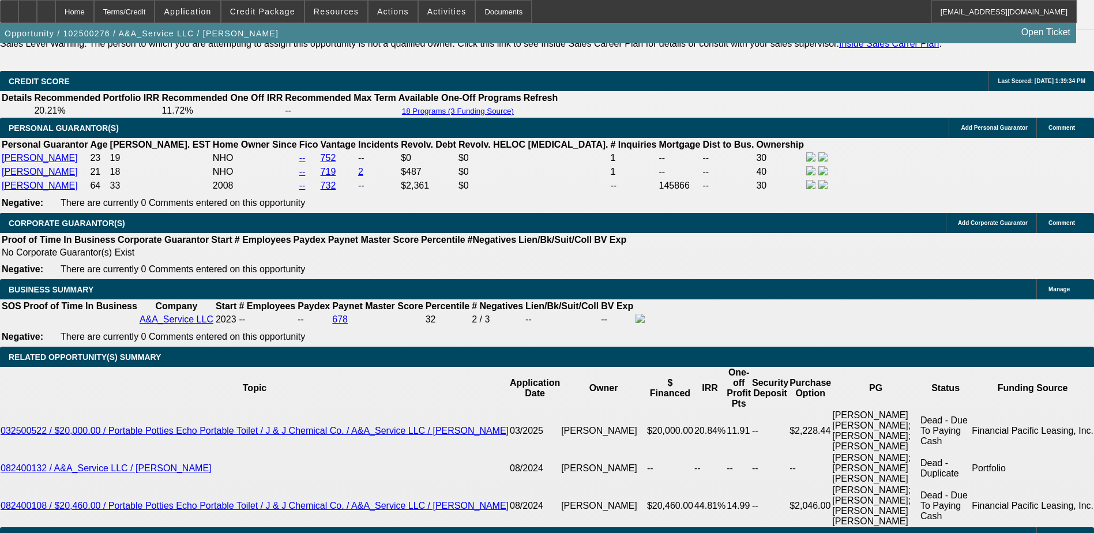
scroll to position [1557, 0]
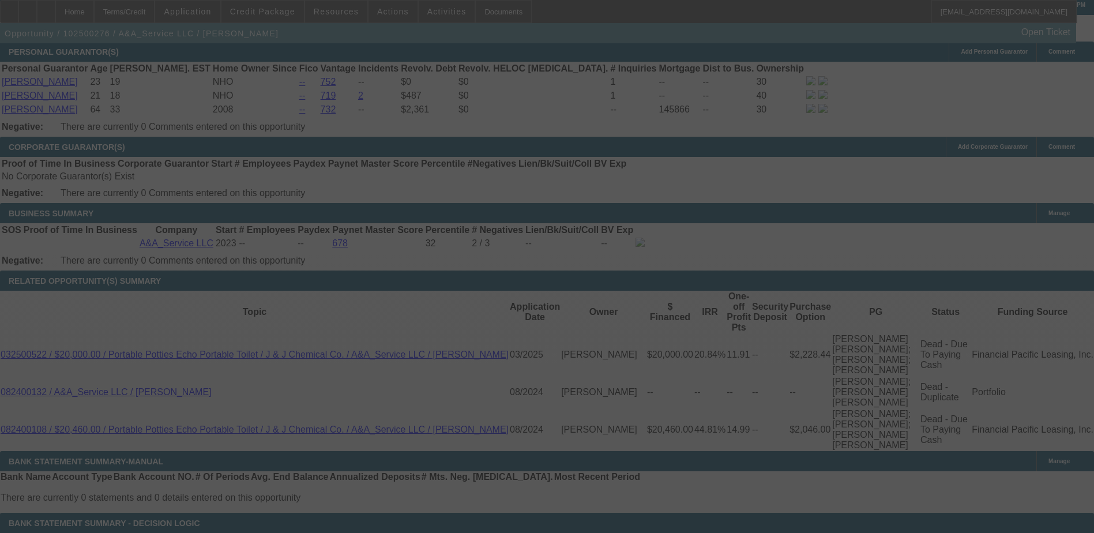
scroll to position [1730, 0]
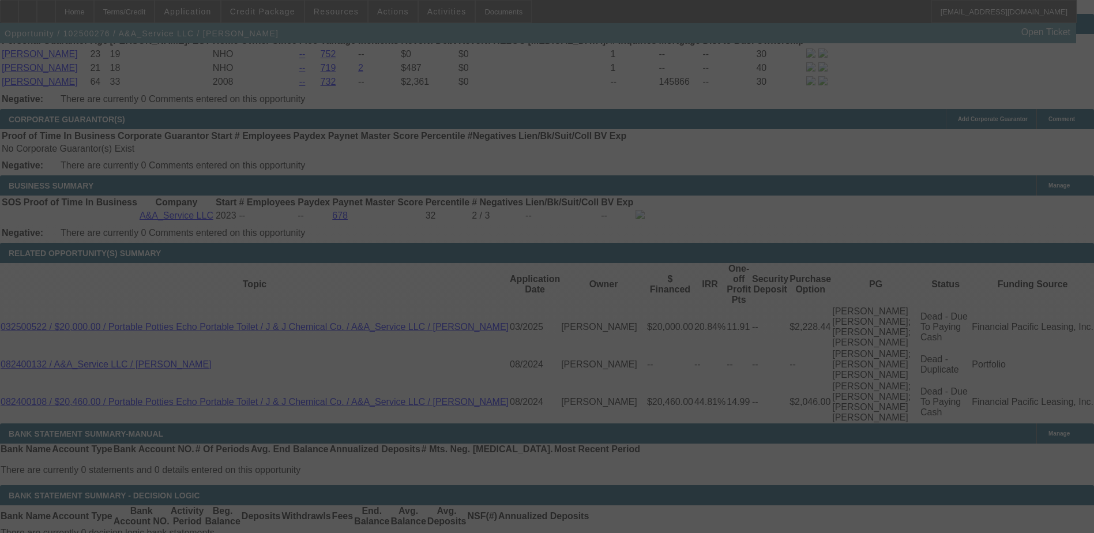
select select "0.1"
select select "0"
select select "3"
select select "0.1"
select select "4"
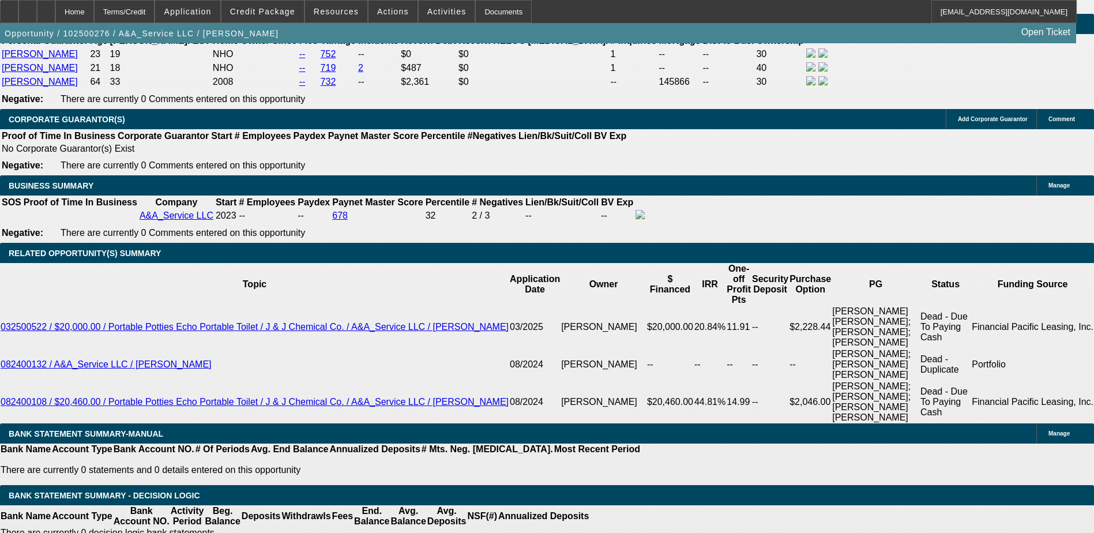
type input "$7,000.00"
click at [209, 160] on body "Home Terms/Credit Application Credit Package Resources Actions Activities Docum…" at bounding box center [547, 405] width 1094 height 4271
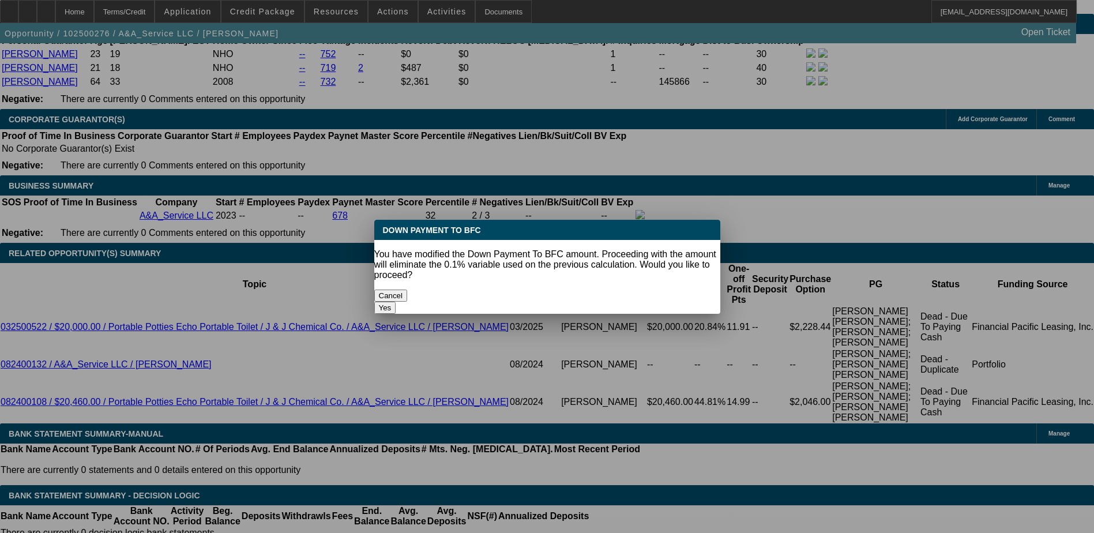
scroll to position [0, 0]
click at [396, 302] on button "Yes" at bounding box center [385, 308] width 22 height 12
select select "0"
type input "UNKNOWN"
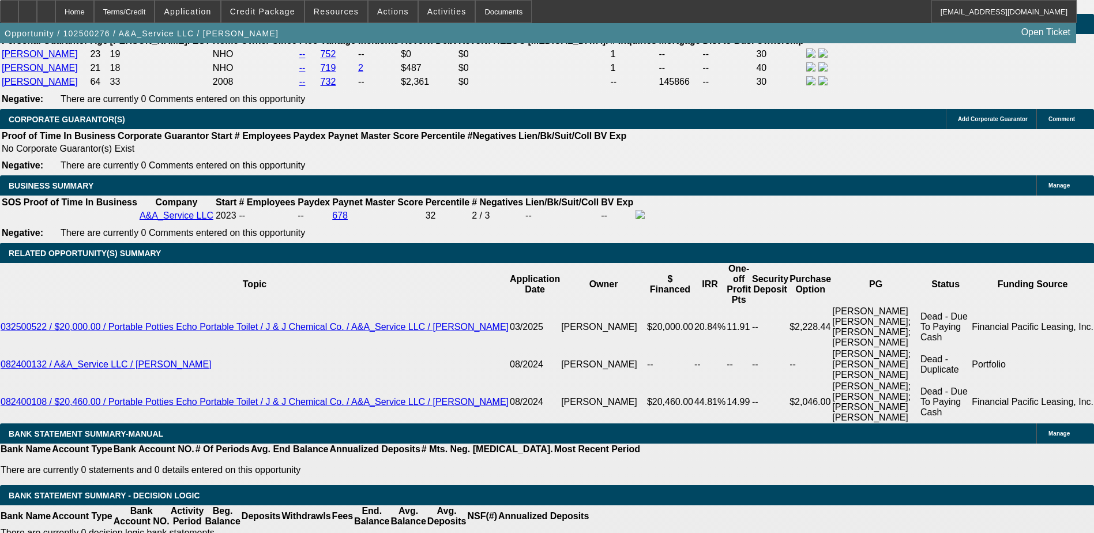
type input "$1,185.18"
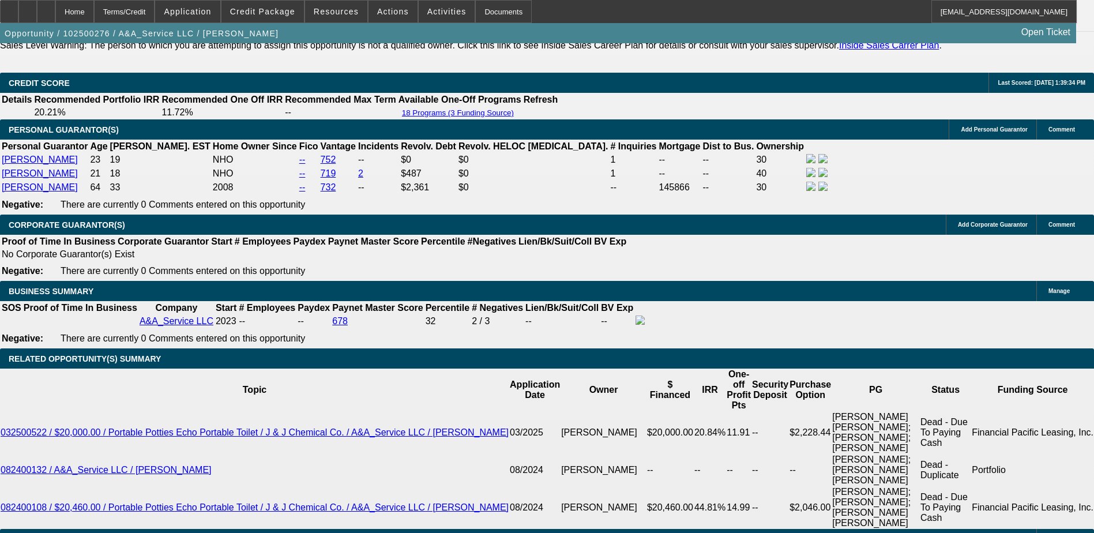
scroll to position [1615, 0]
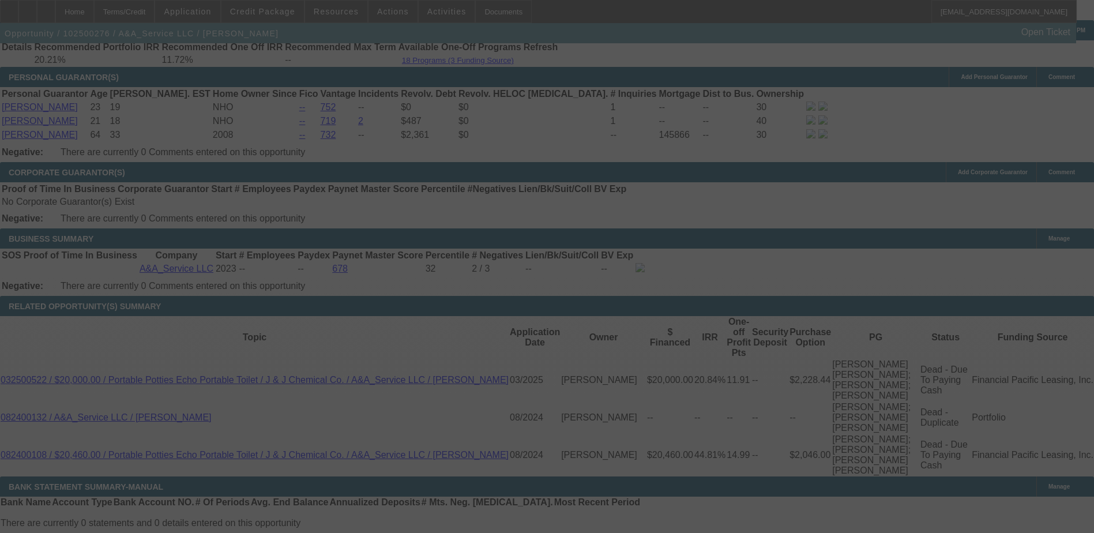
scroll to position [1730, 0]
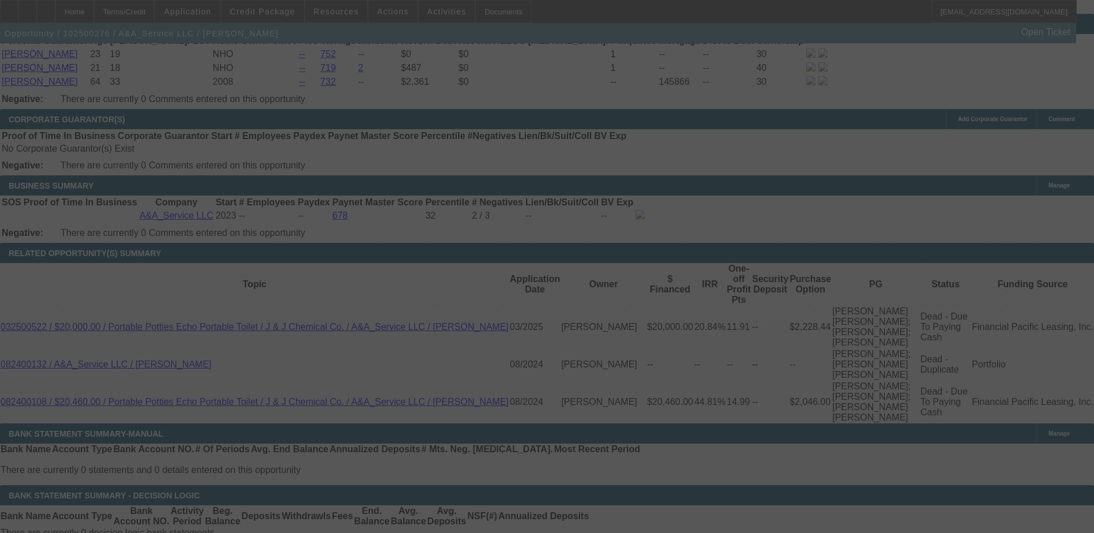
select select "0"
select select "3"
select select "0.1"
select select "4"
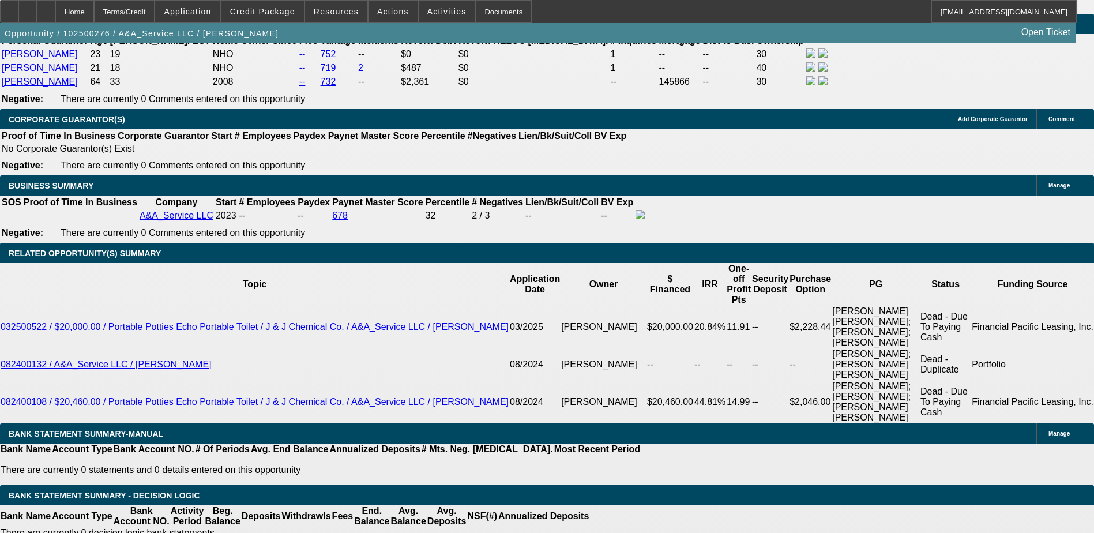
type input "UNKNOWN"
type input "1"
type input "$957.25"
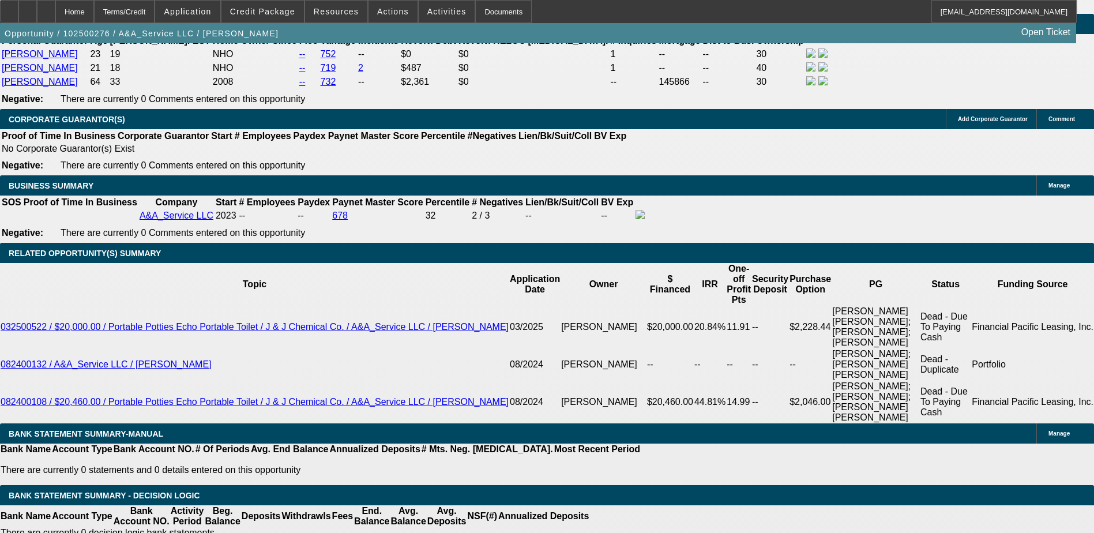
type input "11."
type input "$1,217.58"
type input "11.9"
type input "$1,242.86"
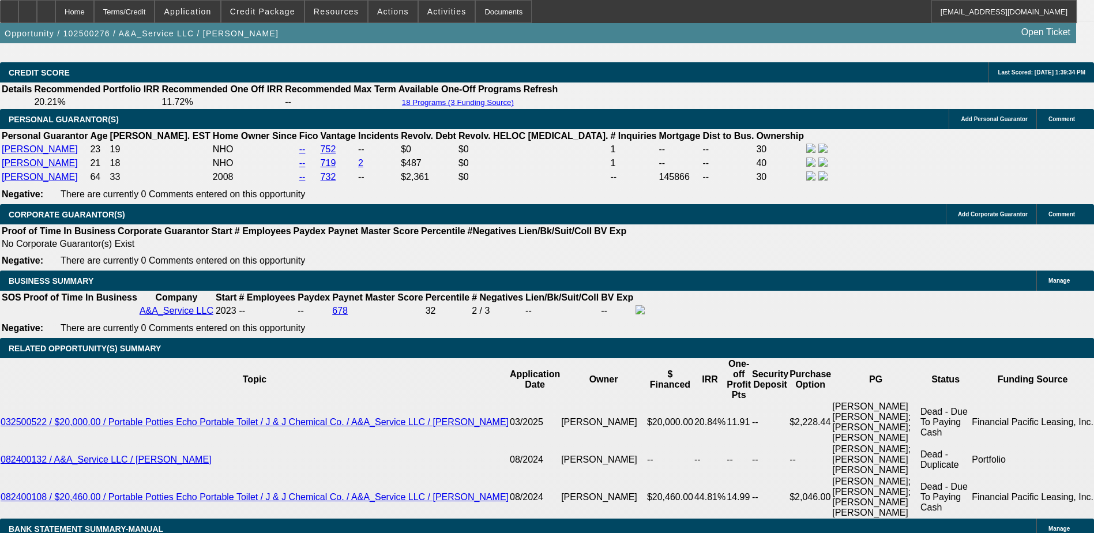
scroll to position [1615, 0]
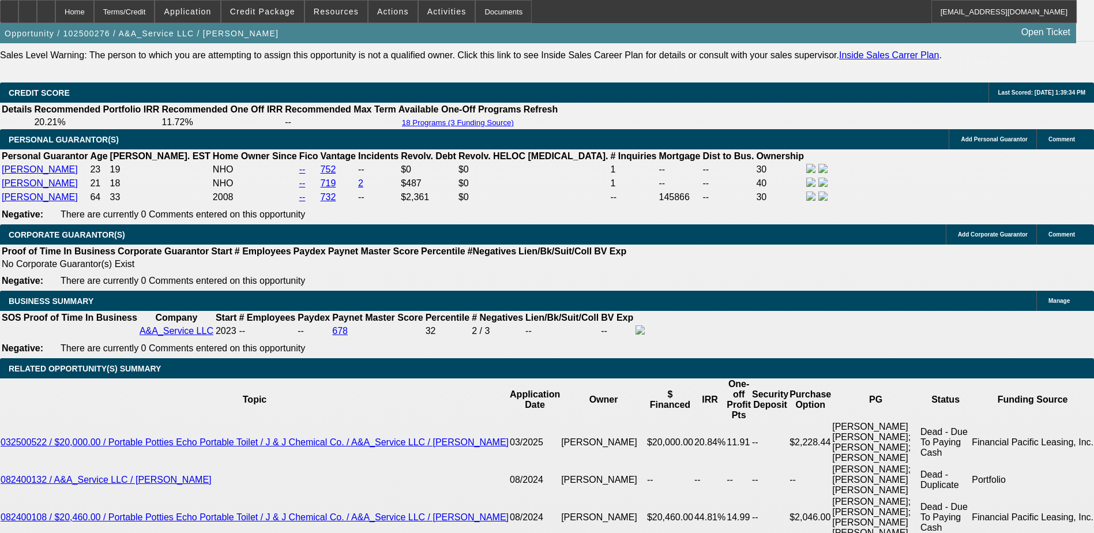
type input "11.9"
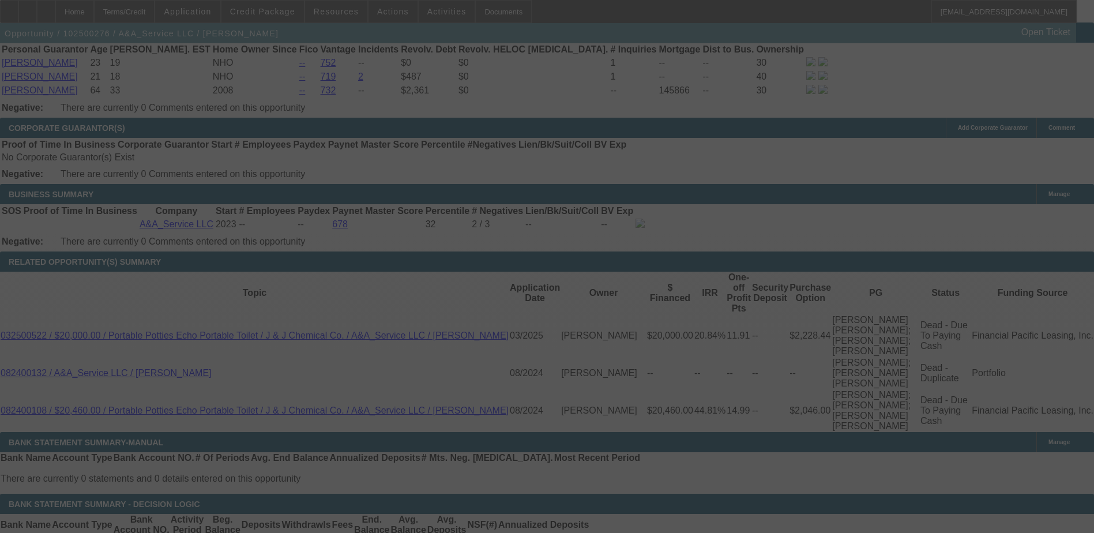
scroll to position [1730, 0]
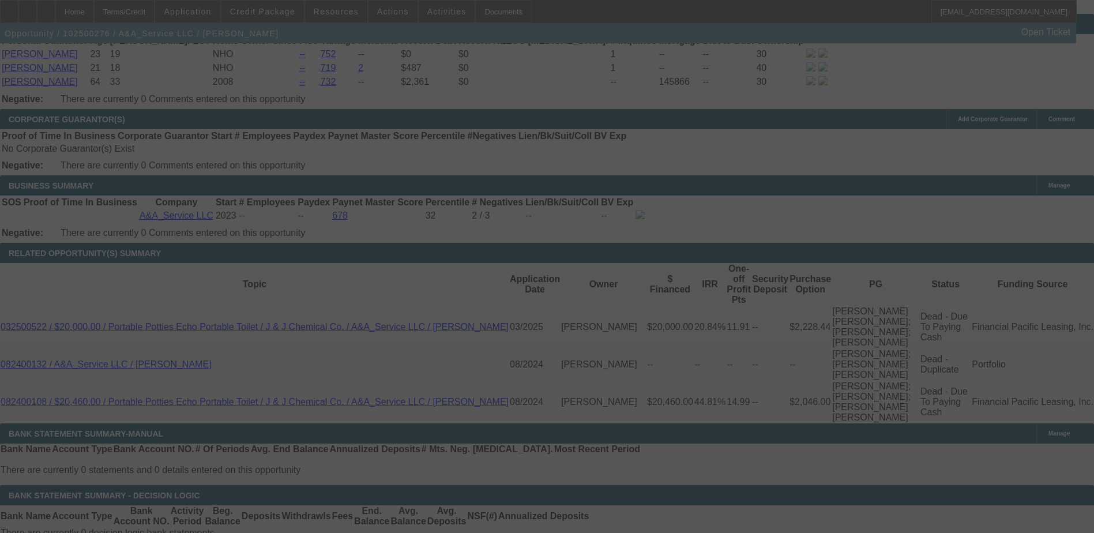
select select "0"
select select "3"
select select "0.1"
select select "4"
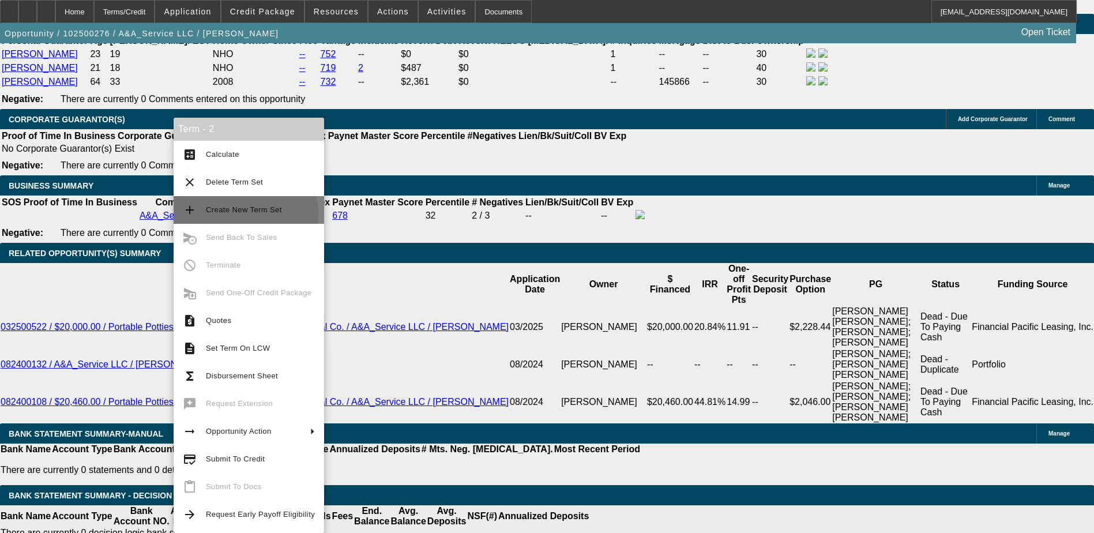
click at [221, 215] on span "Create New Term Set" at bounding box center [260, 210] width 109 height 14
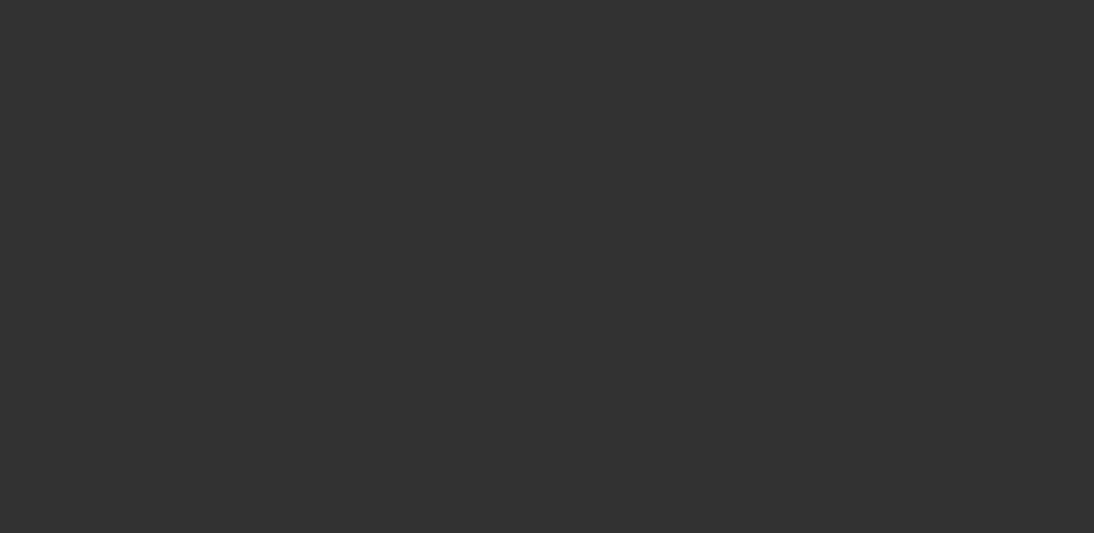
scroll to position [1654, 0]
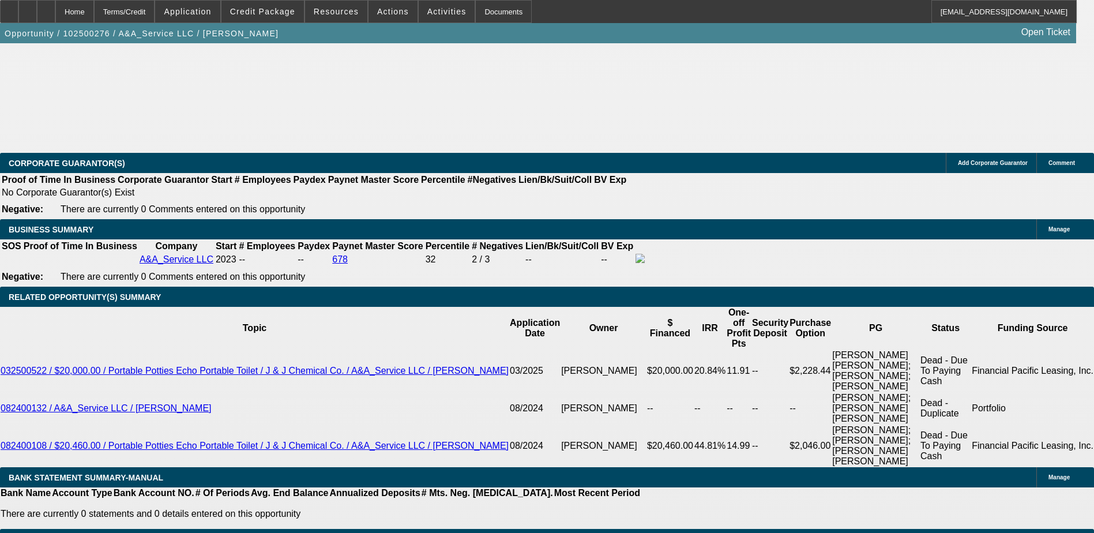
select select "0"
select select "0.1"
select select "0"
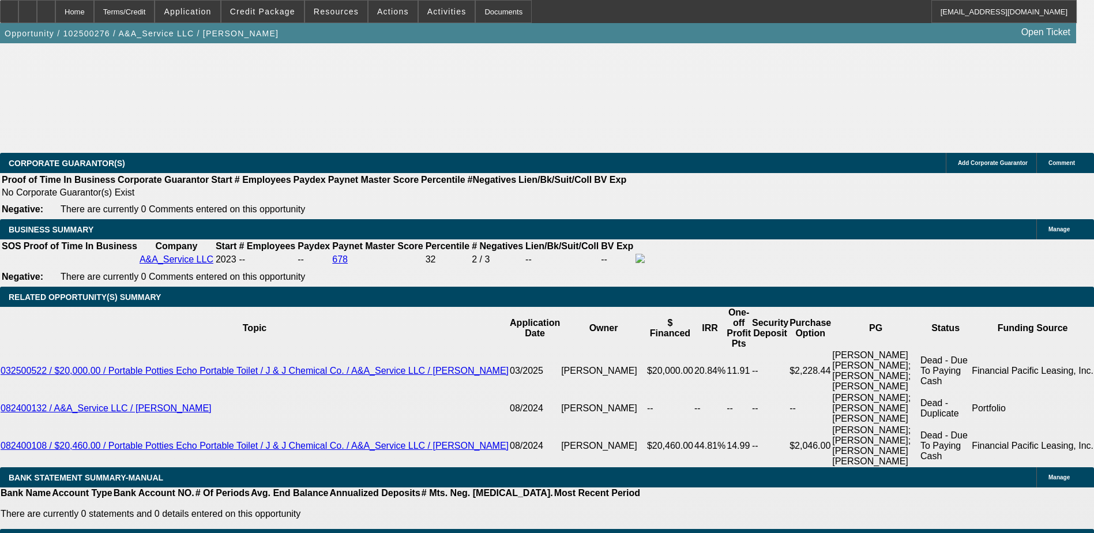
select select "0.1"
select select "2"
select select "0.1"
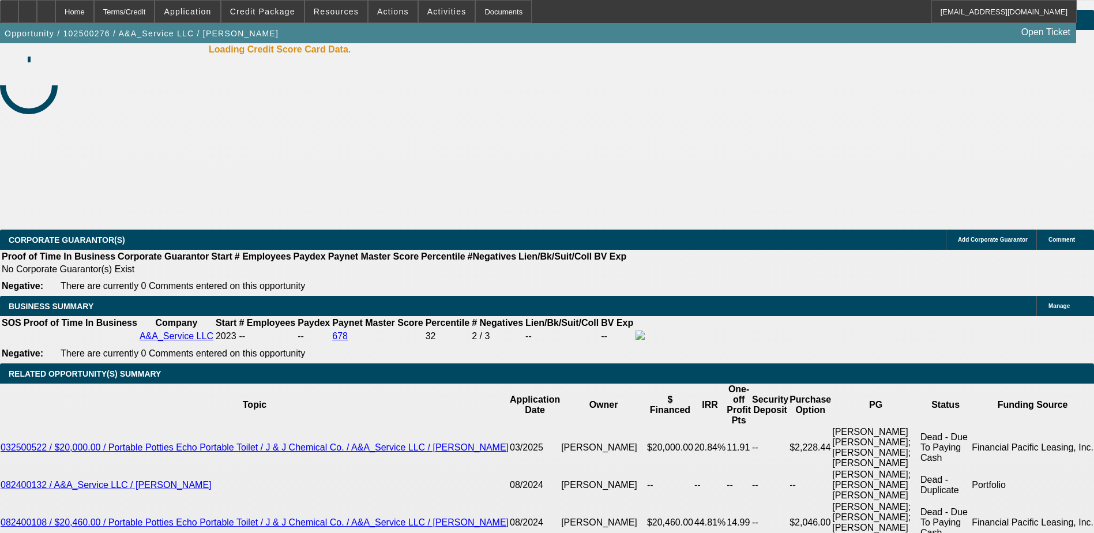
select select "1"
select select "3"
select select "4"
select select "1"
select select "3"
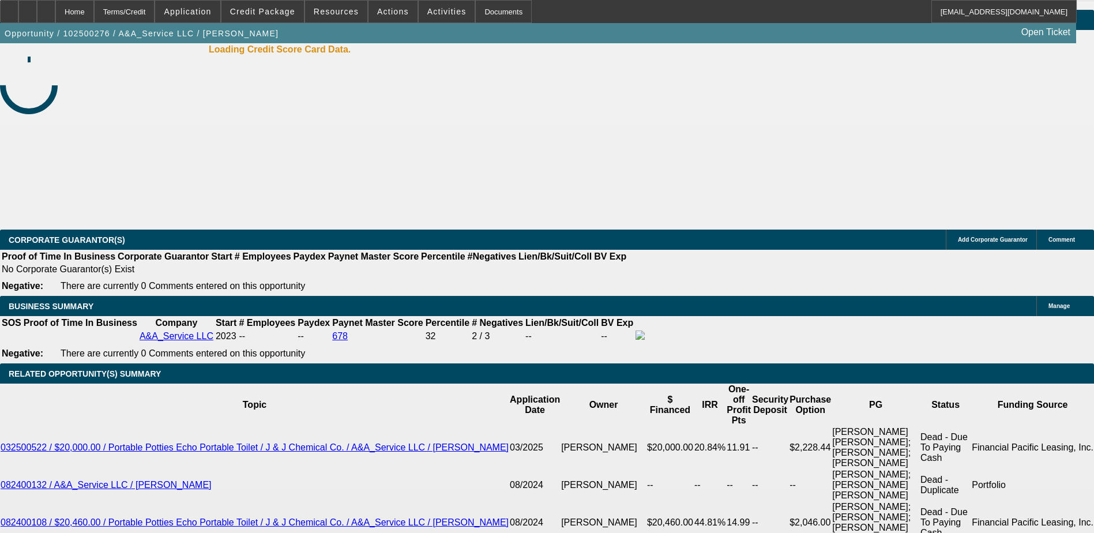
select select "4"
select select "1"
select select "2"
select select "4"
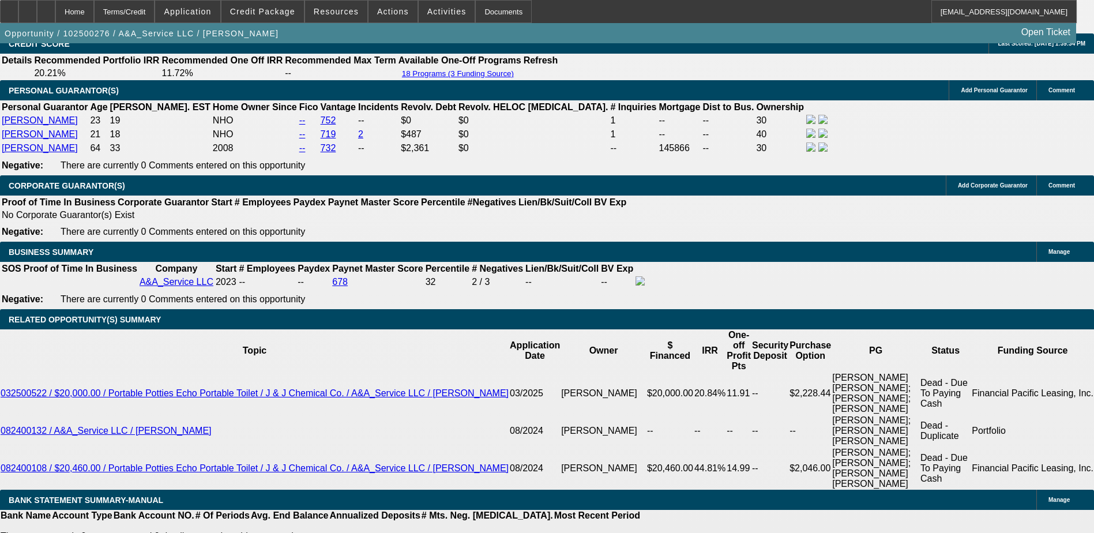
scroll to position [1730, 0]
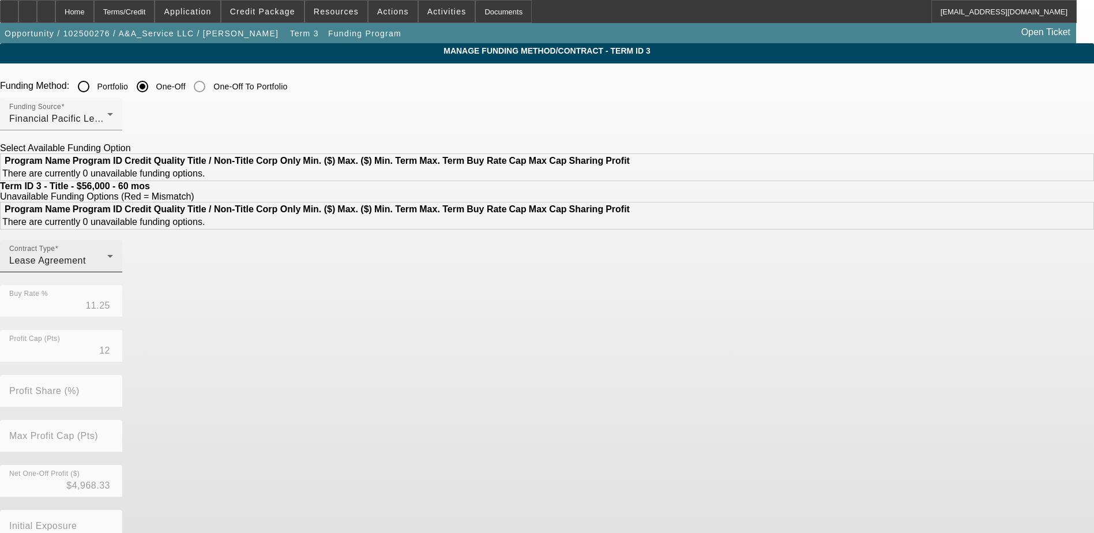
click at [107, 268] on div "Lease Agreement" at bounding box center [58, 261] width 98 height 14
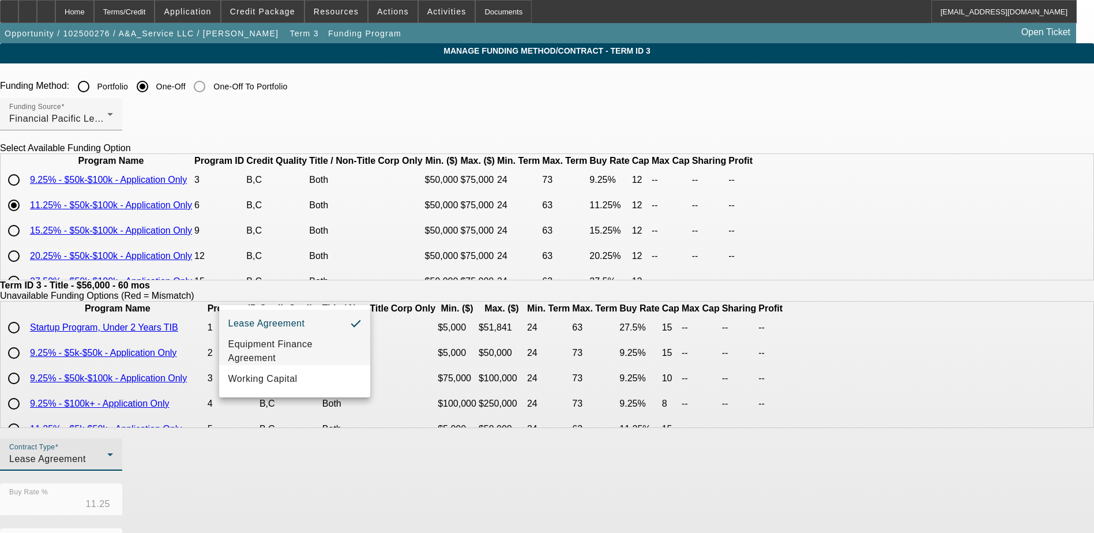
click at [262, 345] on span "Equipment Finance Agreement" at bounding box center [294, 351] width 133 height 28
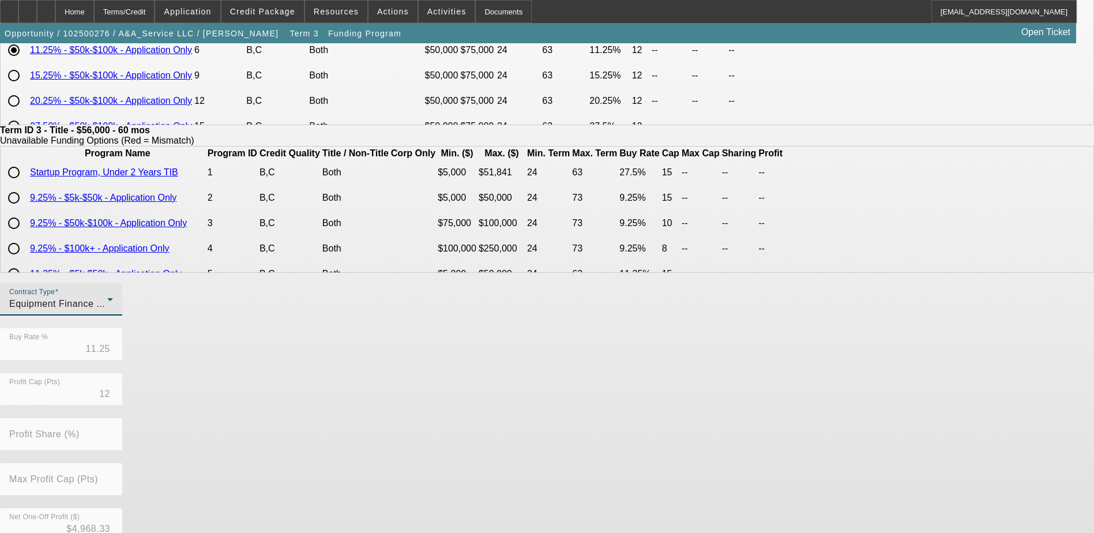
scroll to position [265, 0]
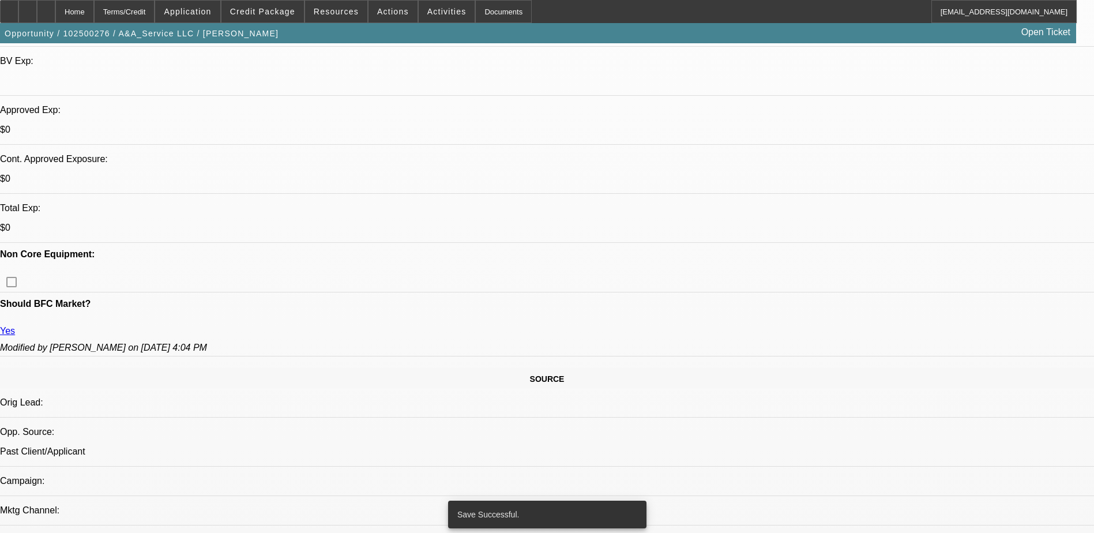
select select "0"
select select "3"
select select "0"
select select "6"
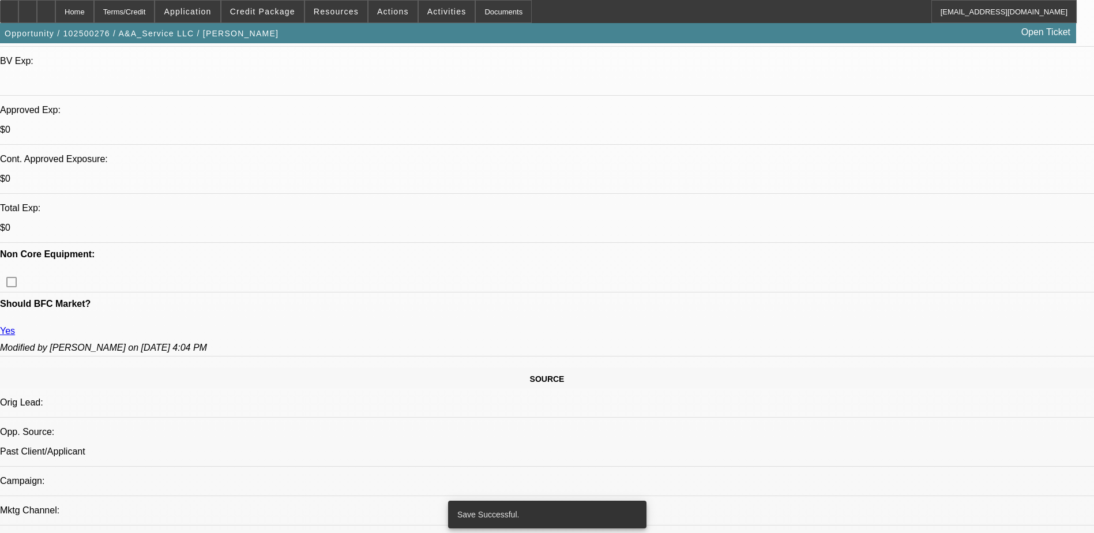
select select "0"
select select "3"
select select "0.1"
select select "4"
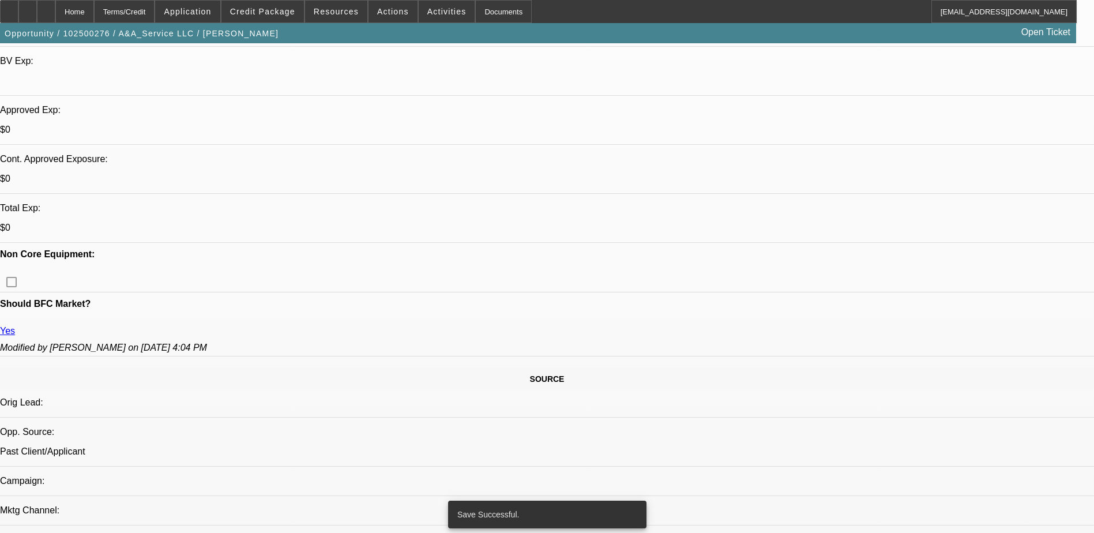
select select "0.1"
select select "2"
select select "0.1"
select select "4"
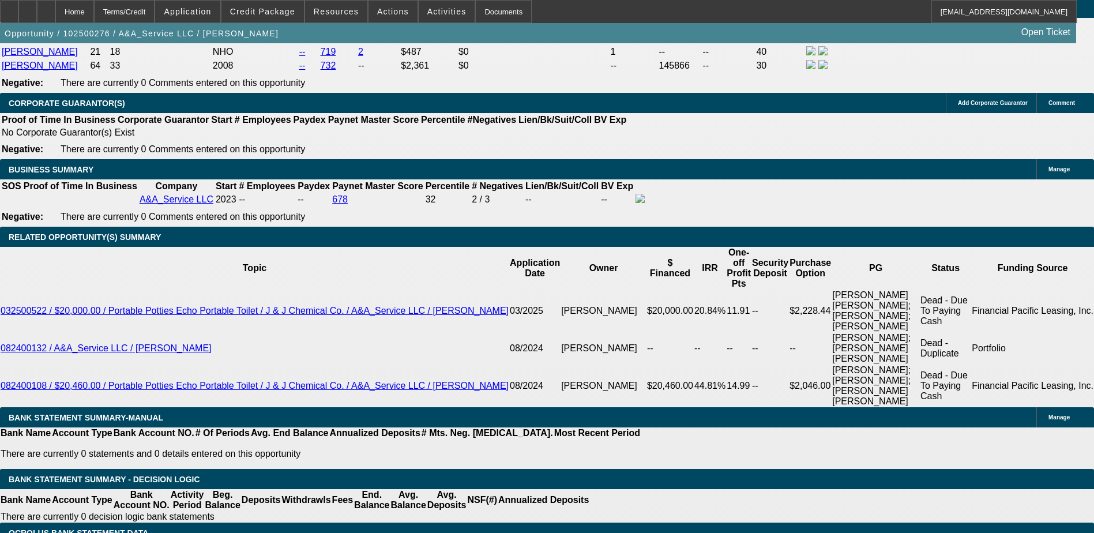
scroll to position [1813, 0]
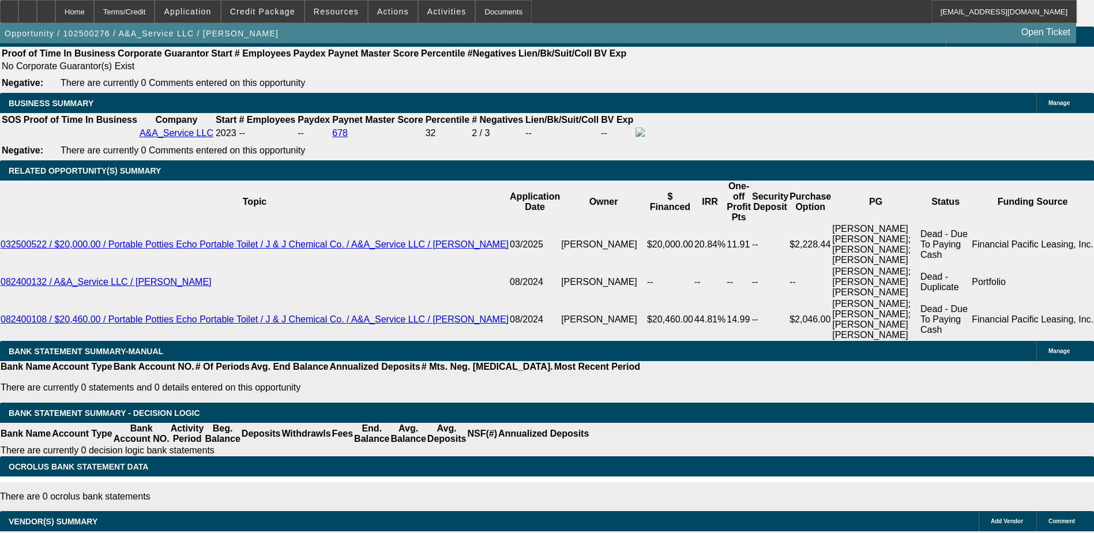
type input "13"
type input "UNKNOWN"
type input "1300"
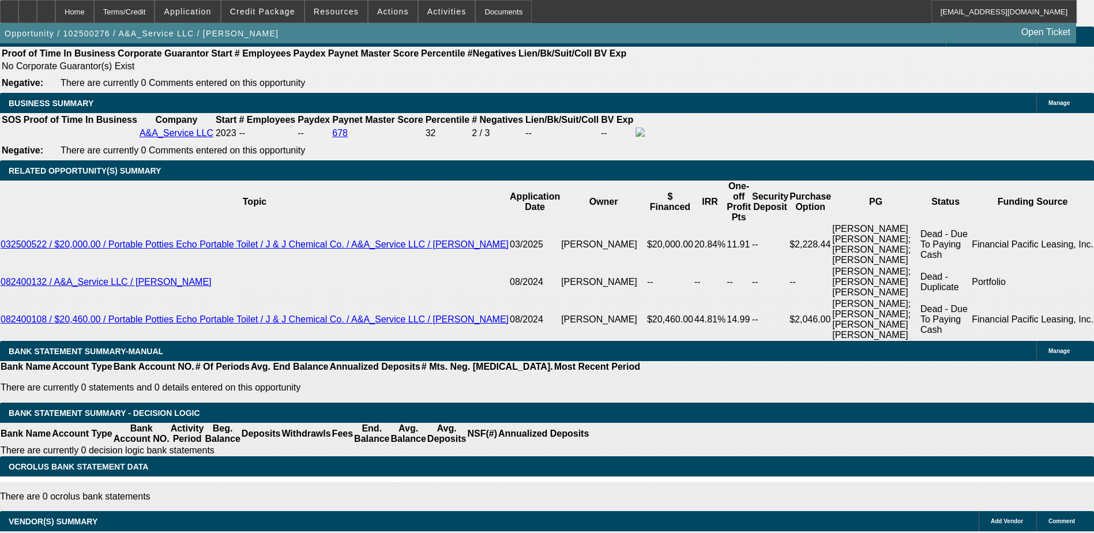
type input "13.9"
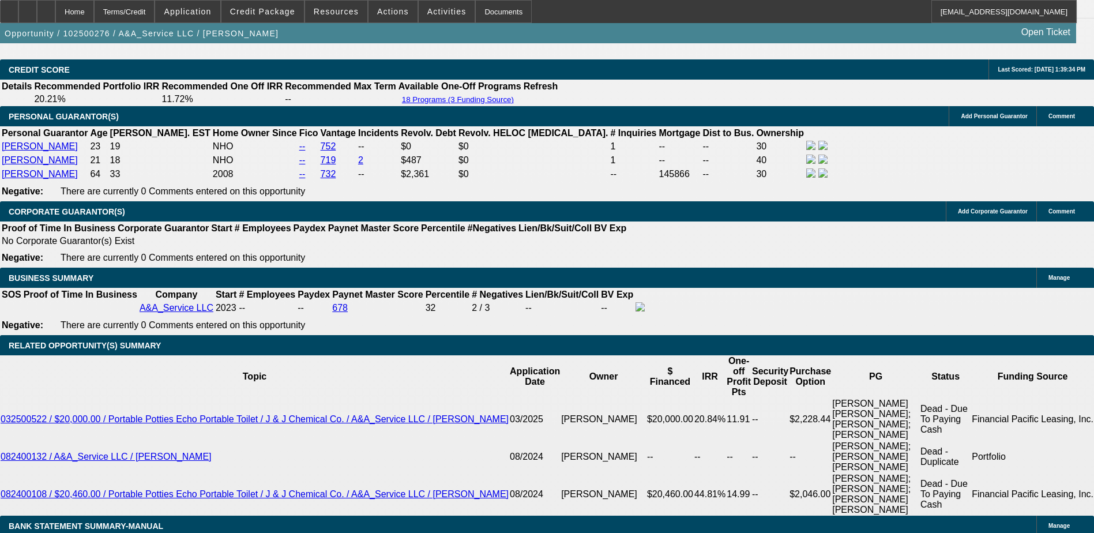
scroll to position [1582, 0]
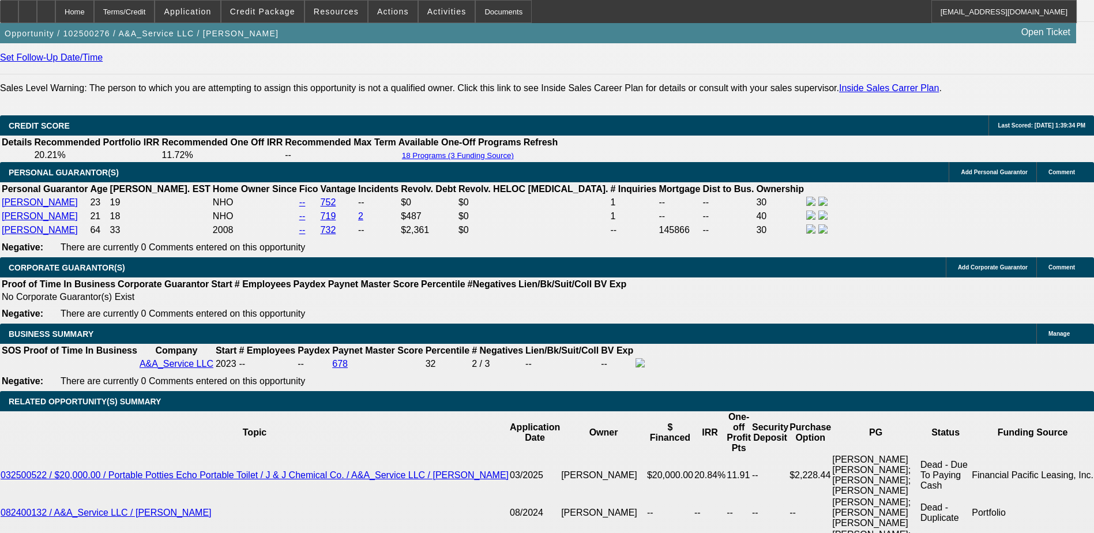
type input "$1,300.00"
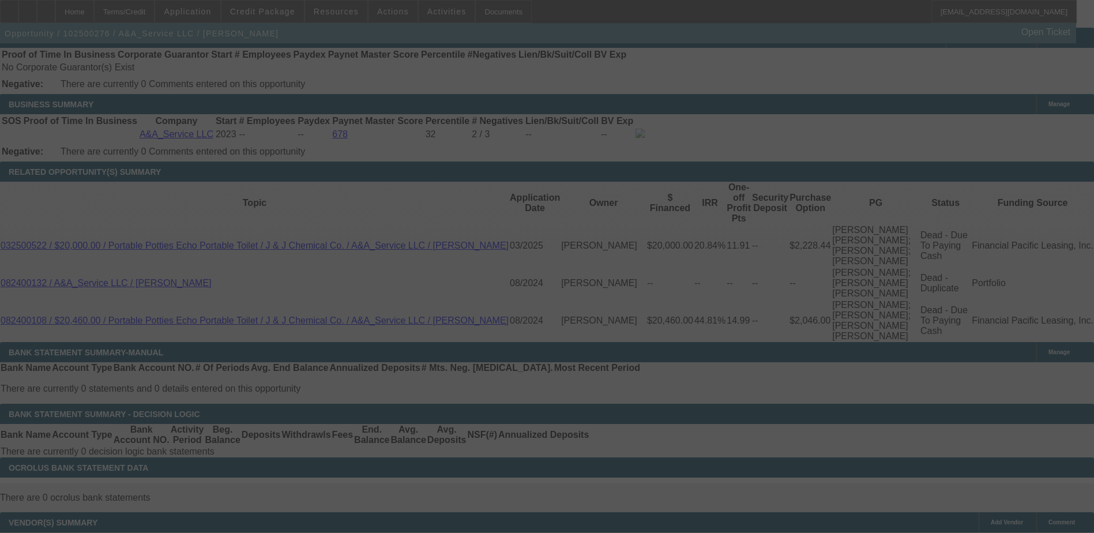
scroll to position [1813, 0]
select select "0"
select select "3"
select select "0"
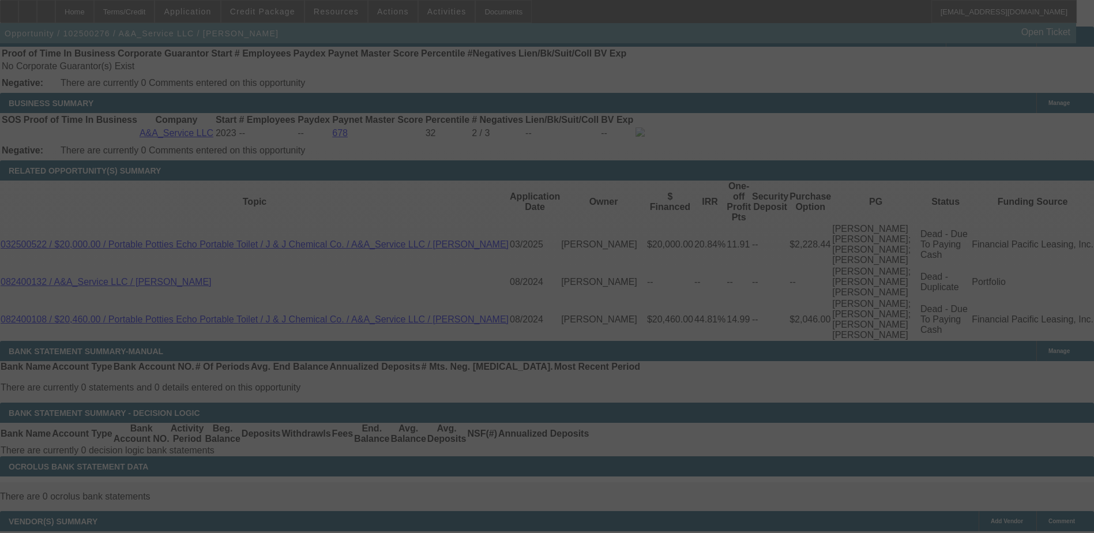
select select "6"
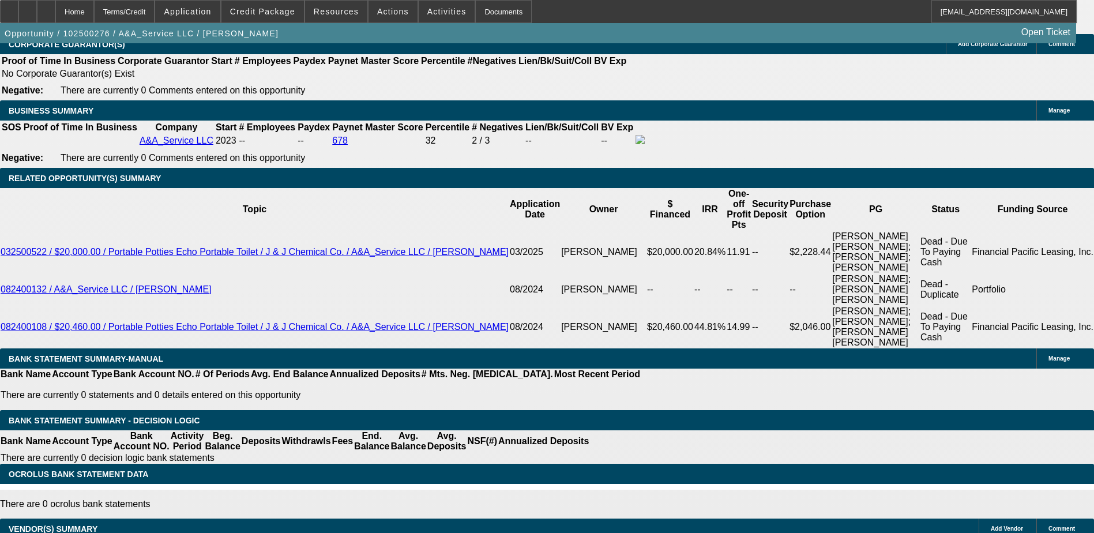
scroll to position [1755, 0]
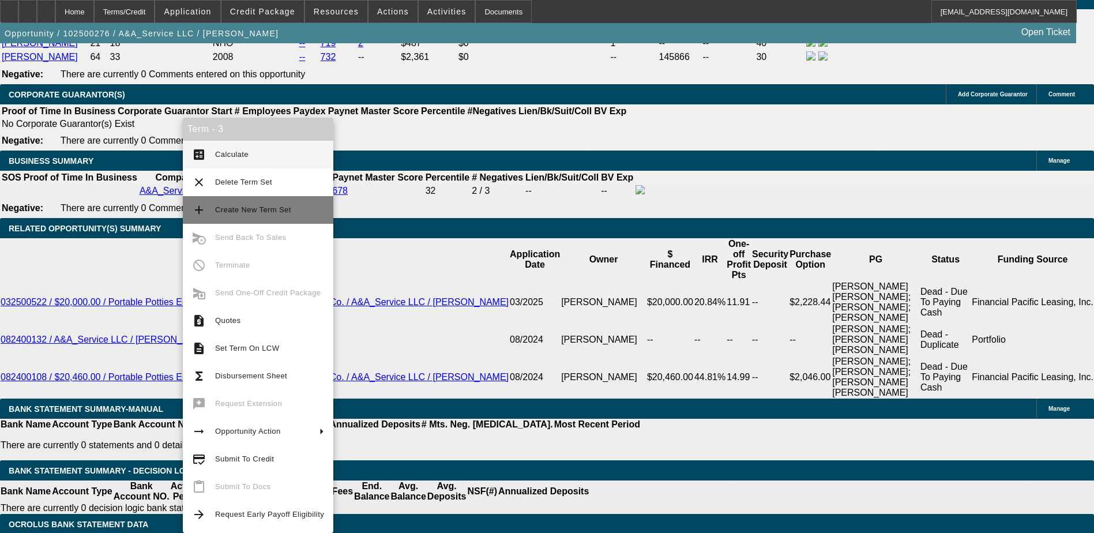
click at [241, 209] on span "Create New Term Set" at bounding box center [253, 209] width 76 height 9
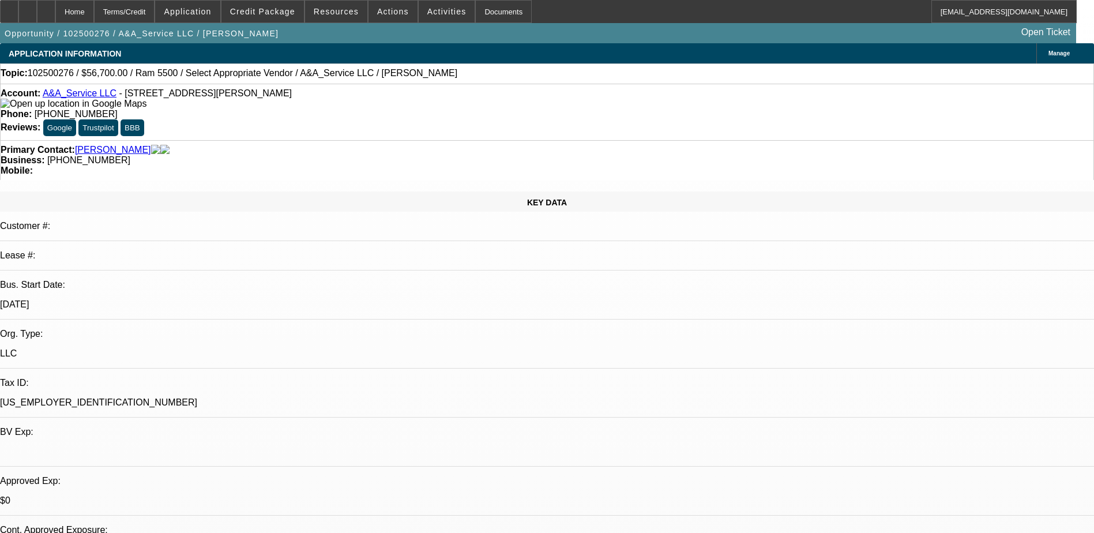
select select "0"
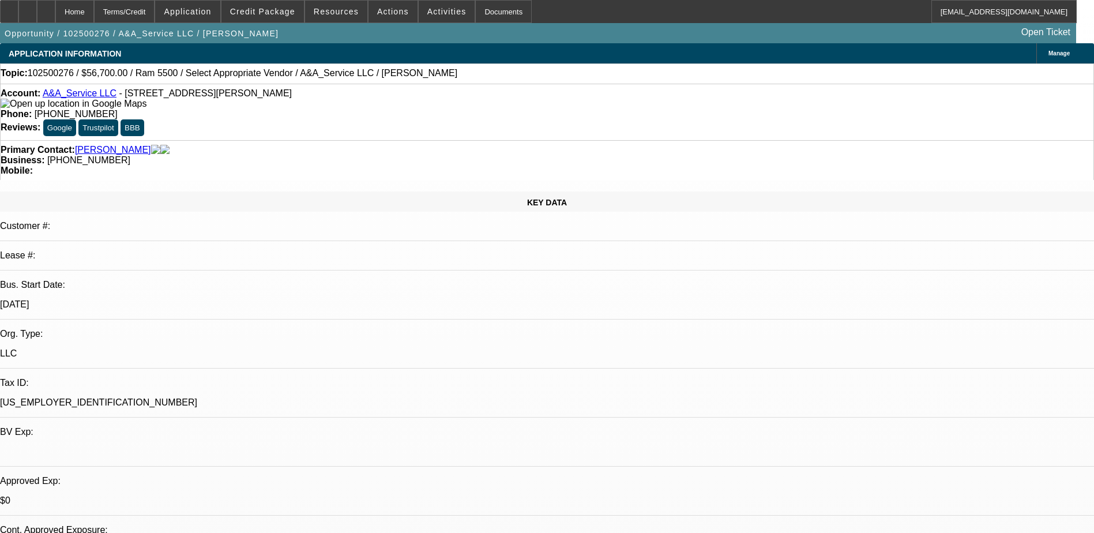
select select "0"
select select "0.1"
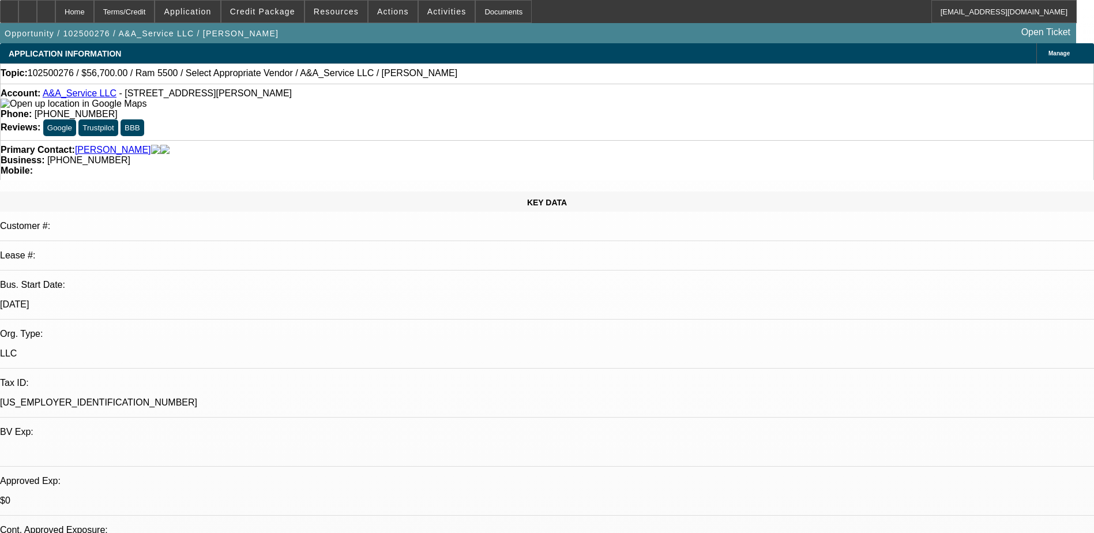
select select "2"
select select "0.1"
select select "1"
select select "3"
select select "6"
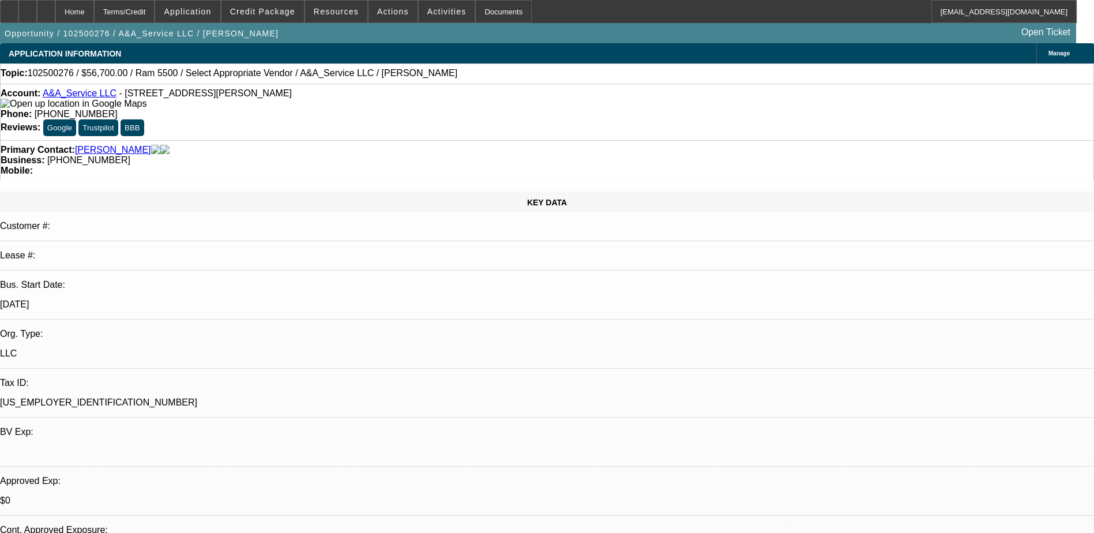
select select "1"
select select "3"
select select "6"
select select "1"
select select "3"
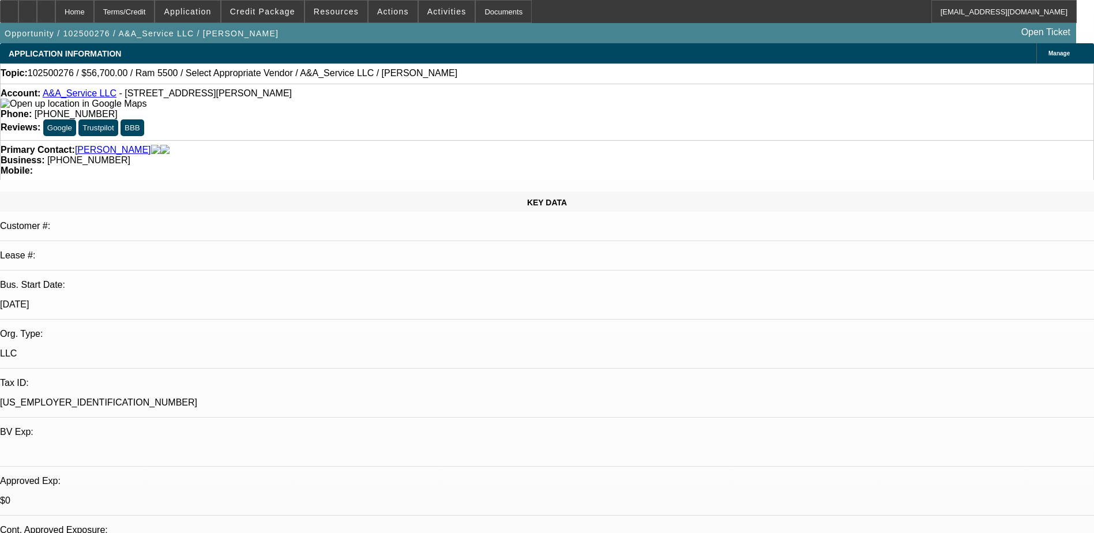
select select "4"
select select "1"
select select "2"
select select "4"
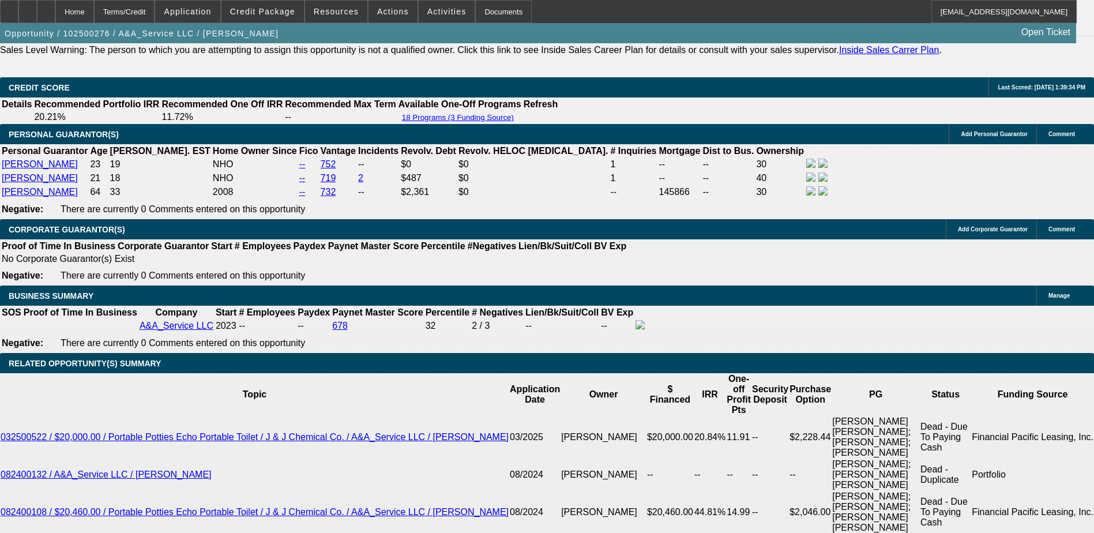
scroll to position [1797, 0]
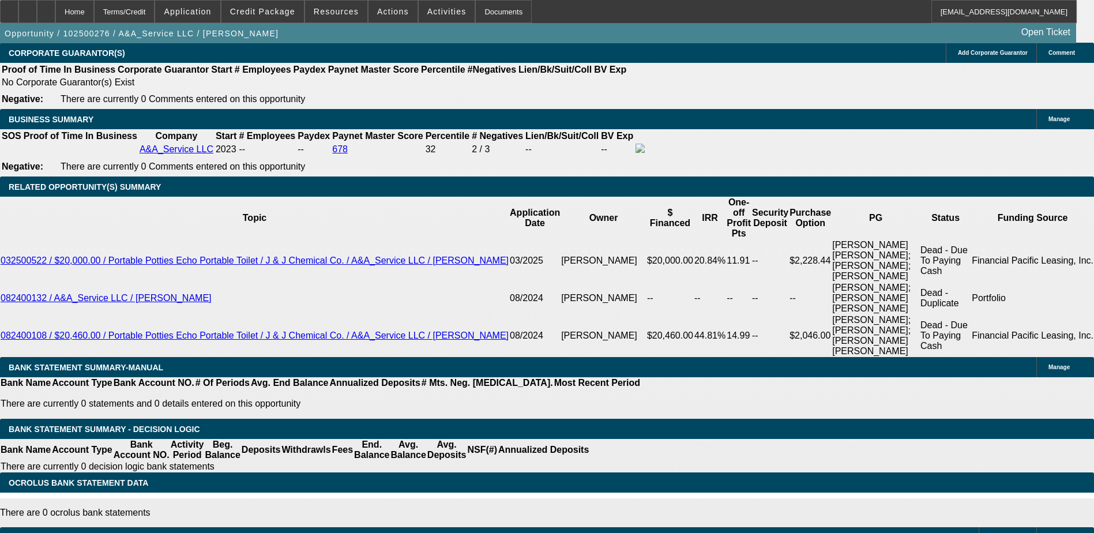
type input "$8,000.00"
type input "UNKNOWN"
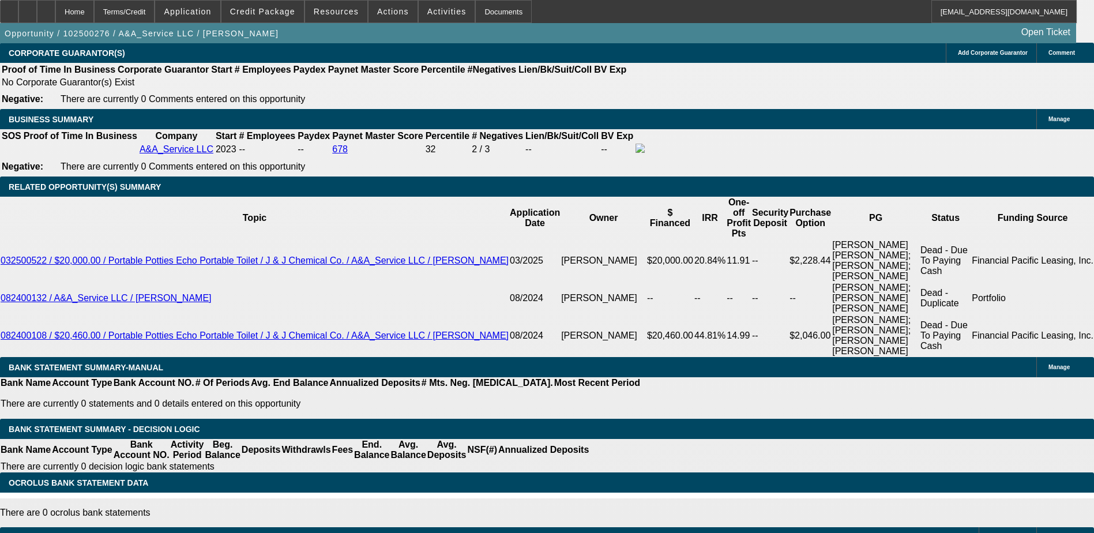
type input "$1,276.79"
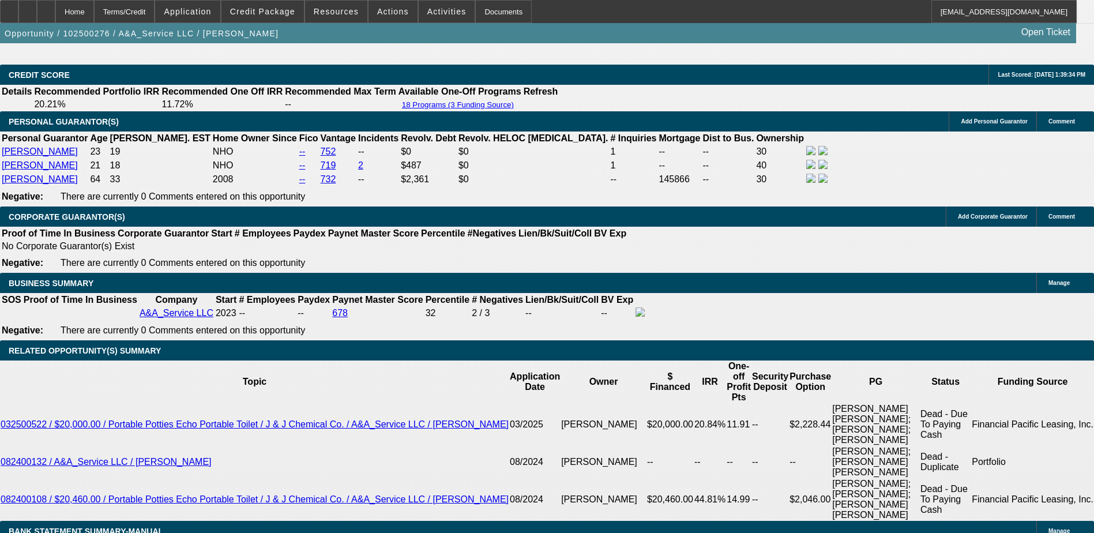
scroll to position [1624, 0]
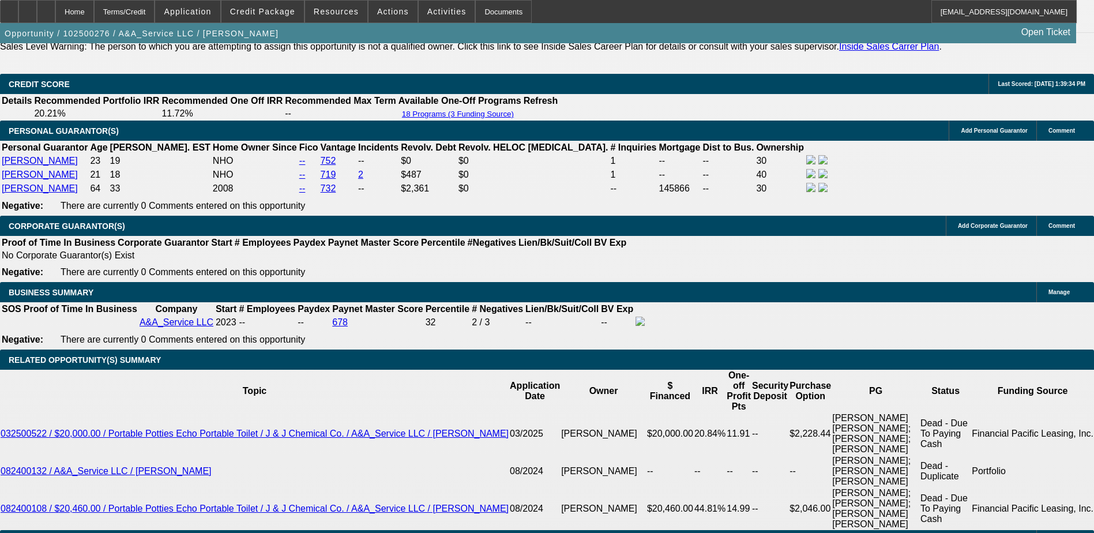
select select "2"
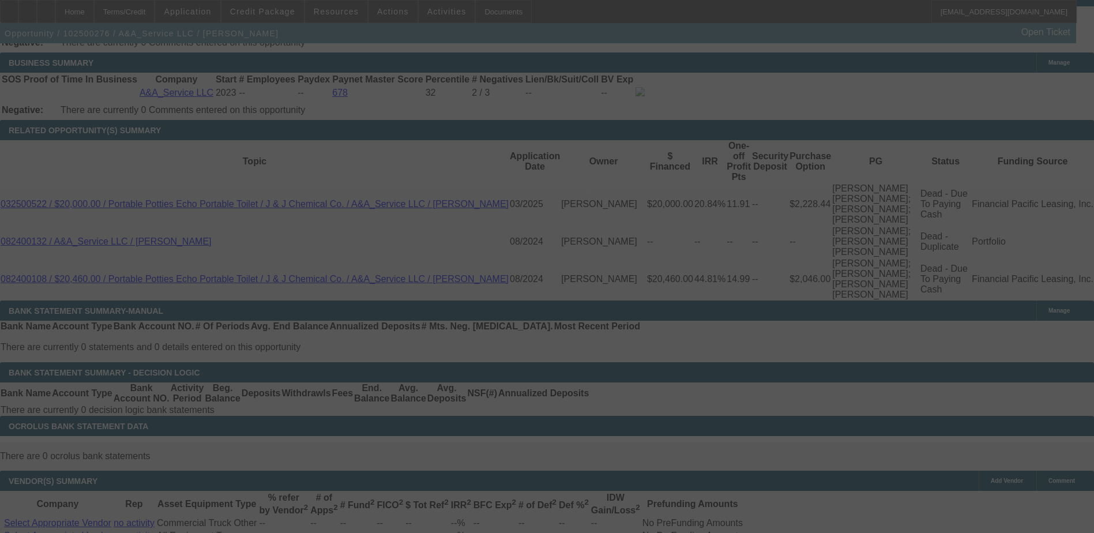
scroll to position [1854, 0]
select select "0"
select select "2"
select select "0"
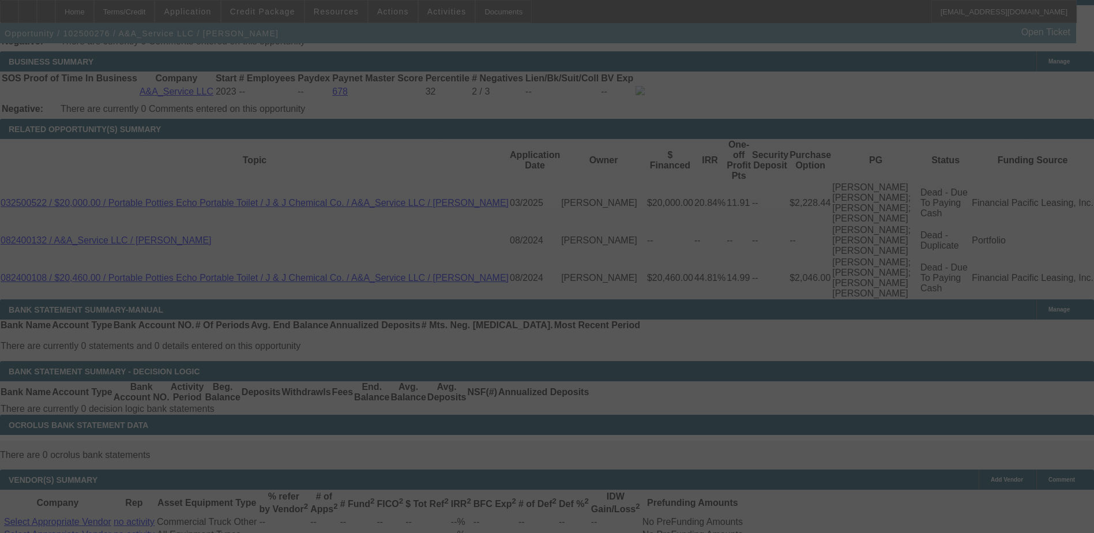
select select "6"
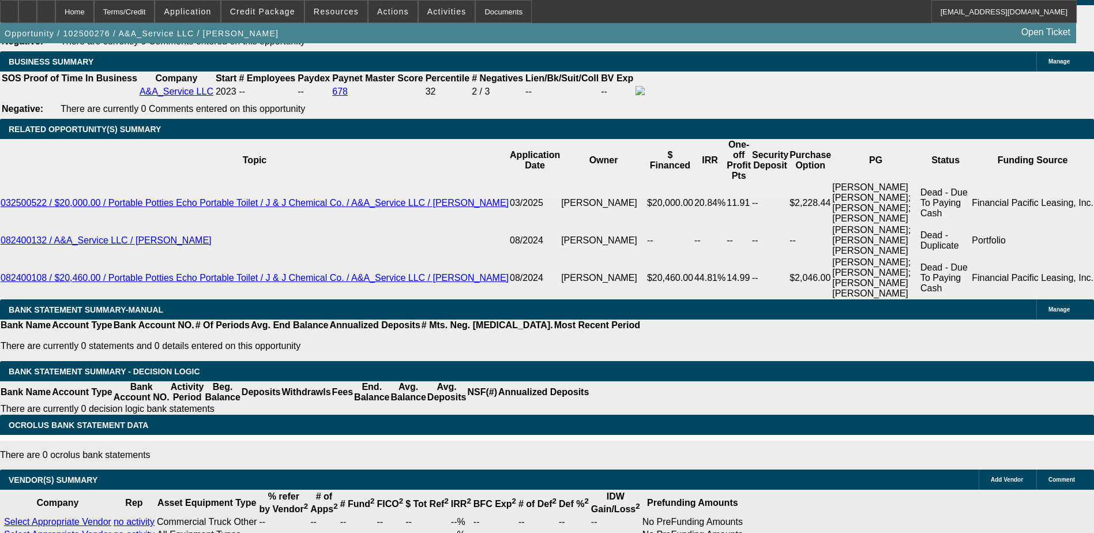
type input "UNKNOWN"
type input "1"
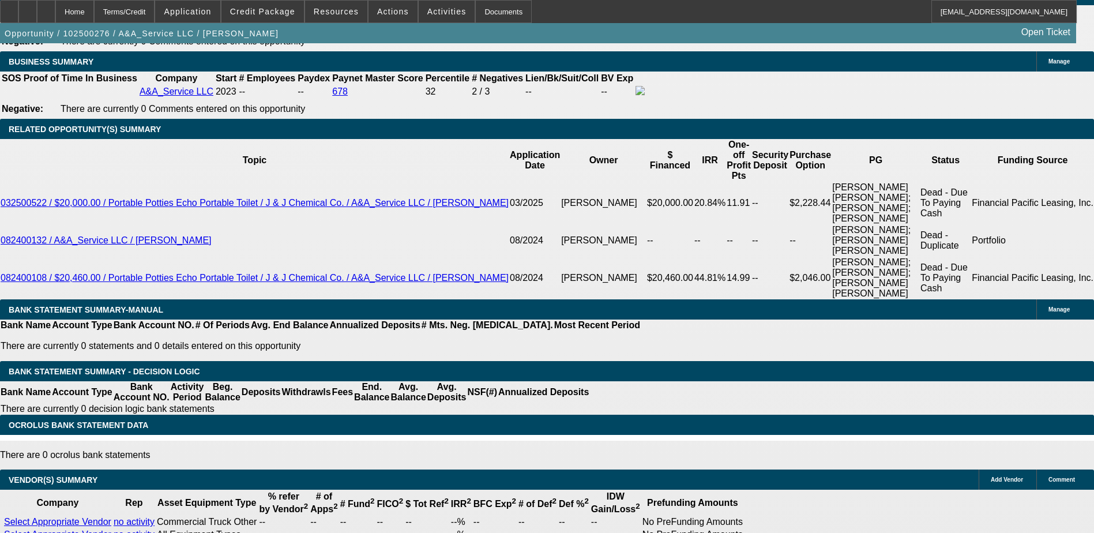
type input "$940.16"
type input "14"
type input "$1,279.75"
type input "14.2"
type input "$1,285.46"
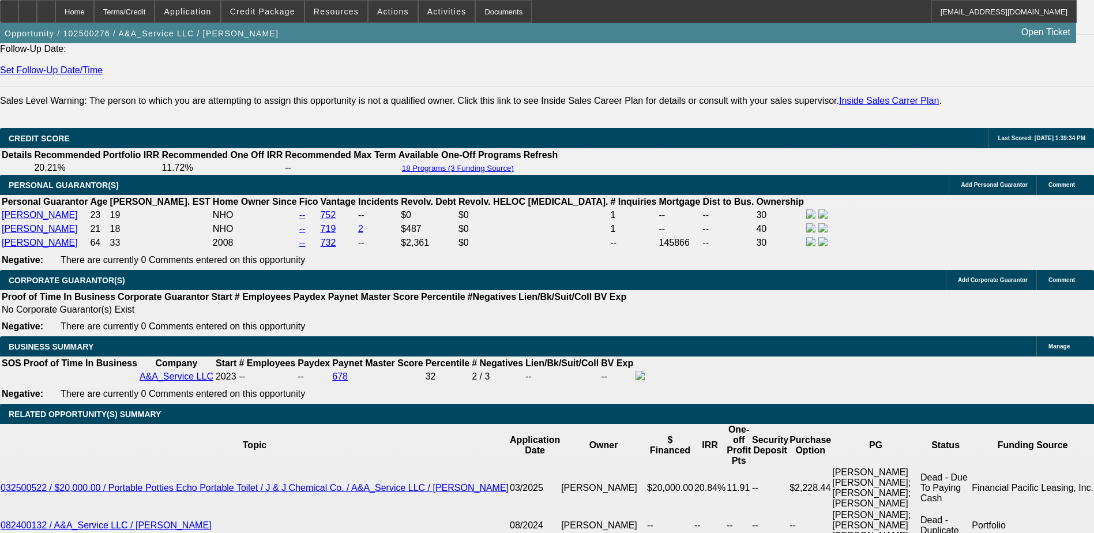
scroll to position [1566, 0]
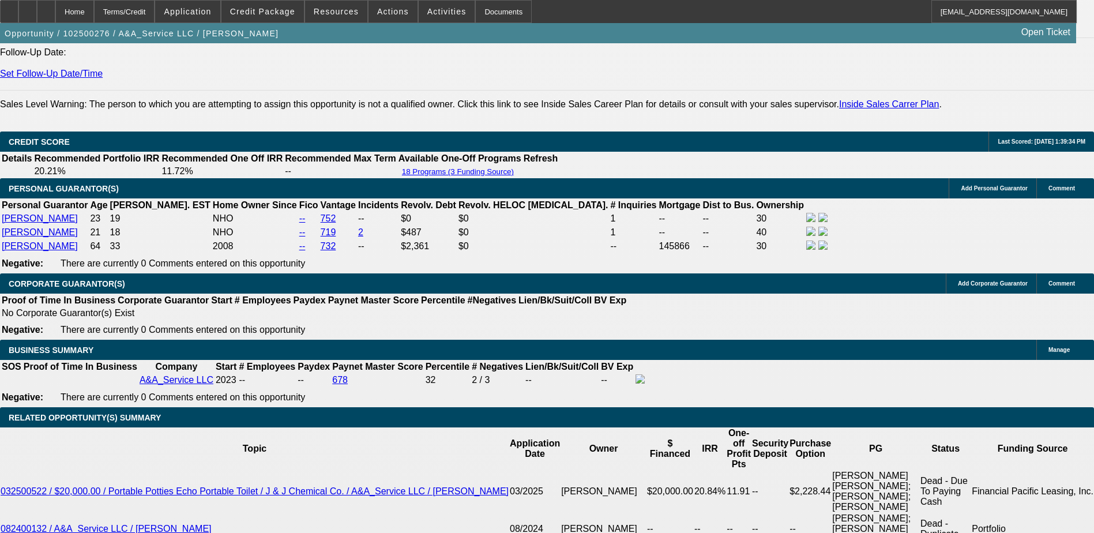
type input "14.2"
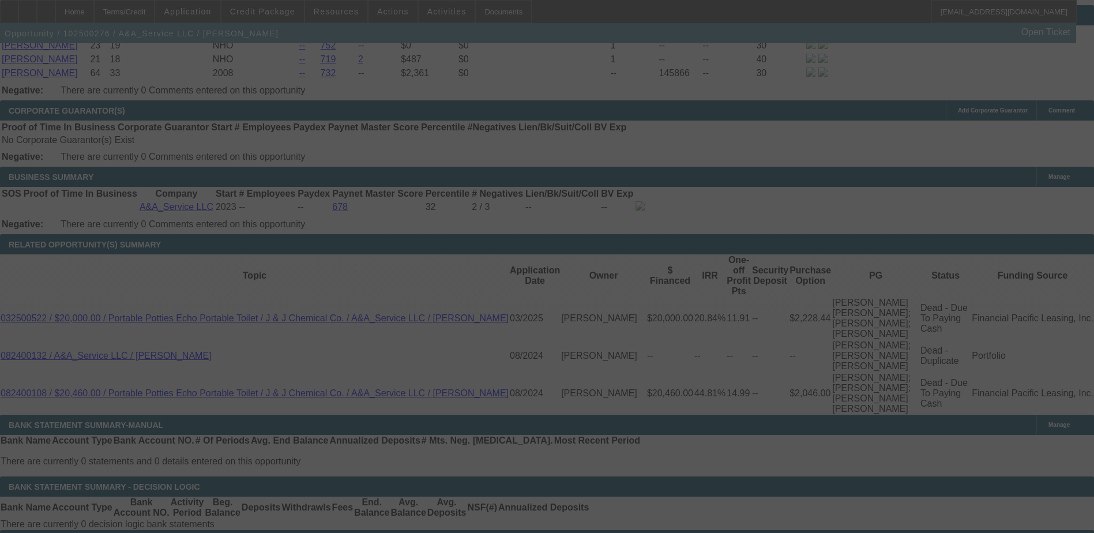
scroll to position [1797, 0]
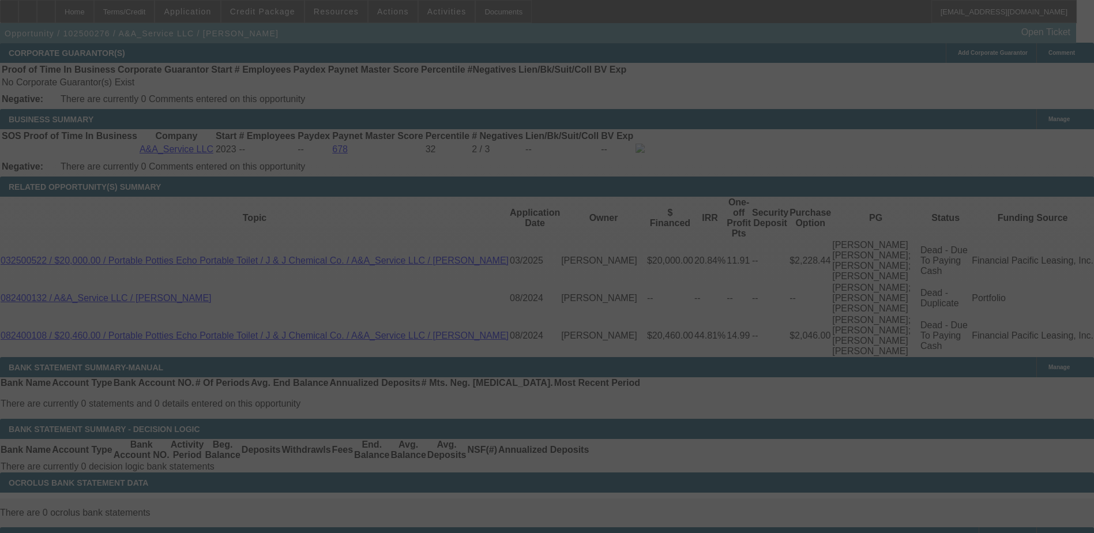
select select "0"
select select "2"
select select "0"
select select "6"
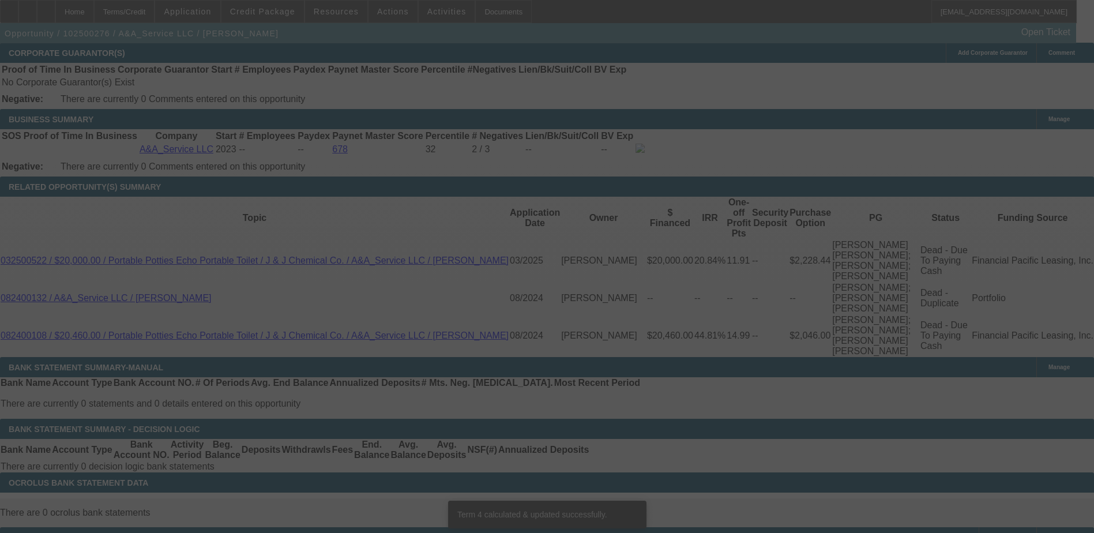
scroll to position [1786, 0]
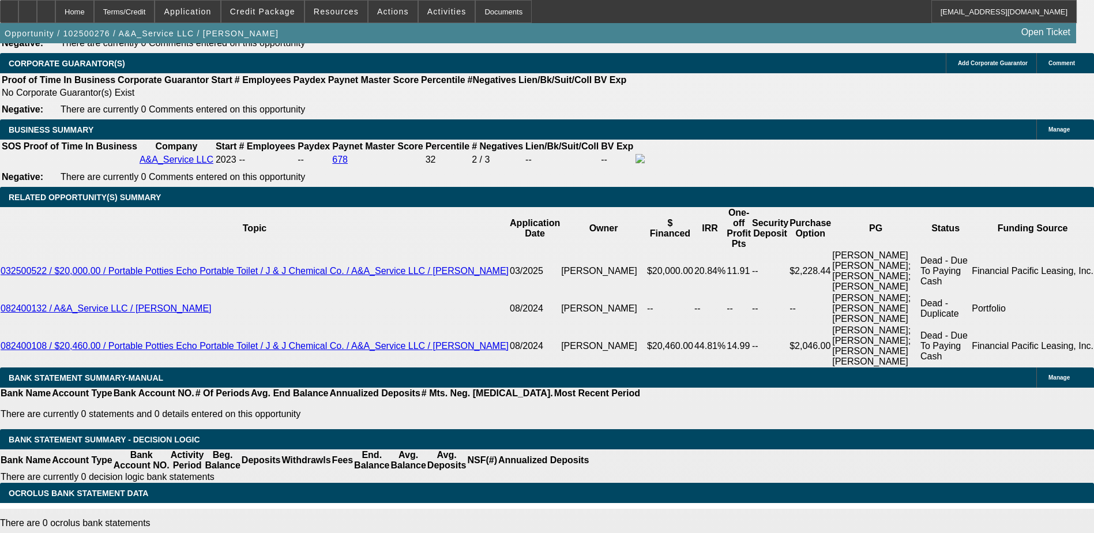
type input "1"
type input "UNKNOWN"
type input "1290"
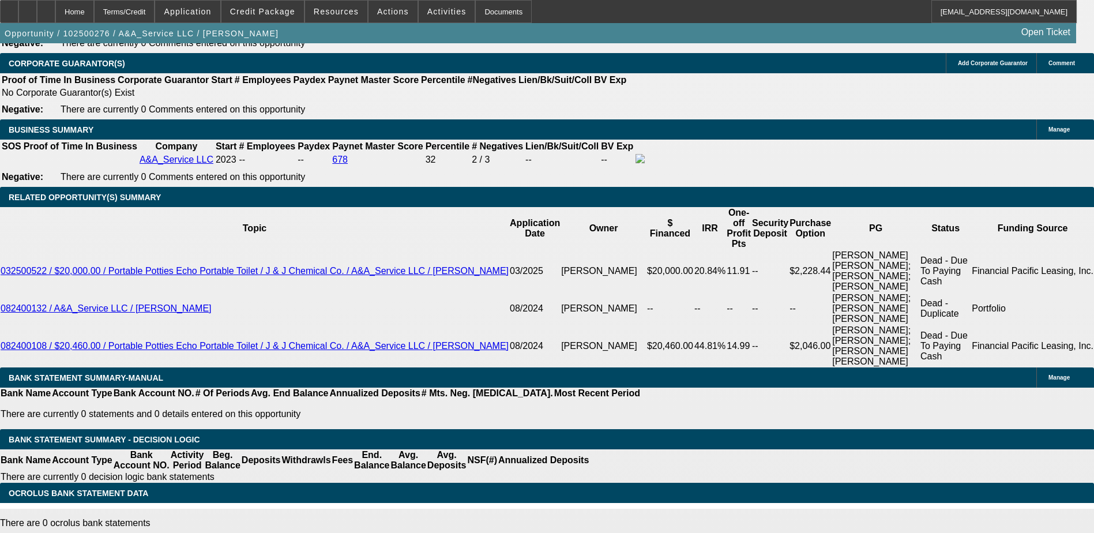
type input "14.4"
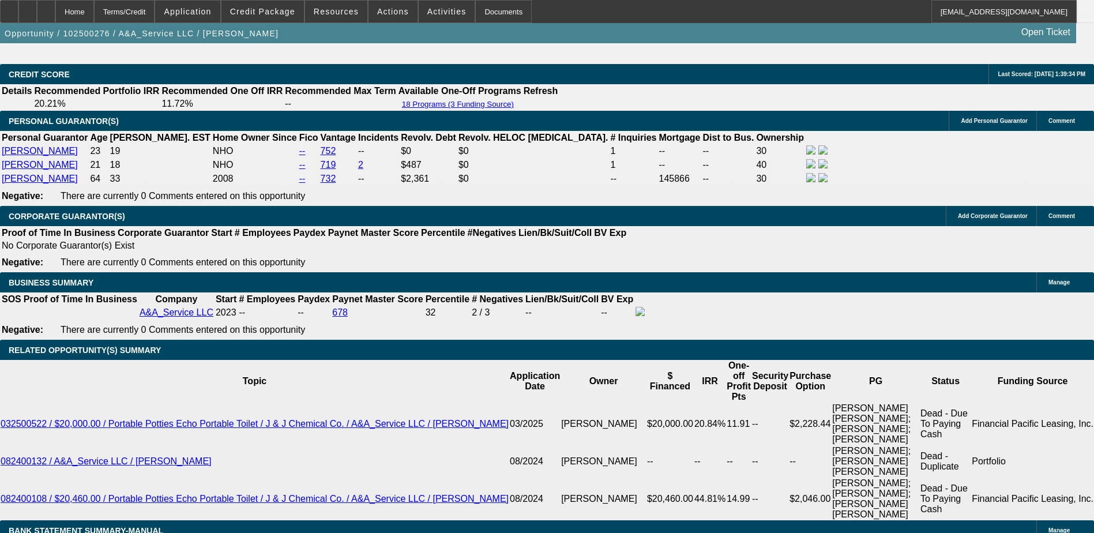
scroll to position [1613, 0]
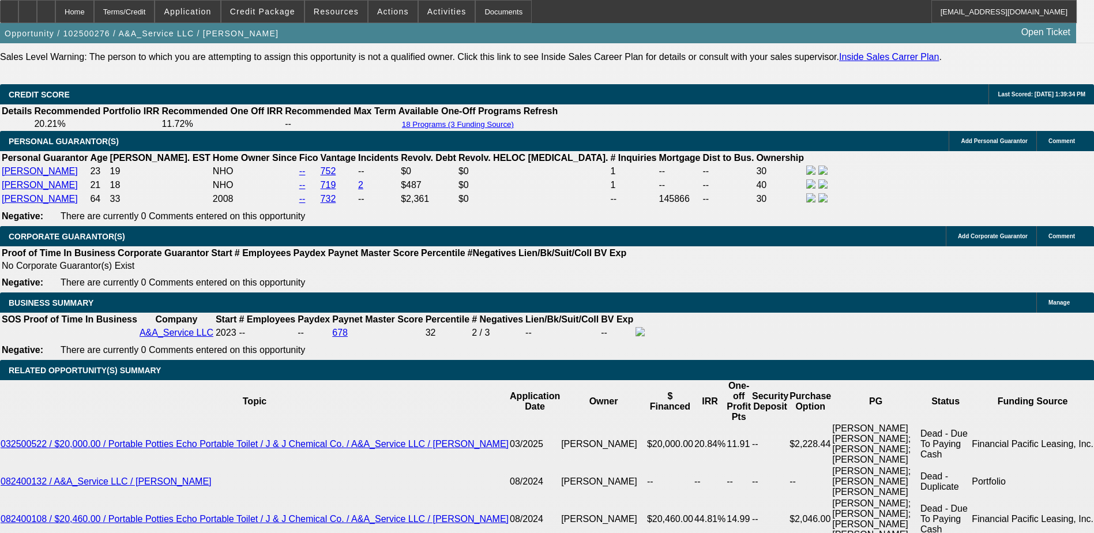
type input "$1,290.00"
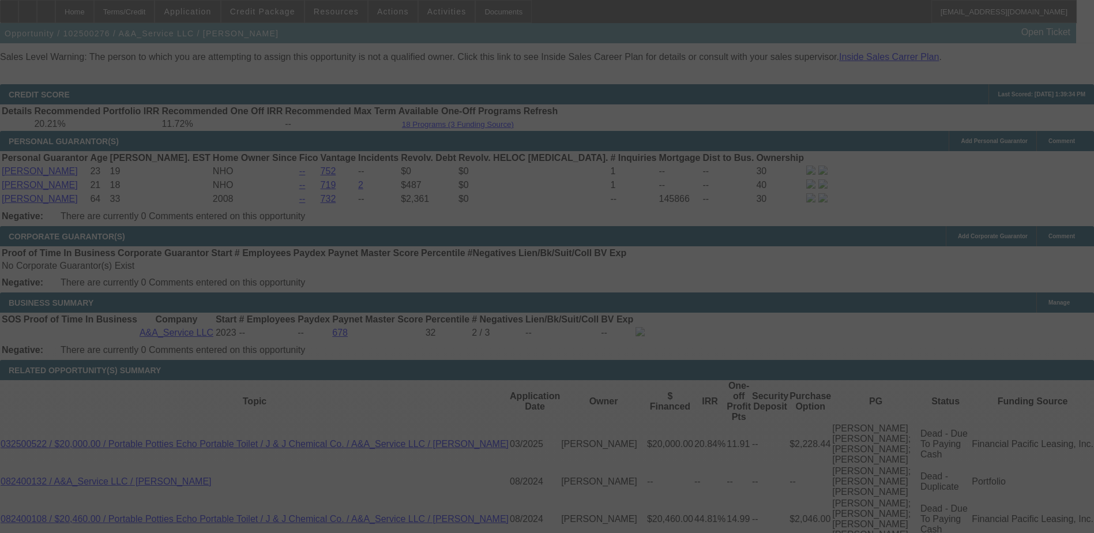
select select "0"
select select "2"
select select "0"
select select "6"
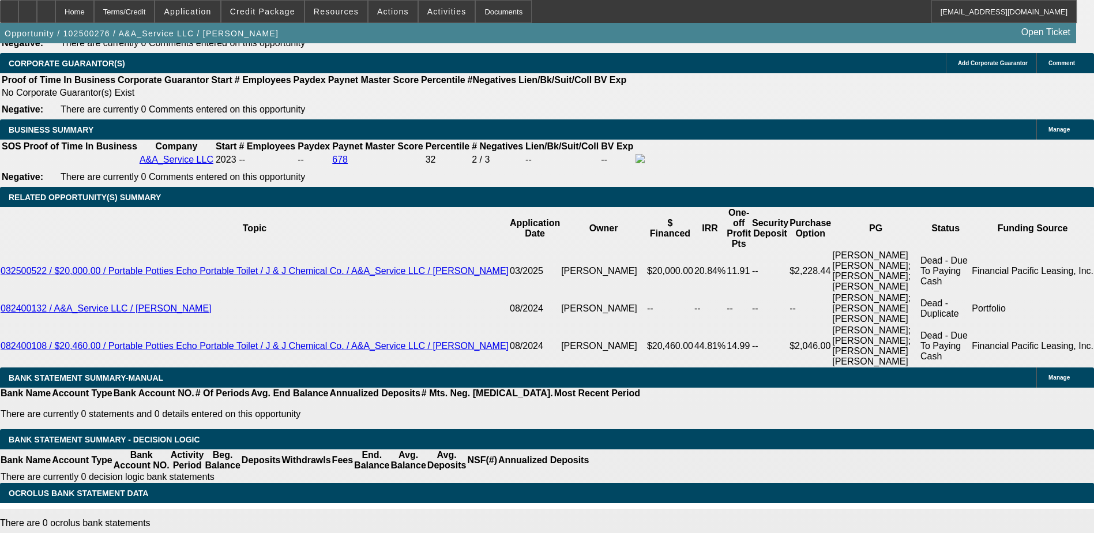
scroll to position [0, 145]
drag, startPoint x: 205, startPoint y: 426, endPoint x: 758, endPoint y: 429, distance: 553.1
click at [758, 429] on div "APPLICATION INFORMATION Manage Topic: 102500276 / $56,700.00 / Ram 5500 / Selec…" at bounding box center [547, 378] width 1094 height 4242
drag, startPoint x: 758, startPoint y: 429, endPoint x: 756, endPoint y: 457, distance: 28.3
click at [756, 457] on div "APPLICATION INFORMATION Manage Topic: 102500276 / $56,700.00 / Ram 5500 / Selec…" at bounding box center [547, 378] width 1094 height 4242
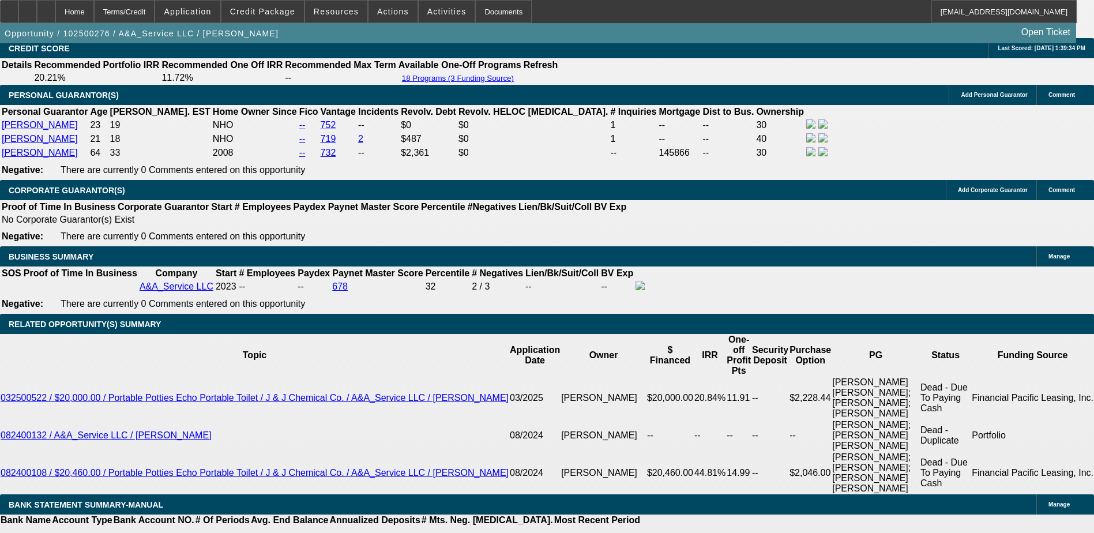
scroll to position [1671, 0]
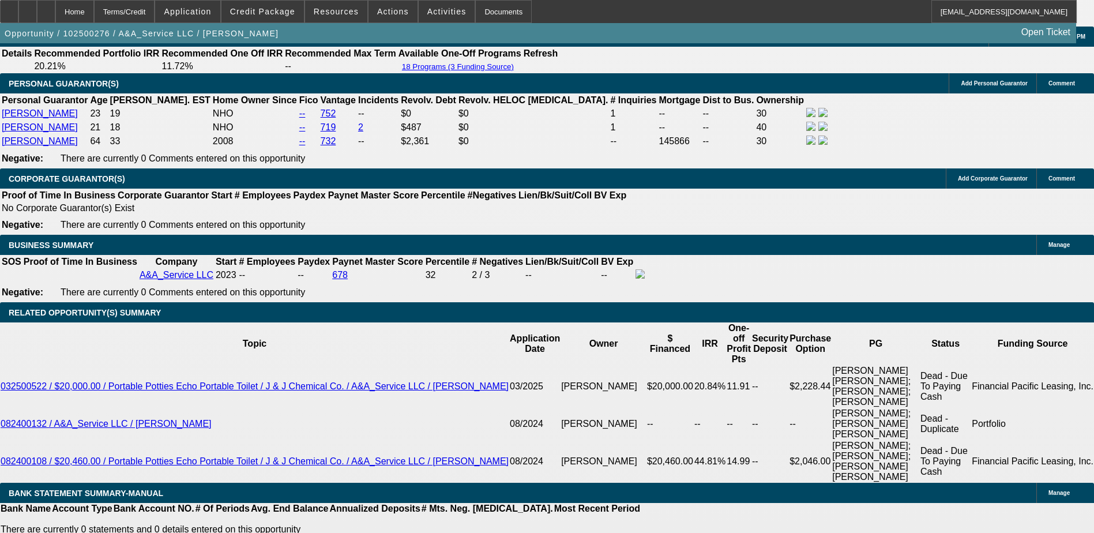
drag, startPoint x: 186, startPoint y: 216, endPoint x: 287, endPoint y: 221, distance: 100.5
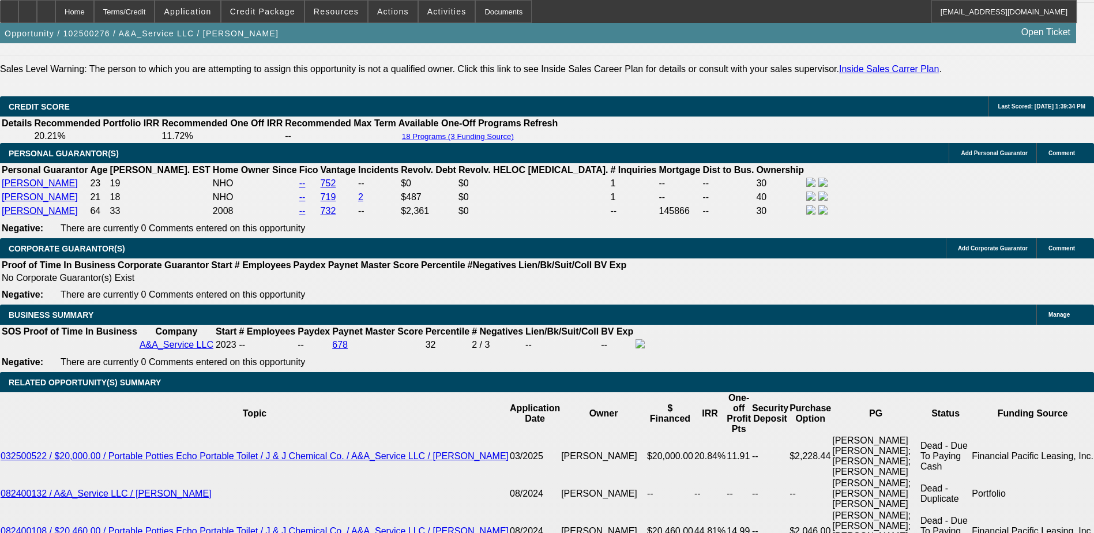
scroll to position [1498, 0]
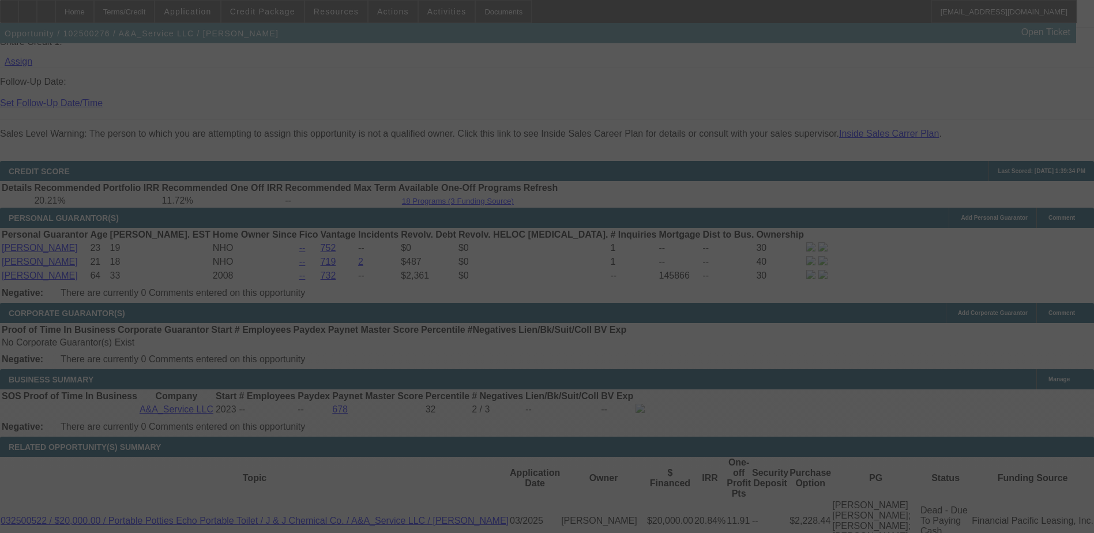
scroll to position [1543, 0]
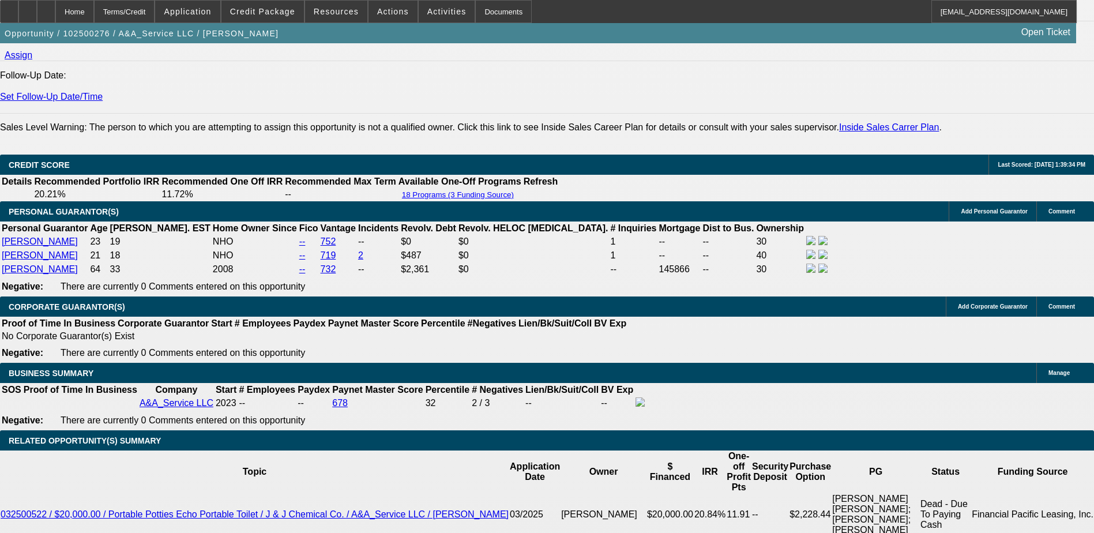
select select "0"
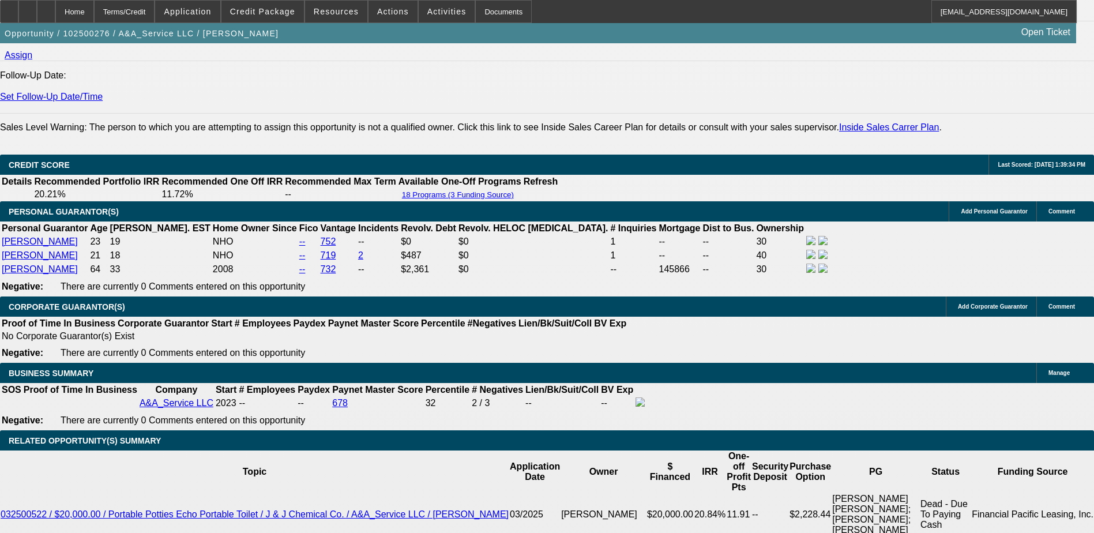
select select "0"
select select "0.1"
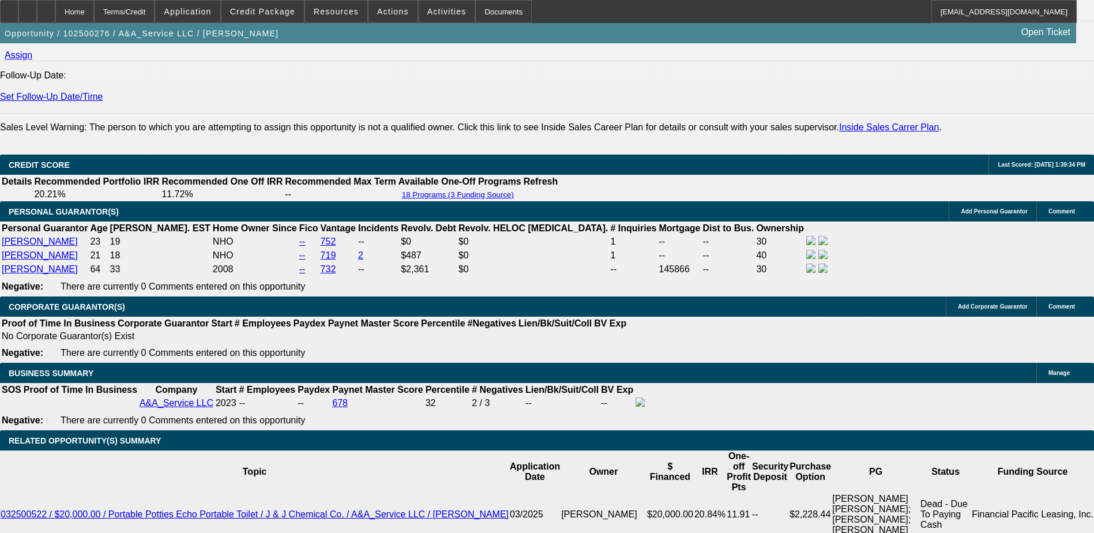
select select "2"
select select "0.1"
select select "1"
select select "2"
select select "6"
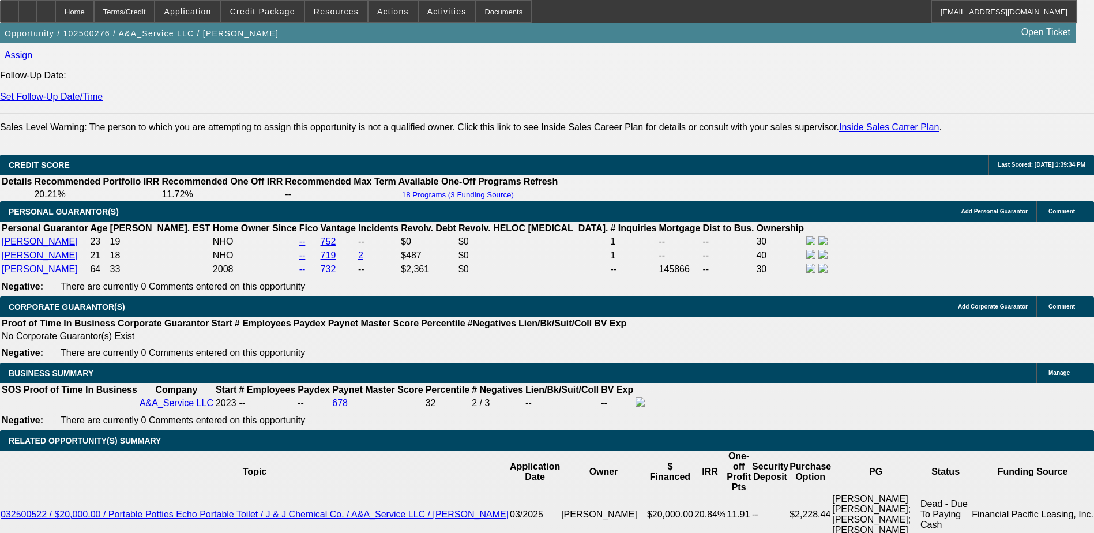
select select "1"
select select "3"
select select "6"
select select "1"
select select "3"
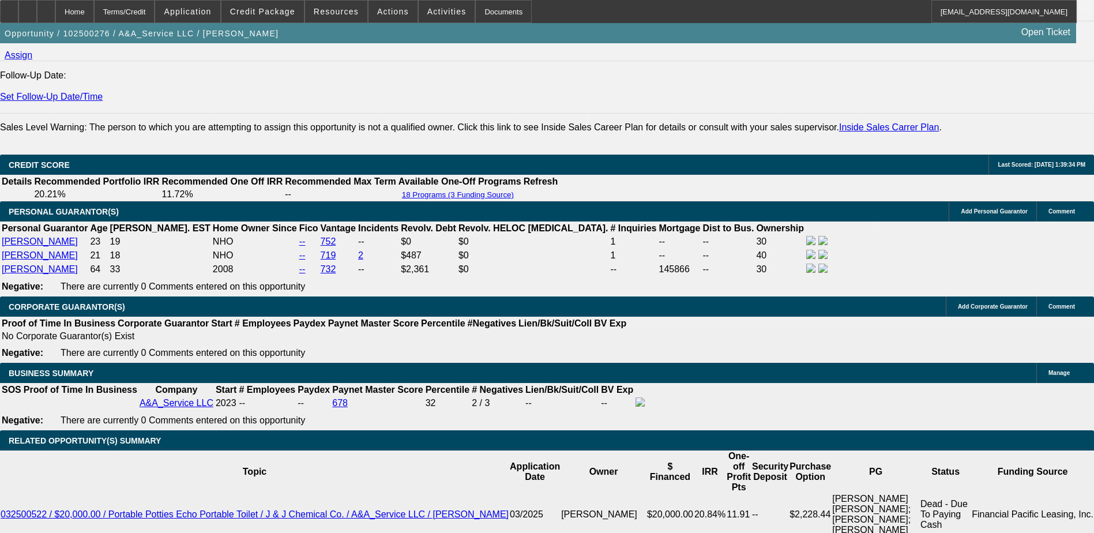
select select "4"
select select "1"
select select "2"
select select "4"
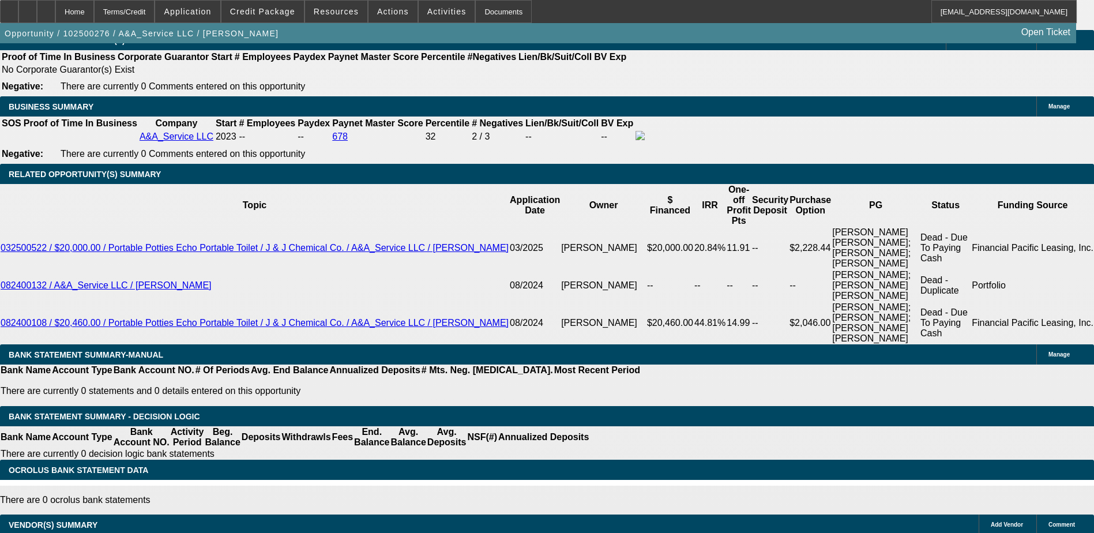
scroll to position [1782, 0]
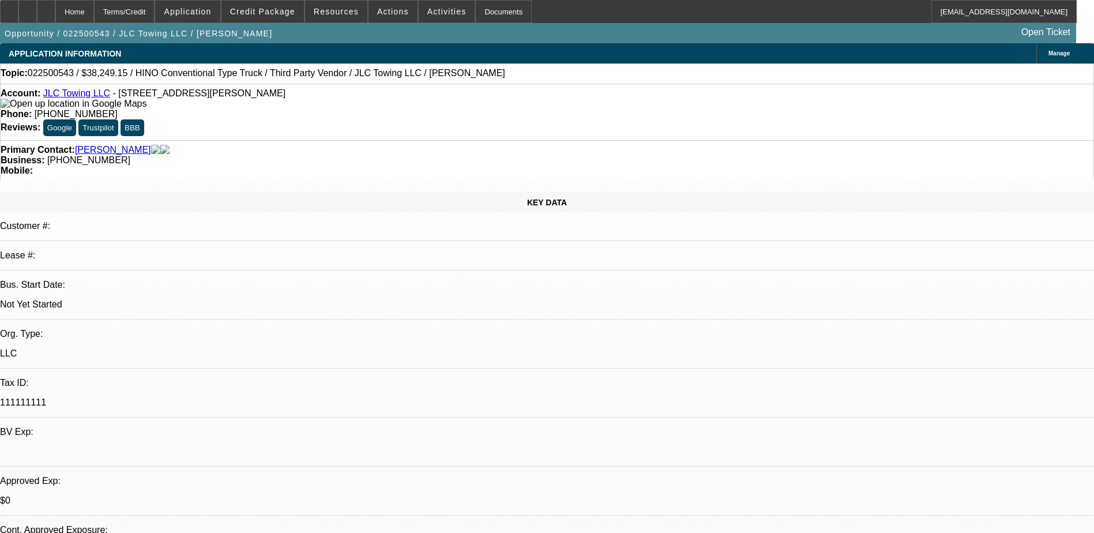
select select "0.15"
select select "2"
select select "0"
select select "0.15"
select select "2"
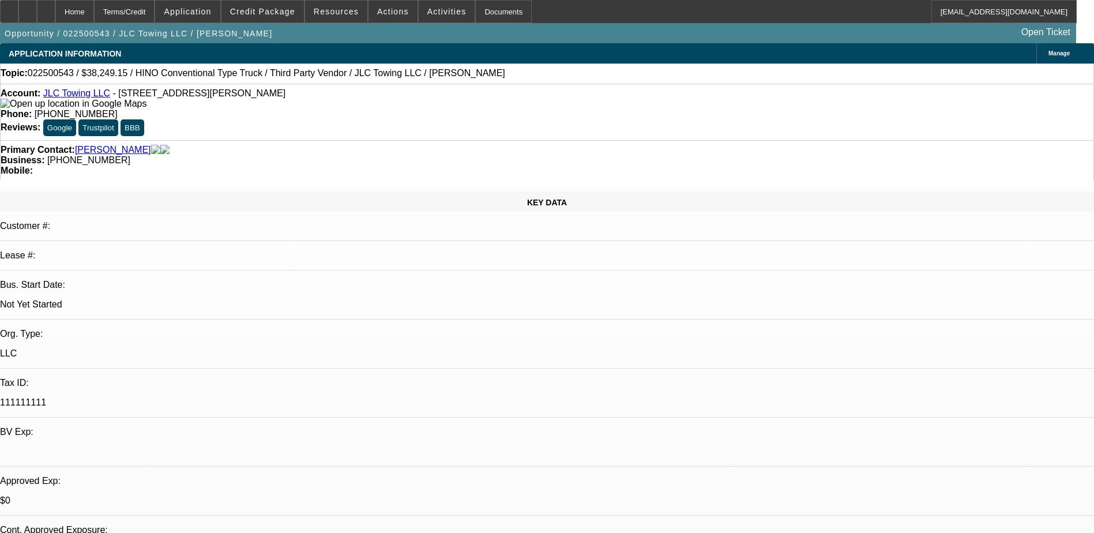
select select "0"
select select "0.15"
select select "2"
select select "0.1"
select select "0.15"
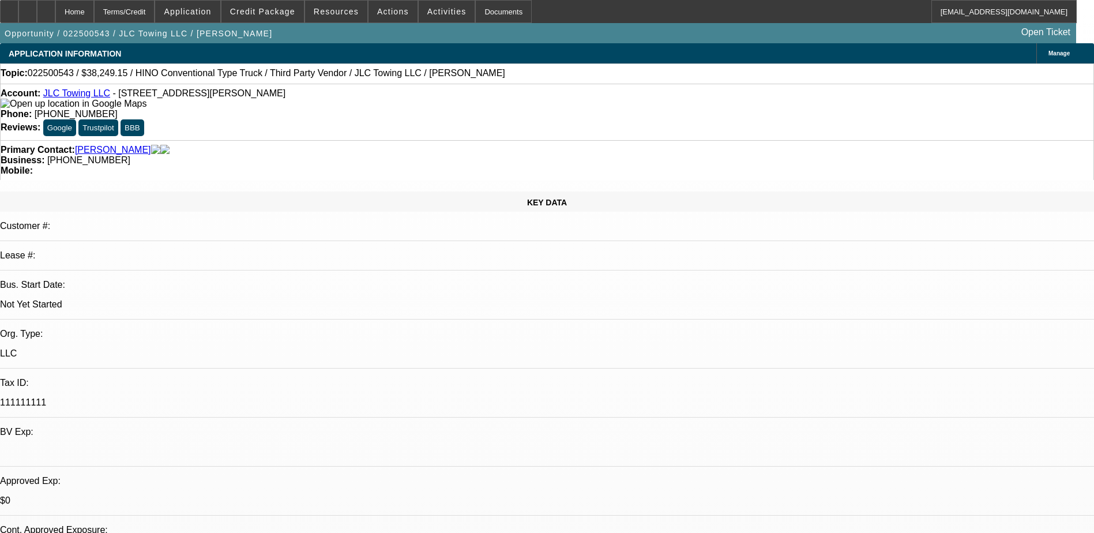
select select "2"
select select "0.1"
select select "1"
select select "2"
select select "6"
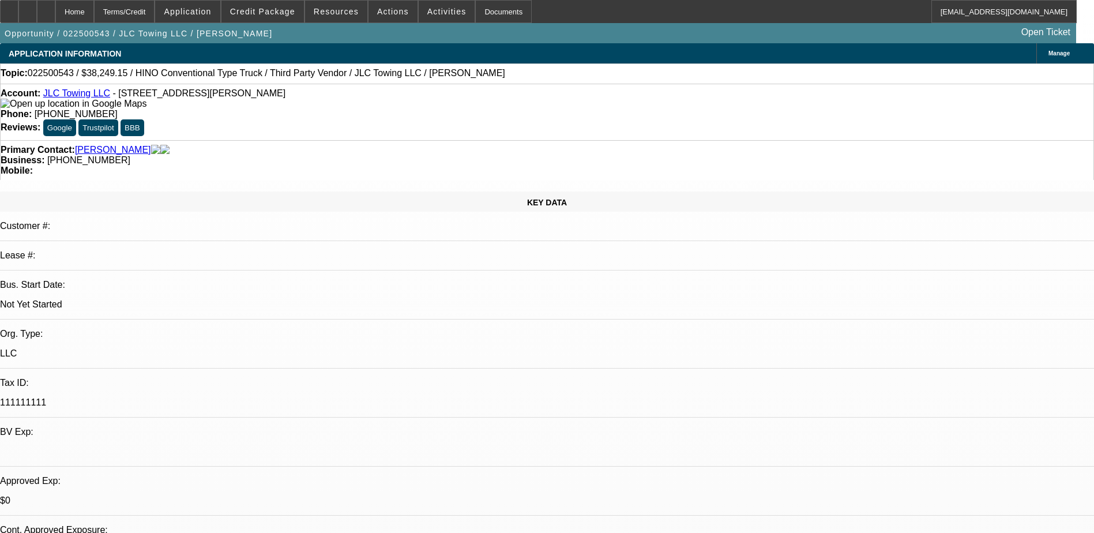
select select "1"
select select "2"
select select "6"
select select "1"
select select "2"
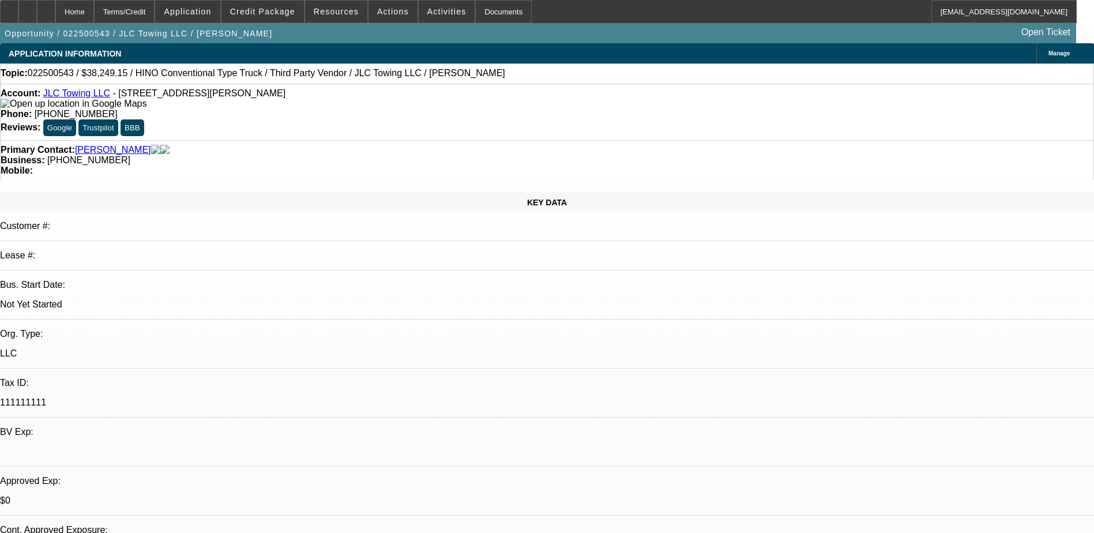
select select "4"
select select "1"
select select "2"
select select "4"
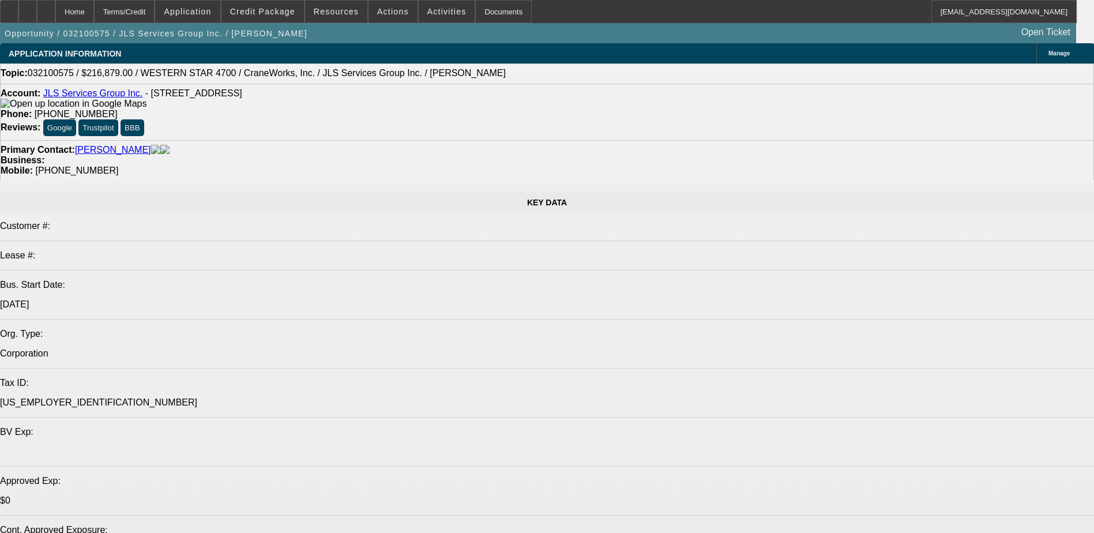
select select "0.2"
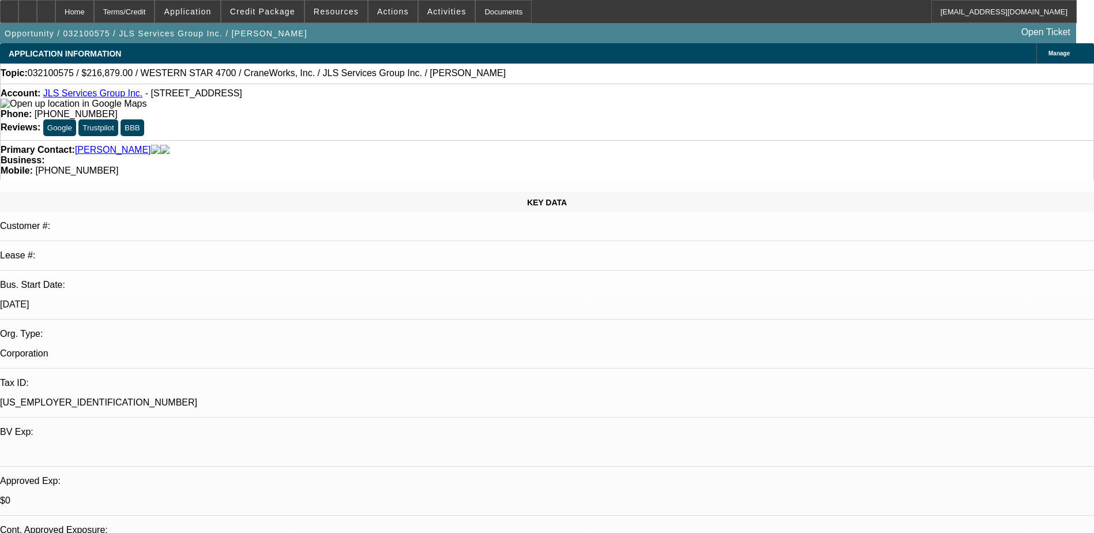
select select "2"
select select "0"
select select "6"
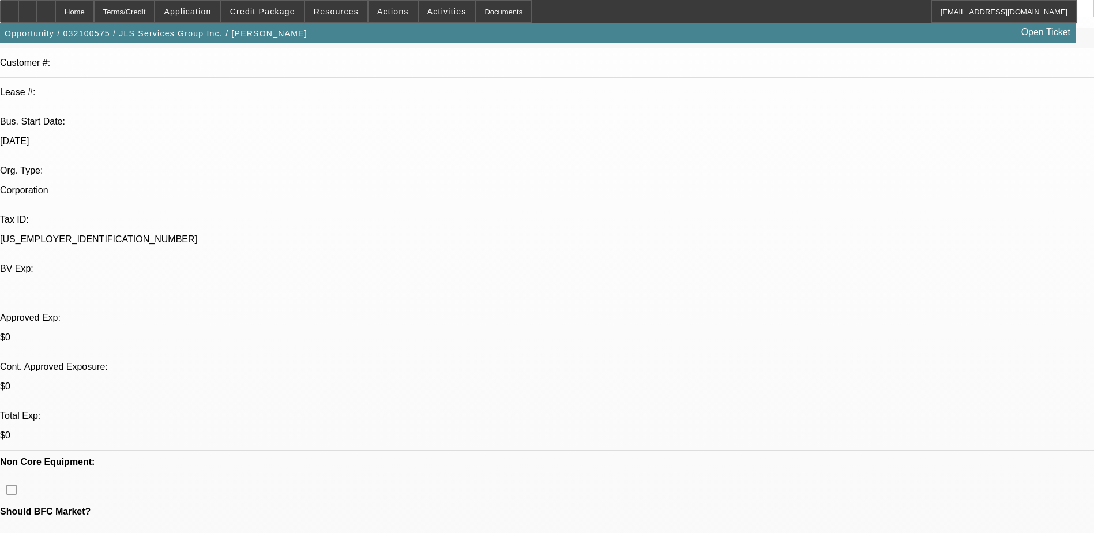
scroll to position [58, 0]
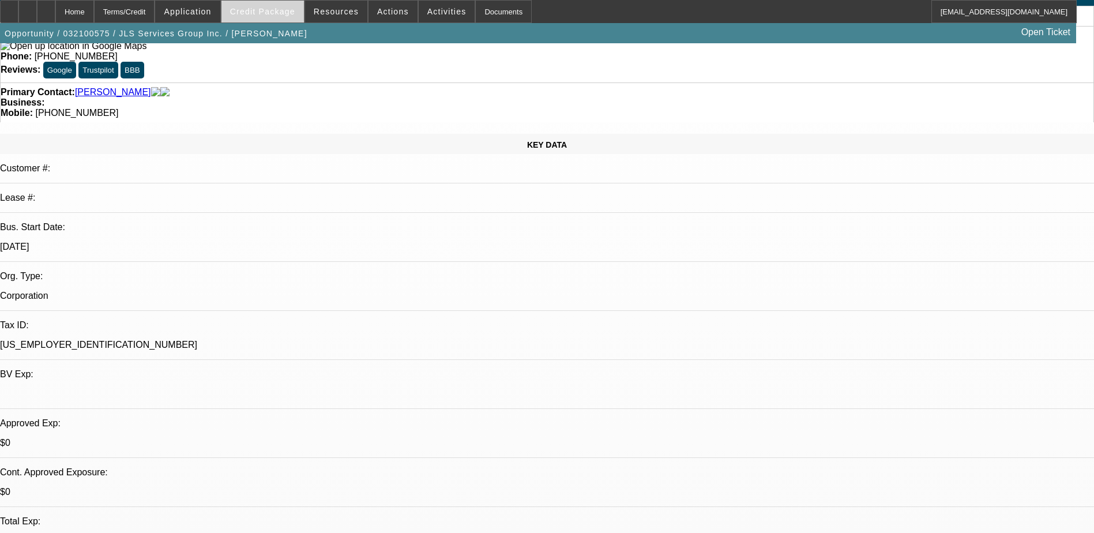
click at [274, 15] on span "Credit Package" at bounding box center [262, 11] width 65 height 9
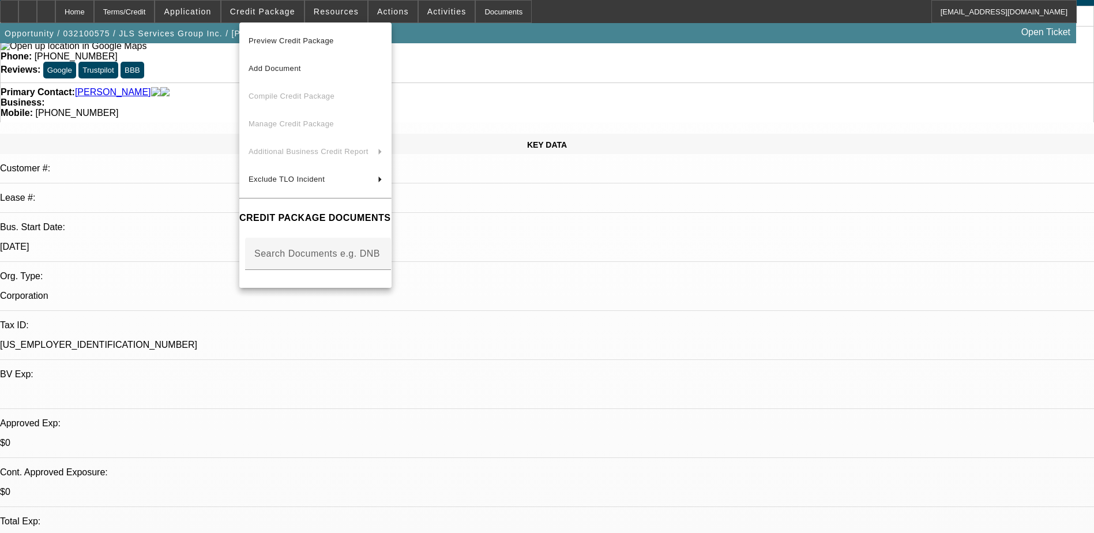
click at [341, 14] on div at bounding box center [547, 266] width 1094 height 533
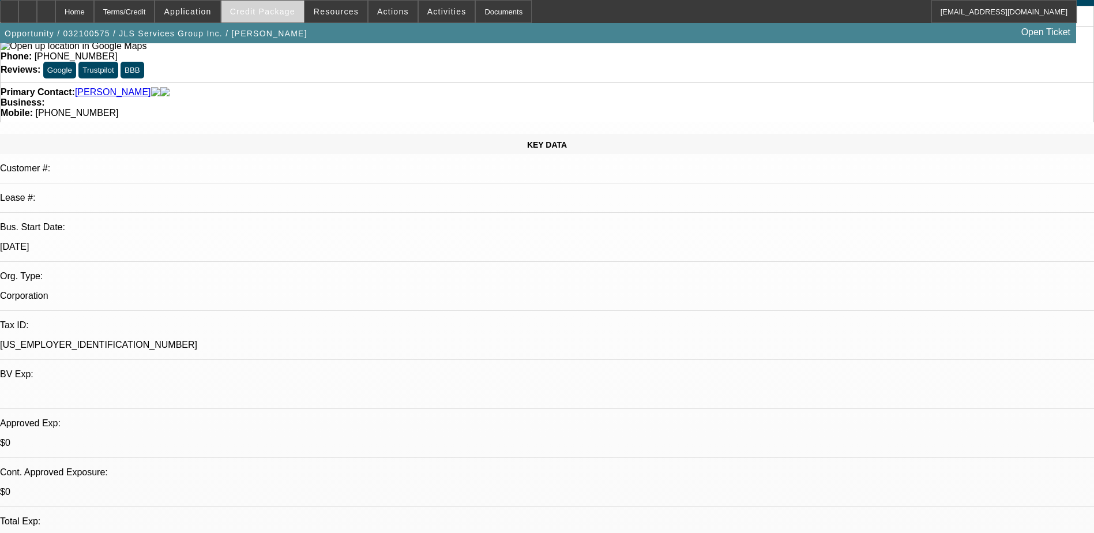
click at [279, 10] on span "Credit Package" at bounding box center [262, 11] width 65 height 9
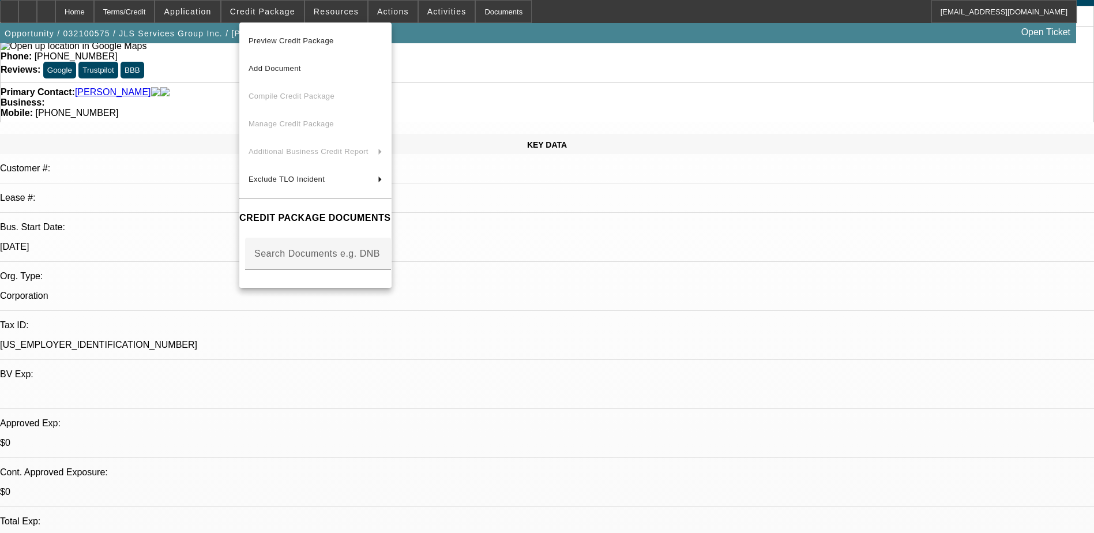
click at [644, 293] on div at bounding box center [547, 266] width 1094 height 533
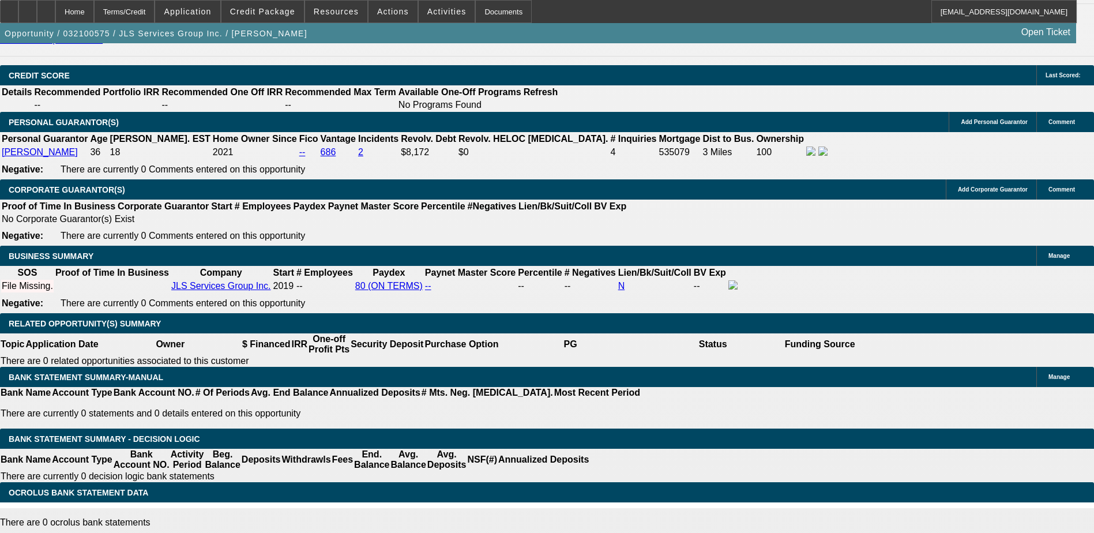
scroll to position [1615, 0]
